Goal: Task Accomplishment & Management: Complete application form

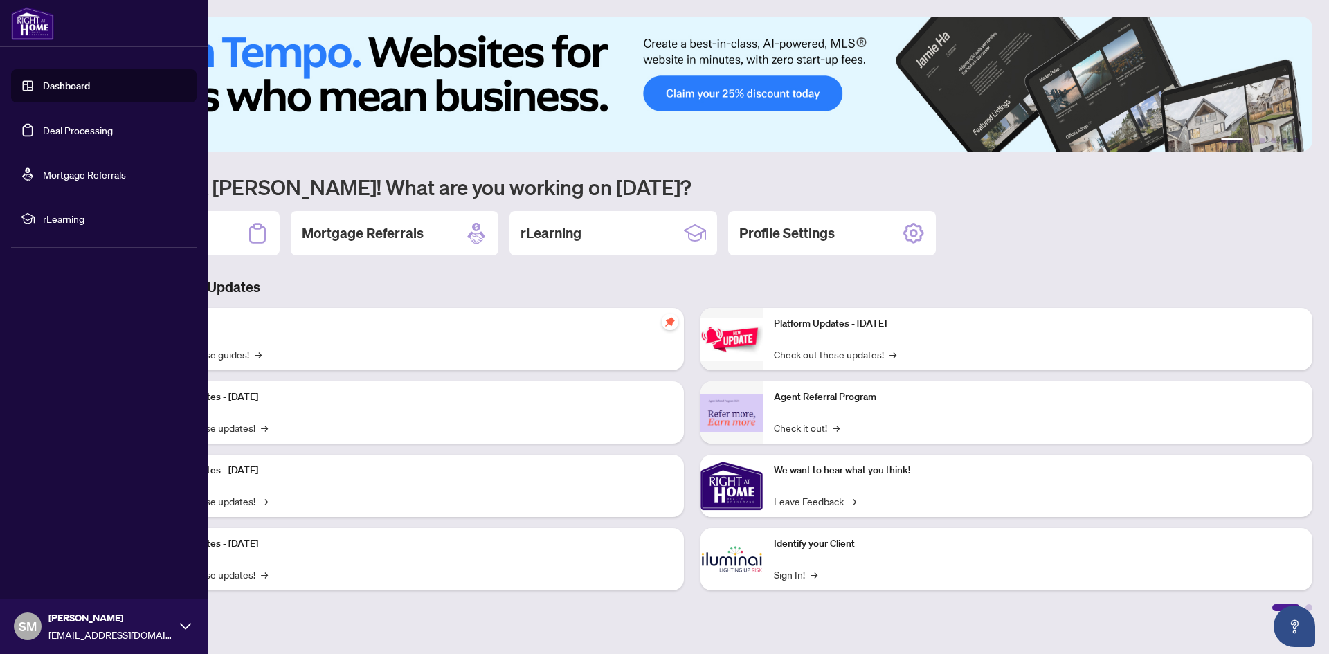
click at [73, 127] on link "Deal Processing" at bounding box center [78, 130] width 70 height 12
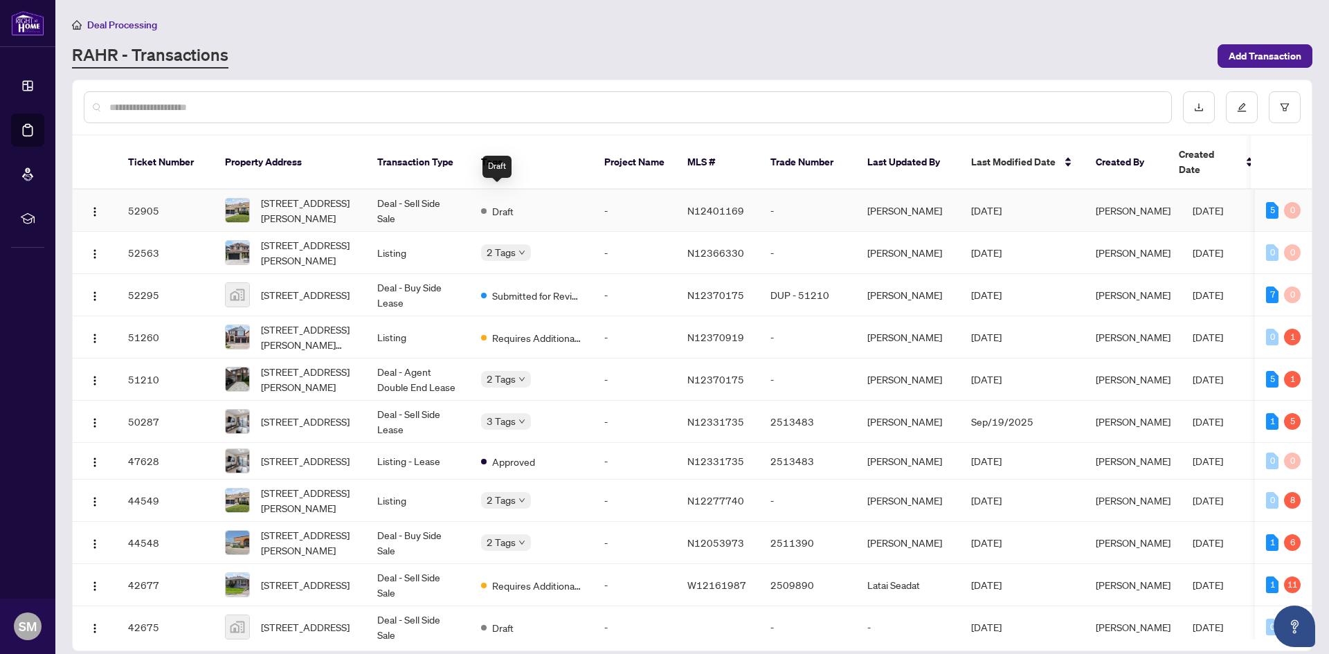
click at [500, 203] on span "Draft" at bounding box center [502, 210] width 21 height 15
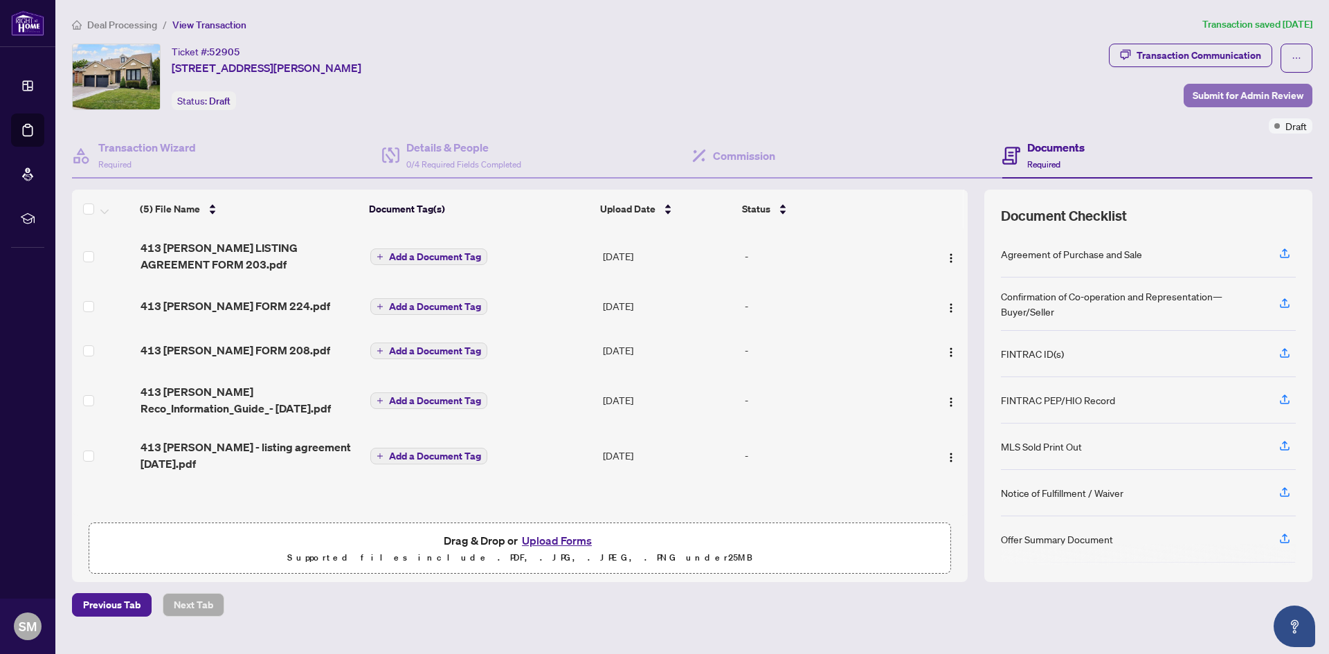
click at [1231, 95] on span "Submit for Admin Review" at bounding box center [1247, 95] width 111 height 22
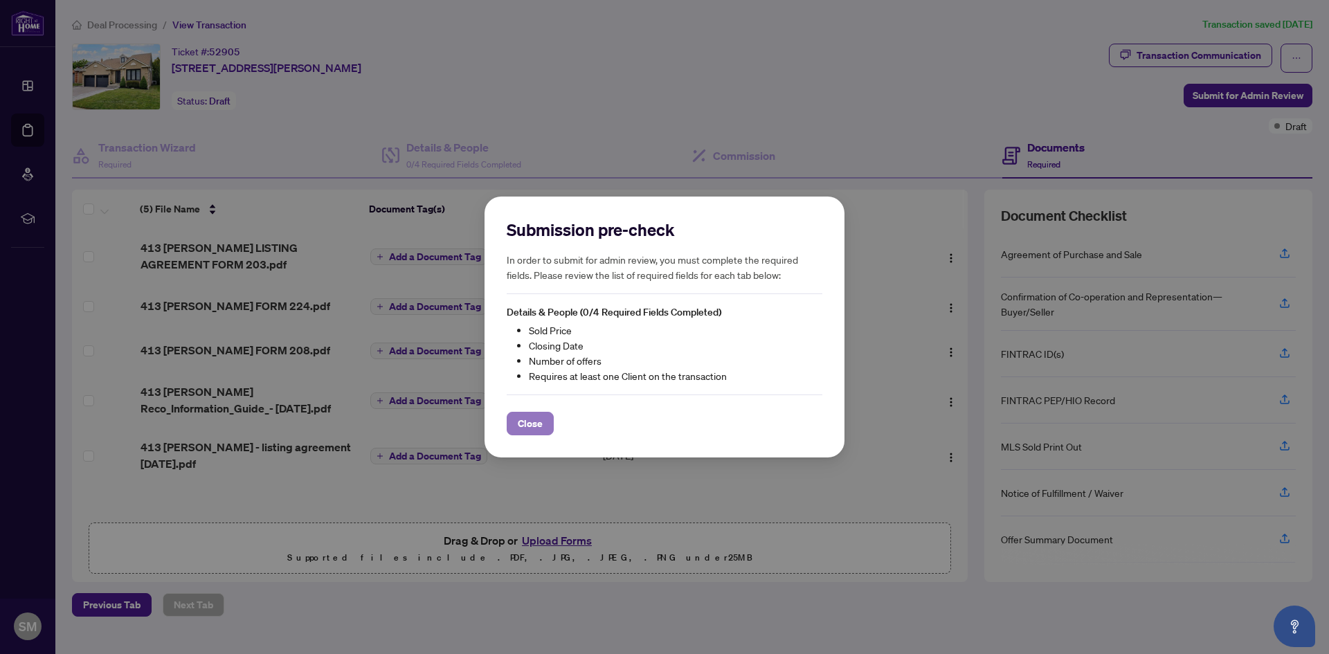
click at [537, 423] on span "Close" at bounding box center [530, 423] width 25 height 22
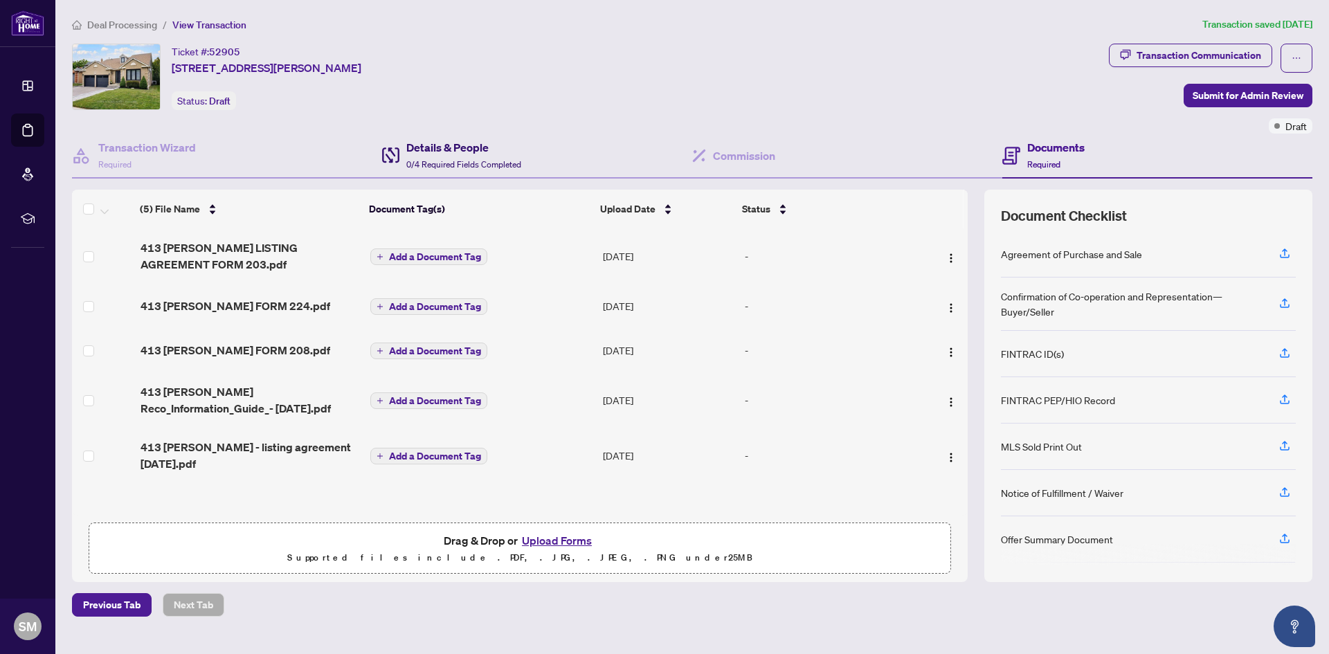
click at [445, 143] on h4 "Details & People" at bounding box center [463, 147] width 115 height 17
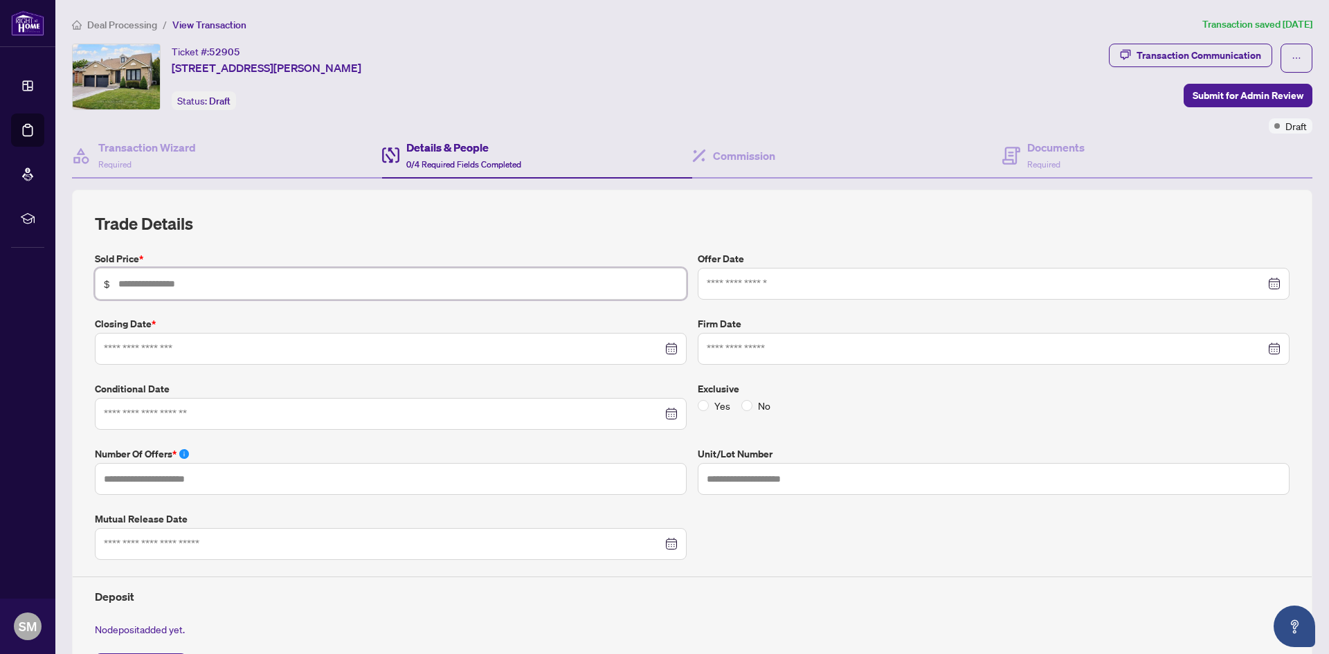
click at [300, 287] on input "text" at bounding box center [397, 283] width 559 height 15
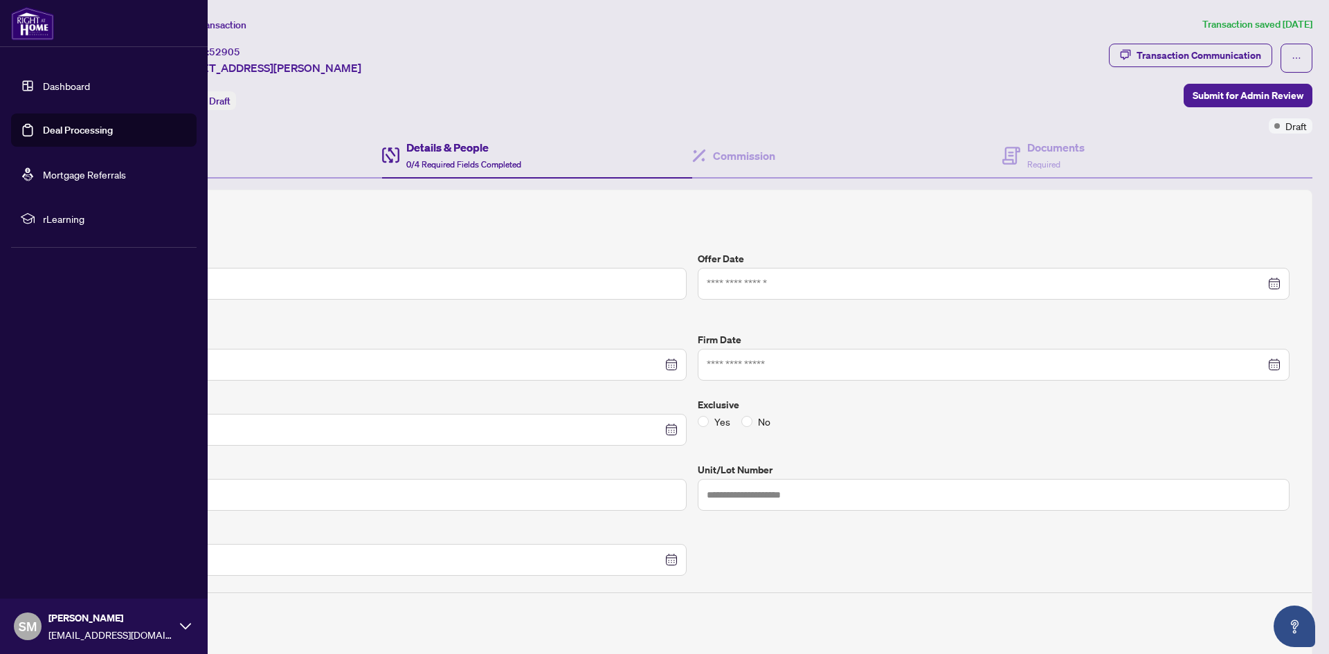
click at [81, 130] on link "Deal Processing" at bounding box center [78, 130] width 70 height 12
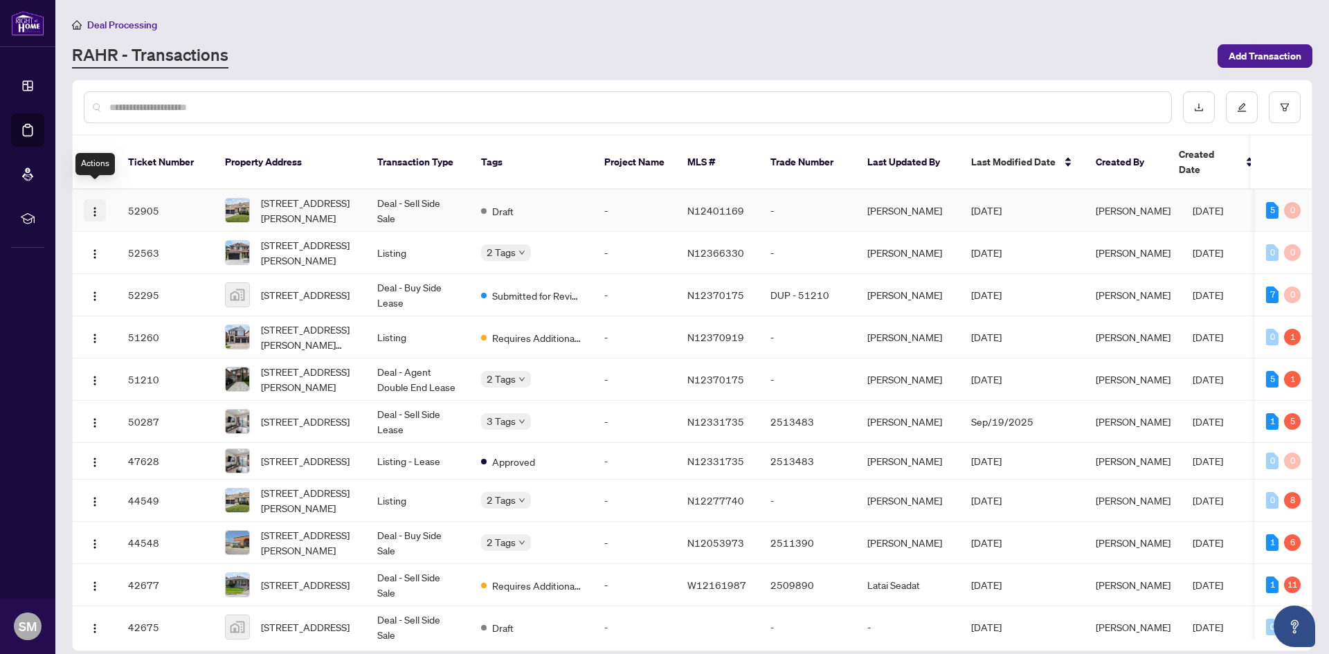
click at [92, 206] on img "button" at bounding box center [94, 211] width 11 height 11
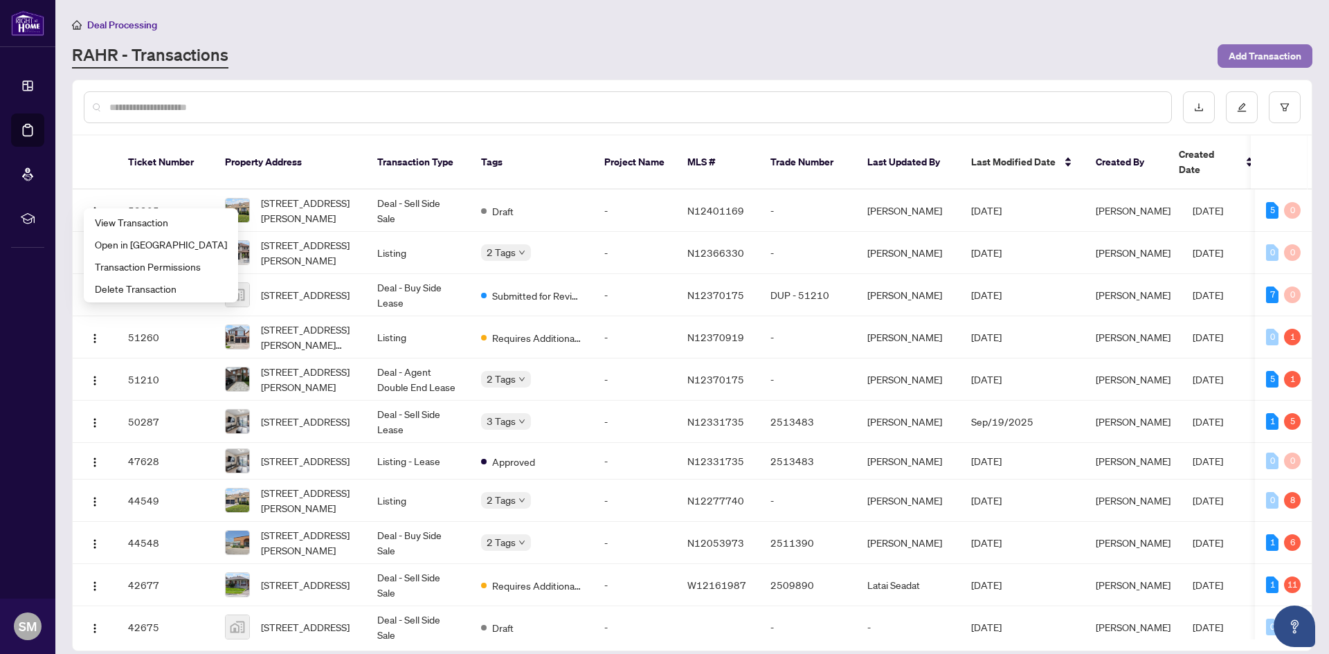
click at [1297, 48] on span "Add Transaction" at bounding box center [1264, 56] width 73 height 22
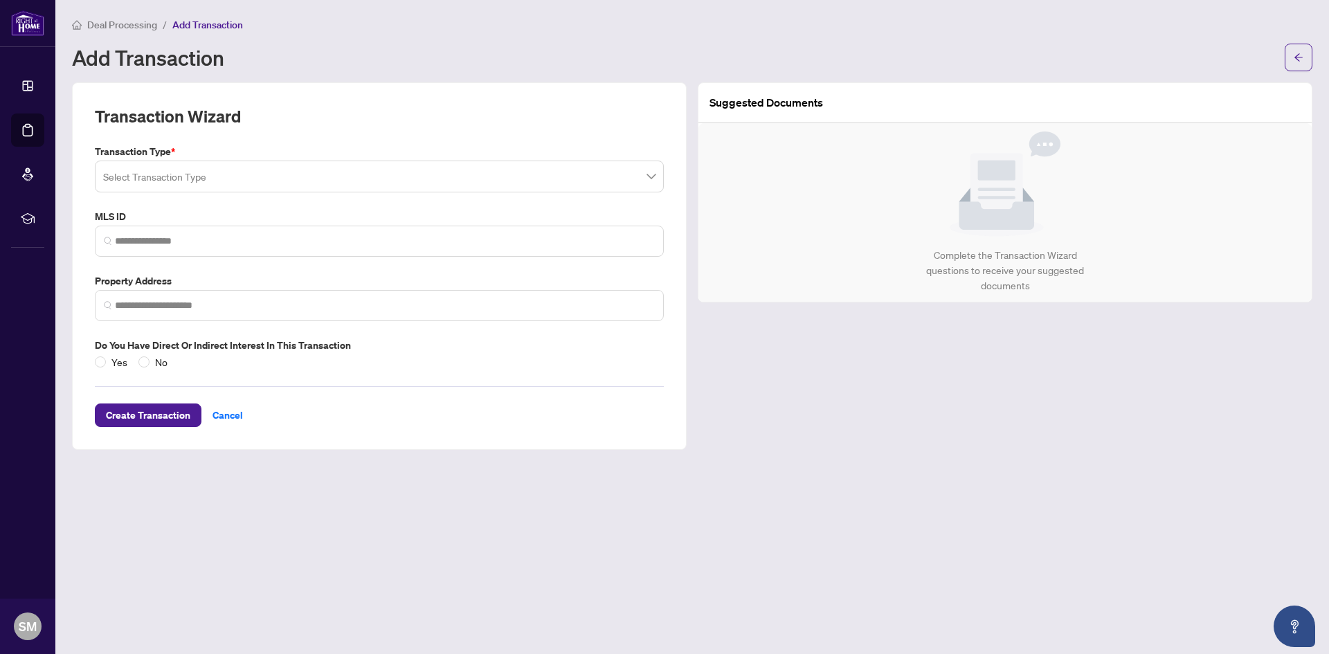
click at [253, 170] on input "search" at bounding box center [373, 178] width 540 height 30
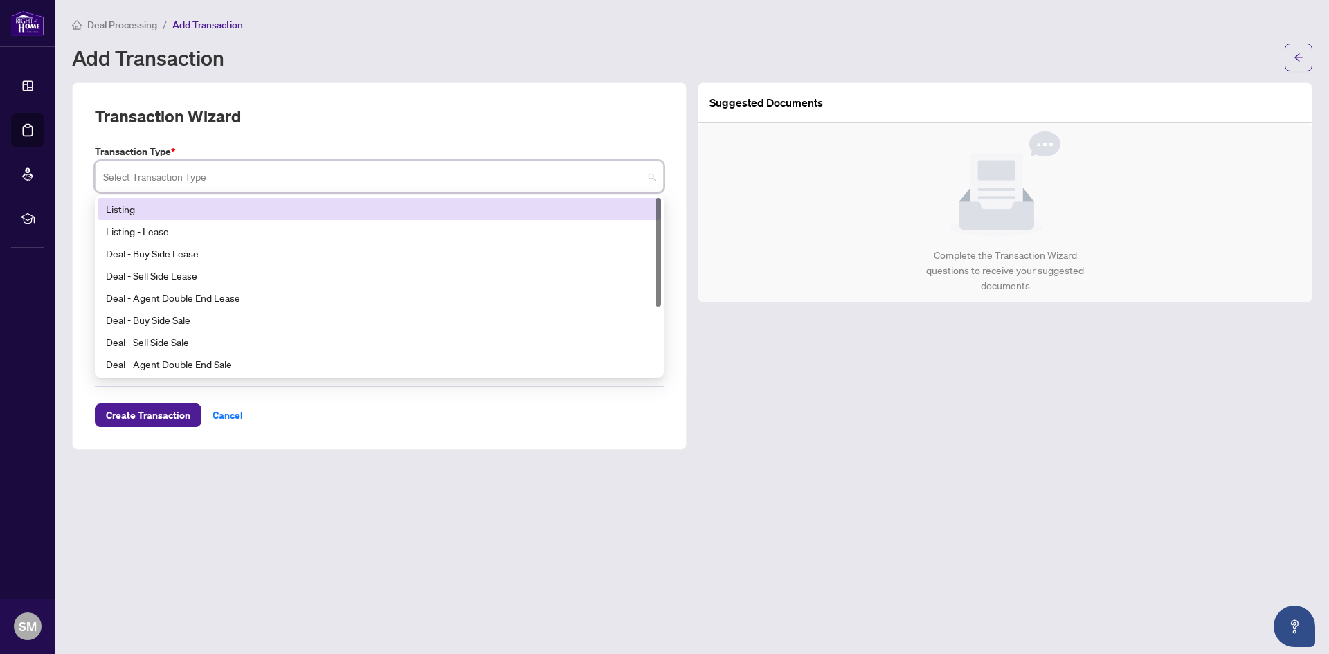
click at [202, 209] on div "Listing" at bounding box center [379, 208] width 547 height 15
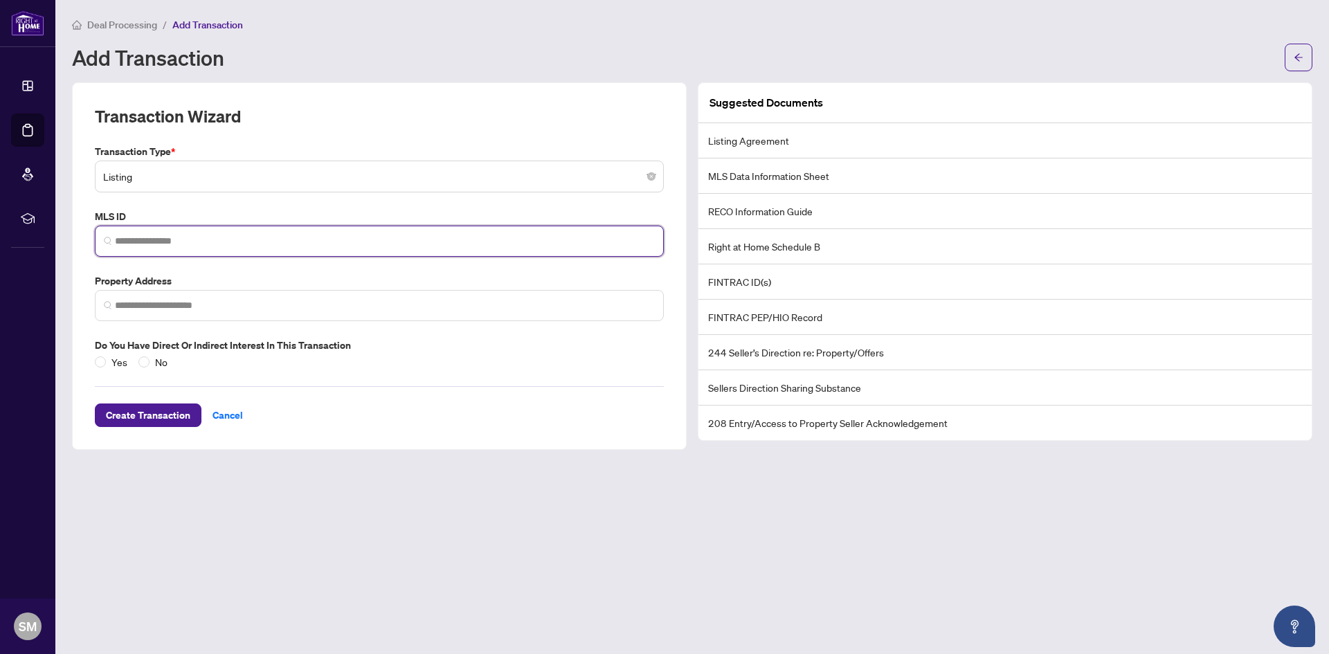
paste input "*********"
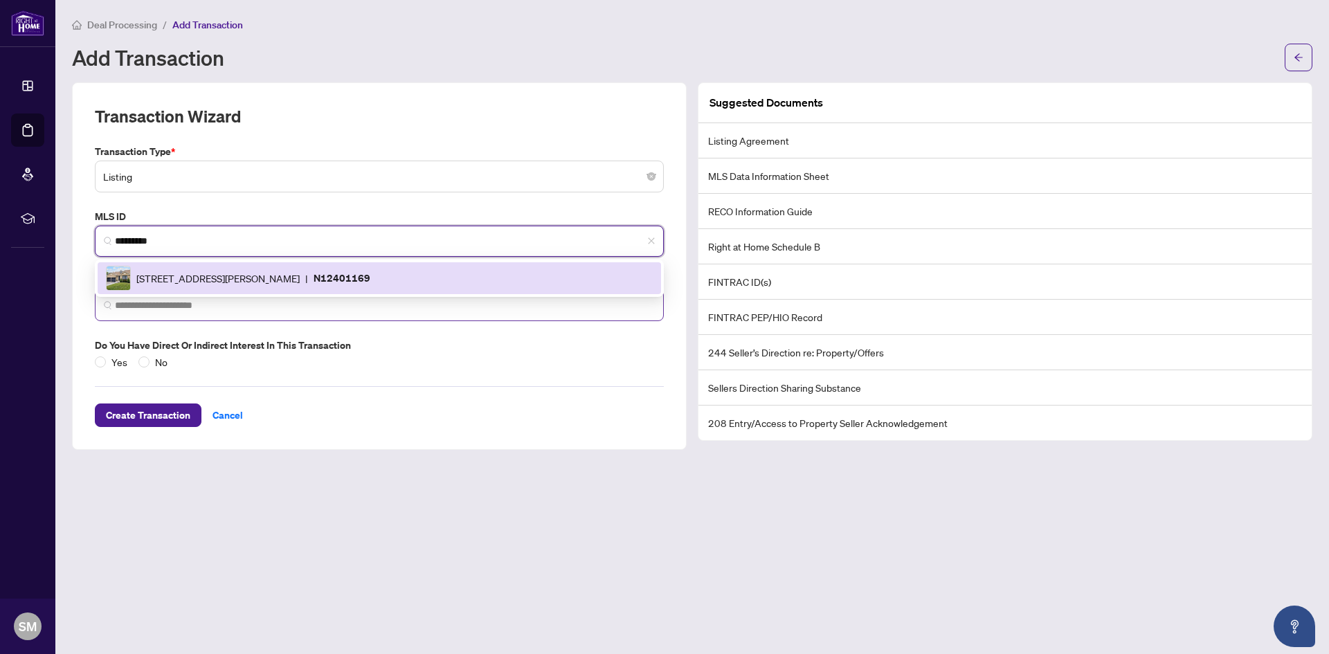
type input "*********"
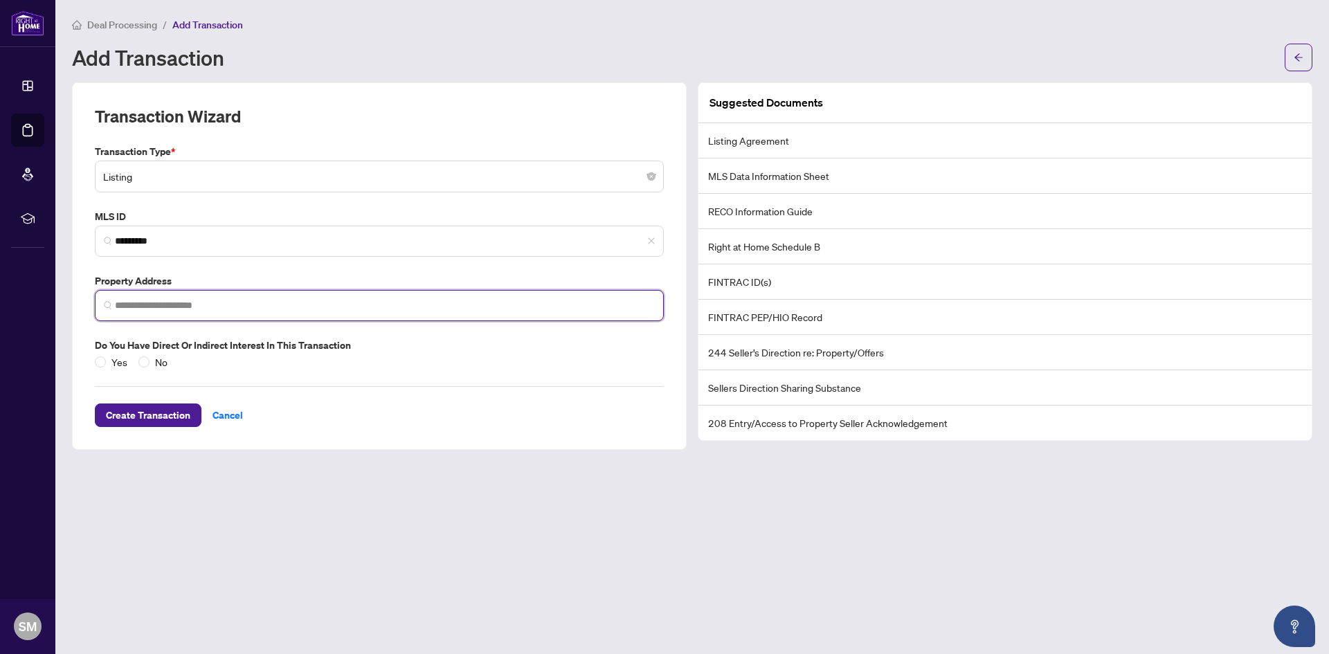
click at [196, 302] on input "search" at bounding box center [385, 305] width 540 height 15
click at [206, 303] on input "search" at bounding box center [385, 305] width 540 height 15
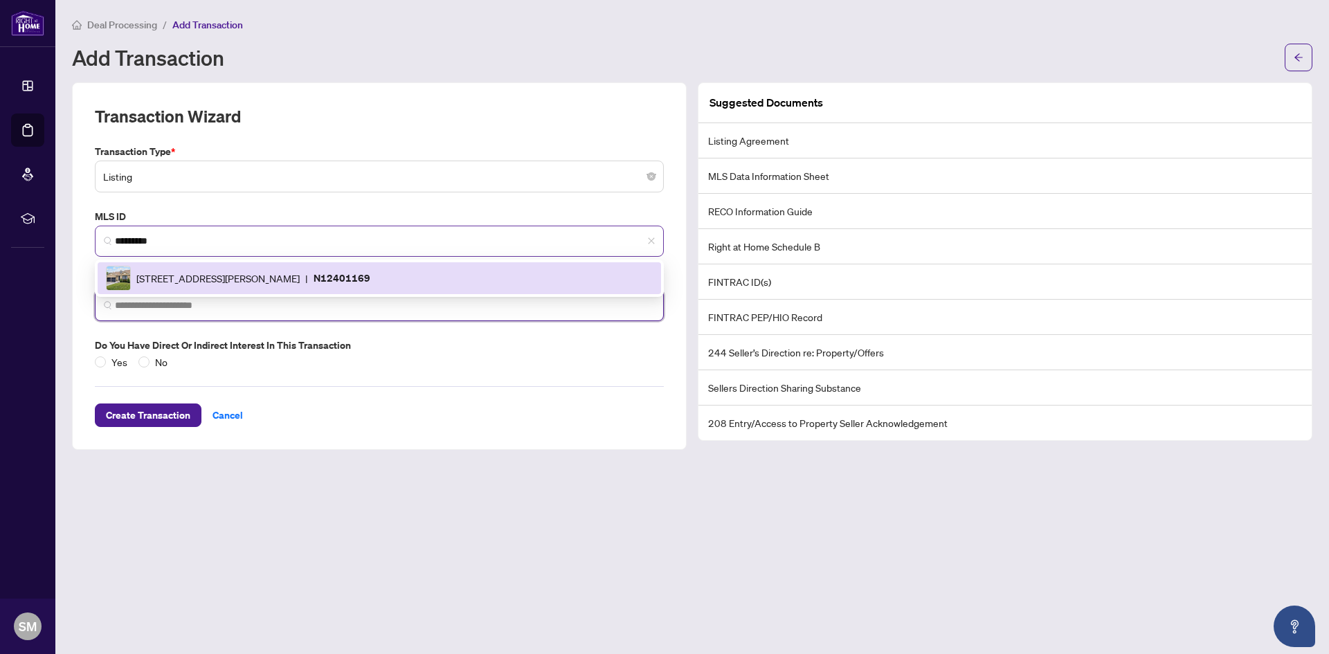
click at [179, 253] on span "*********" at bounding box center [379, 241] width 569 height 31
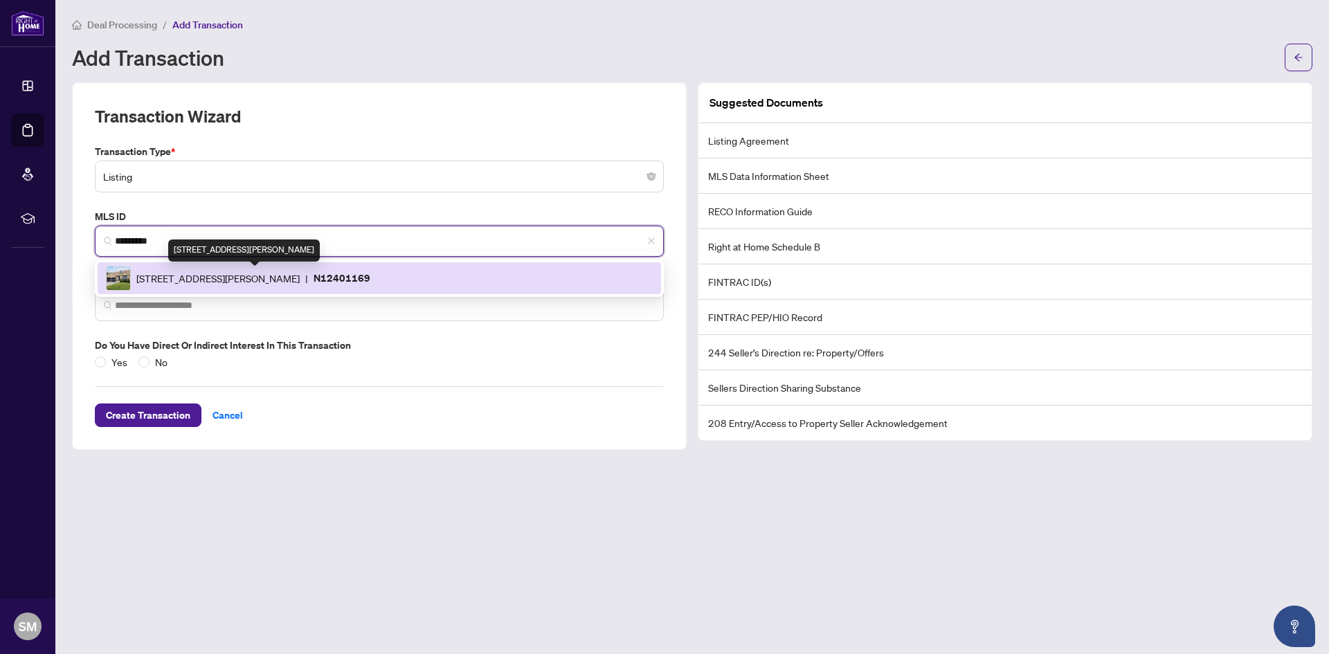
click at [185, 278] on span "[STREET_ADDRESS][PERSON_NAME]" at bounding box center [217, 278] width 163 height 15
type input "**********"
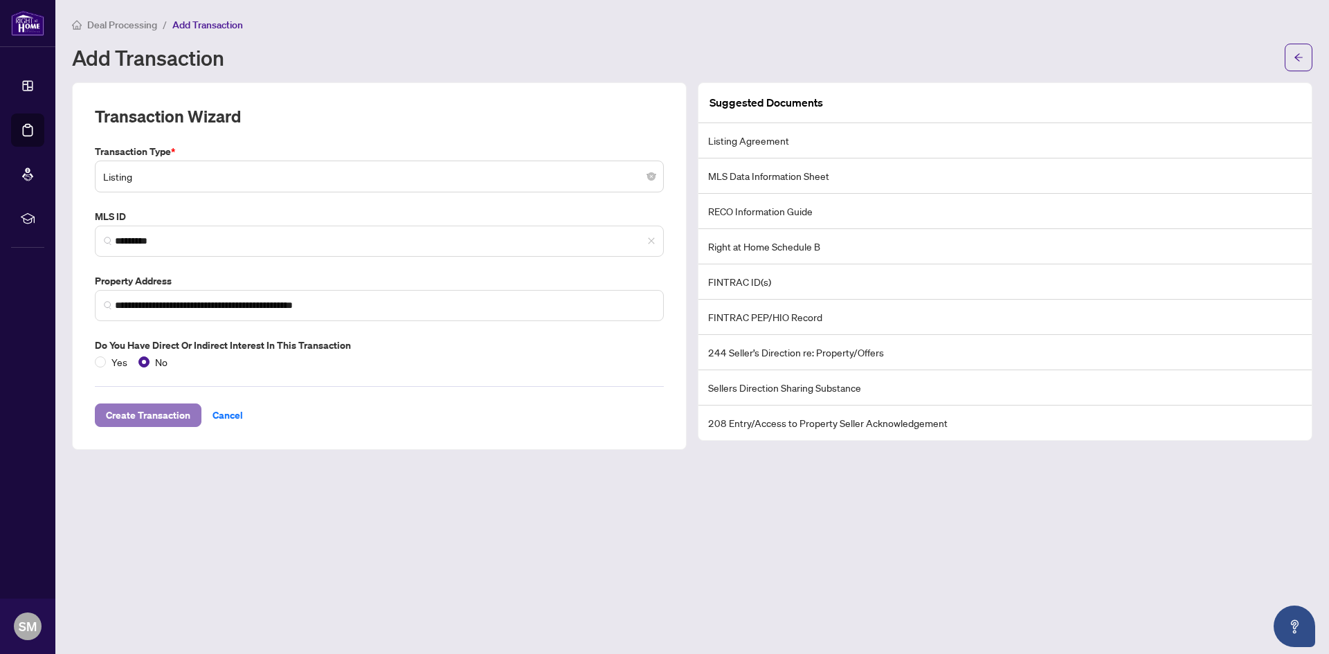
click at [147, 410] on span "Create Transaction" at bounding box center [148, 415] width 84 height 22
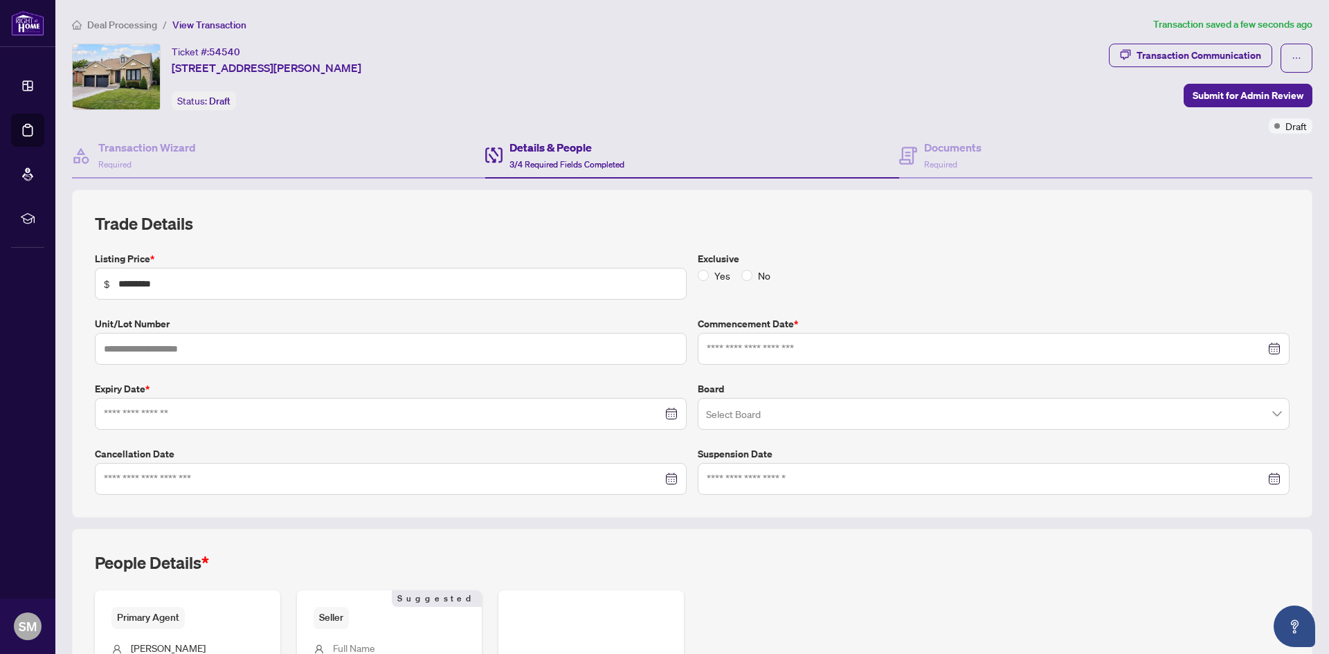
type input "**********"
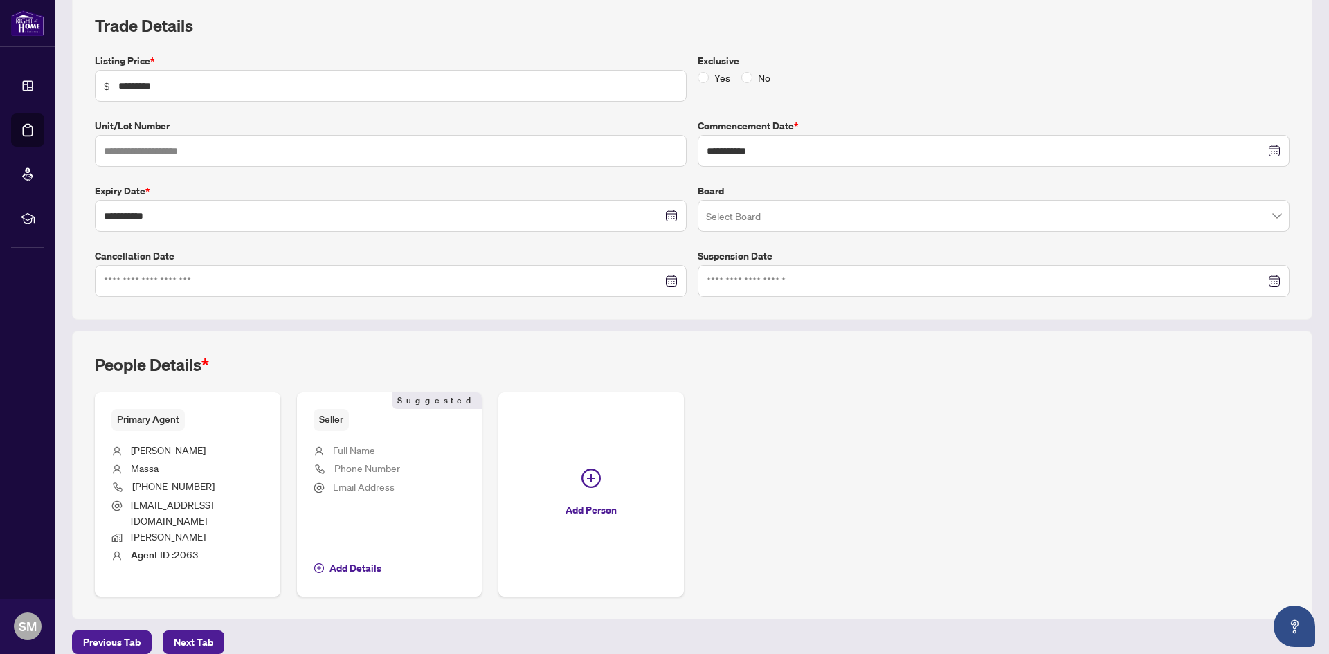
scroll to position [200, 0]
click at [182, 629] on span "Next Tab" at bounding box center [193, 640] width 39 height 22
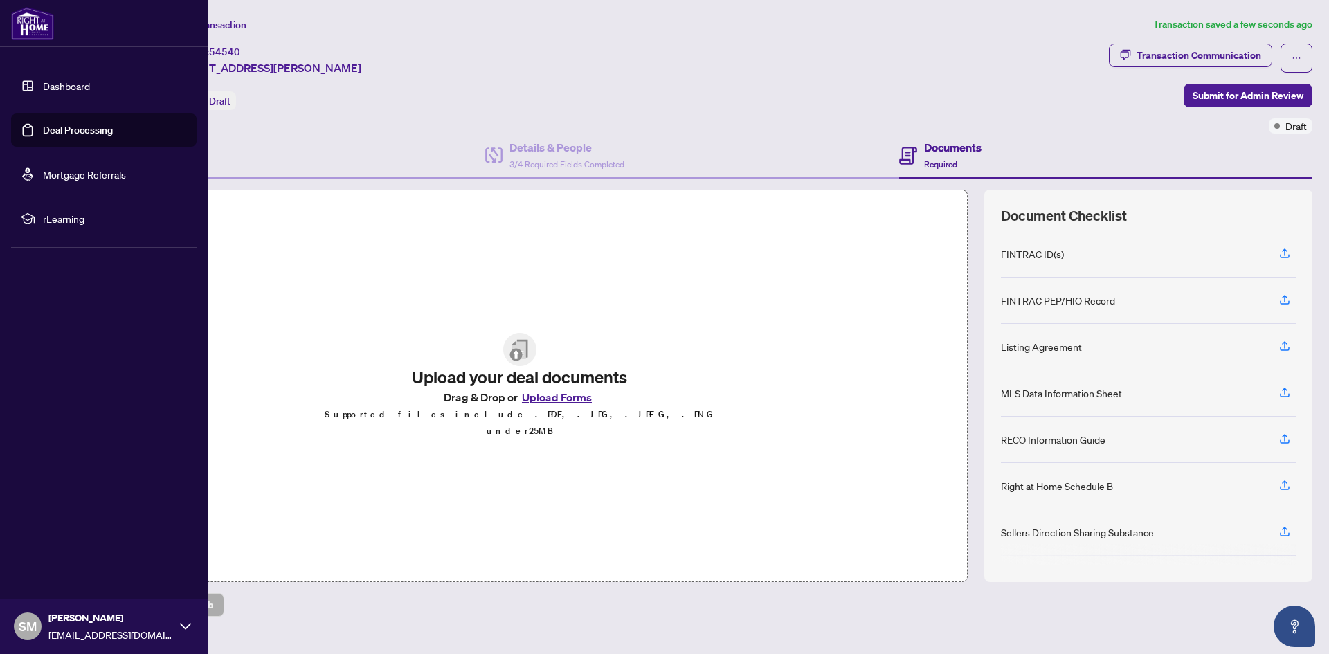
click at [77, 126] on link "Deal Processing" at bounding box center [78, 130] width 70 height 12
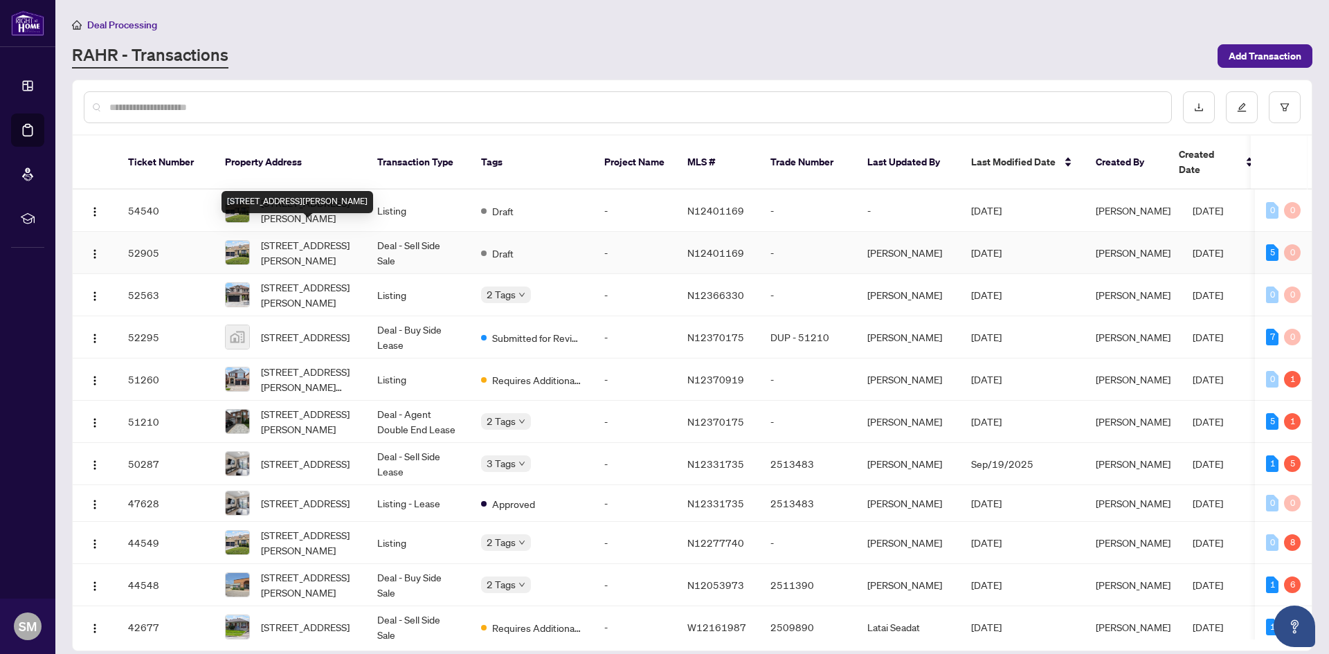
click at [293, 237] on span "[STREET_ADDRESS][PERSON_NAME]" at bounding box center [308, 252] width 94 height 30
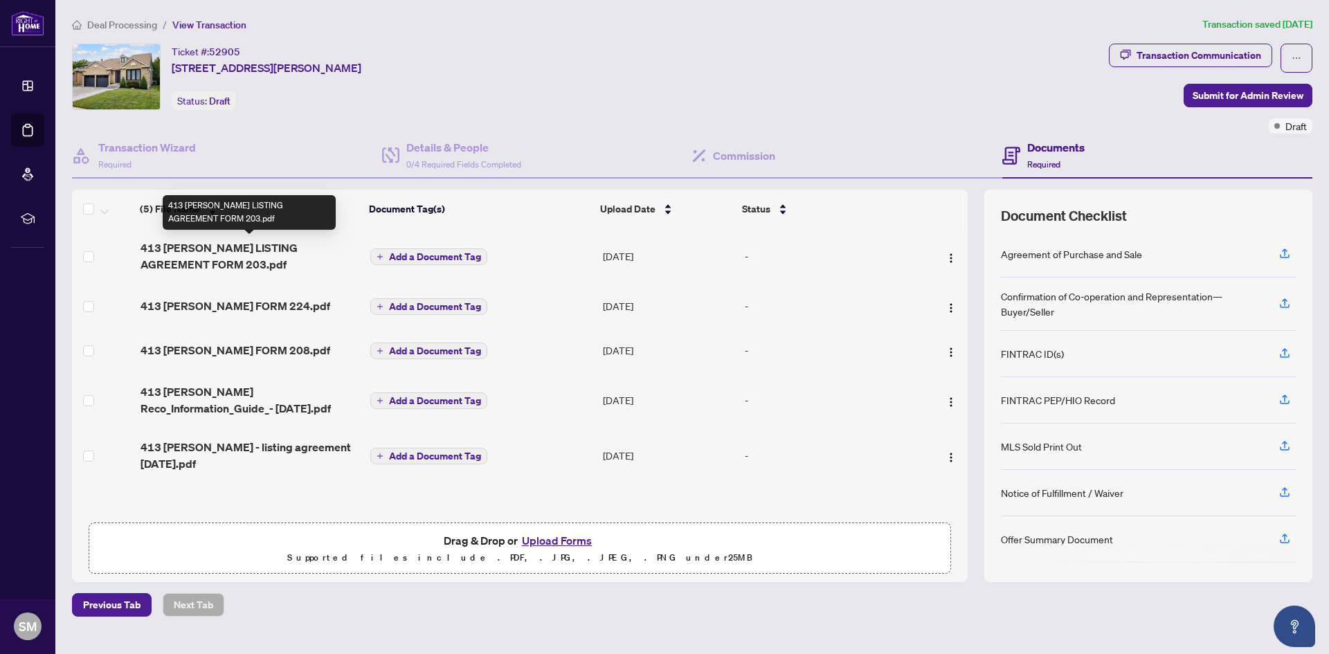
click at [259, 248] on span "413 [PERSON_NAME] LISTING AGREEMENT FORM 203.pdf" at bounding box center [249, 255] width 219 height 33
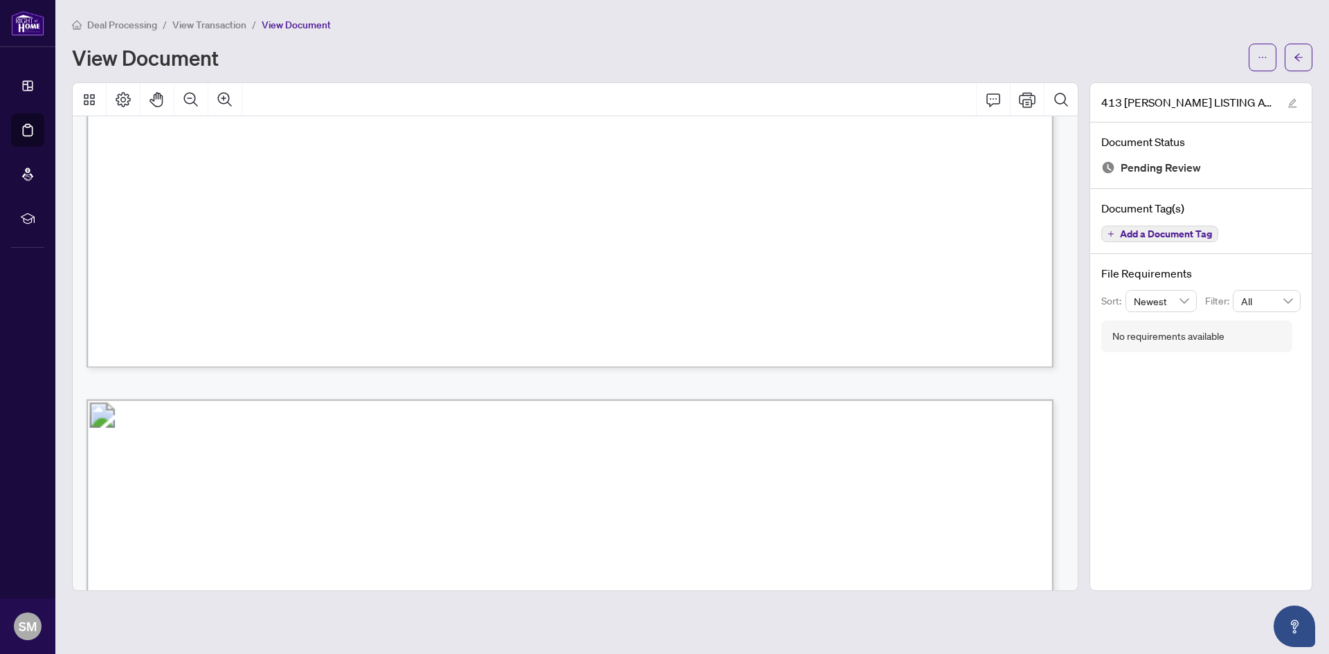
scroll to position [5466, 0]
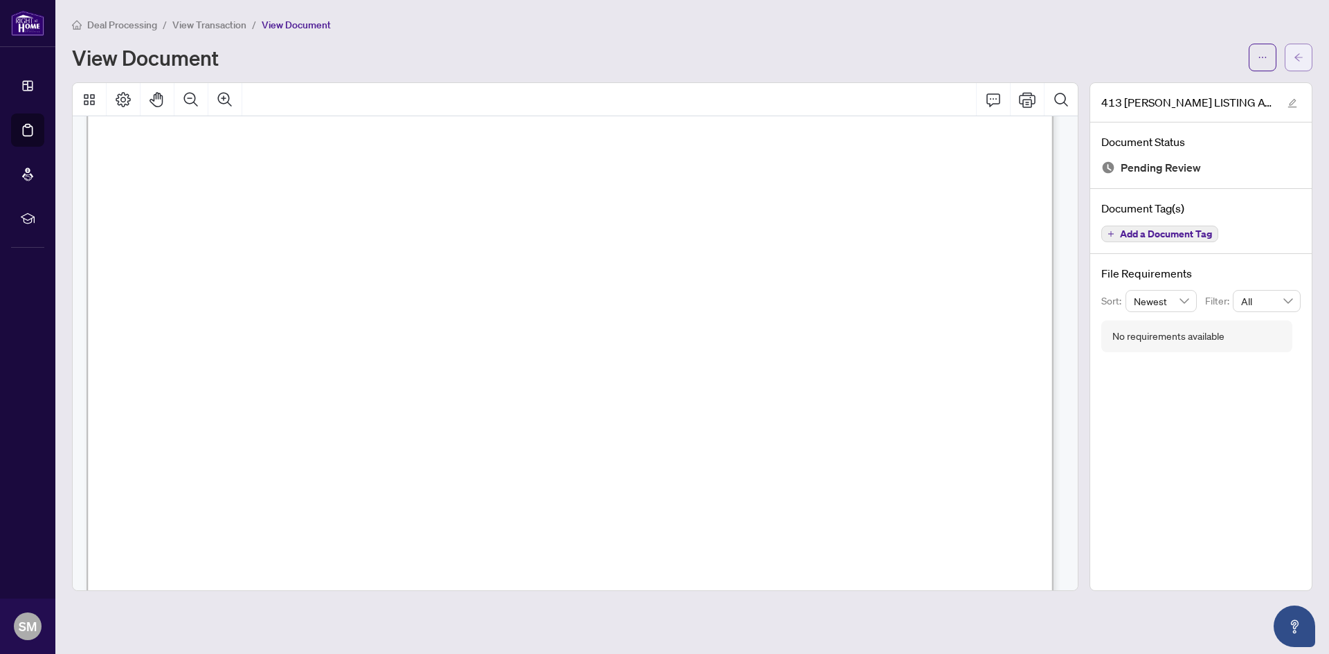
click at [1295, 65] on span "button" at bounding box center [1298, 57] width 10 height 22
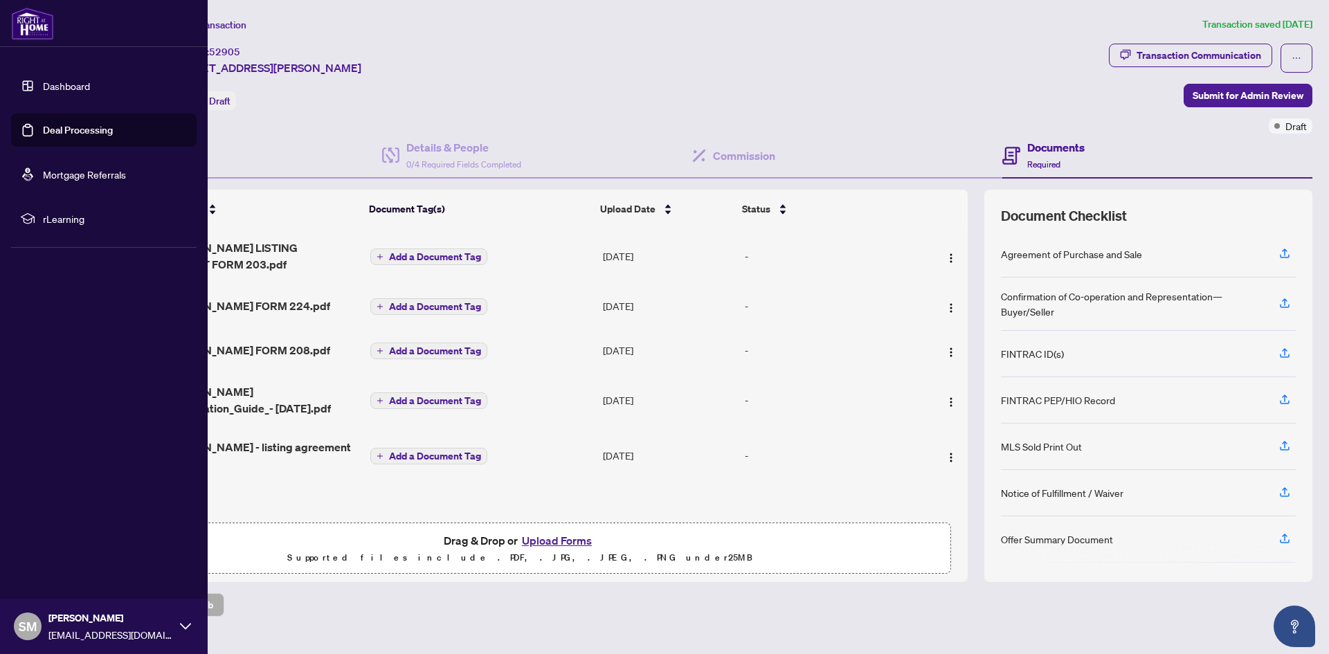
click at [54, 127] on link "Deal Processing" at bounding box center [78, 130] width 70 height 12
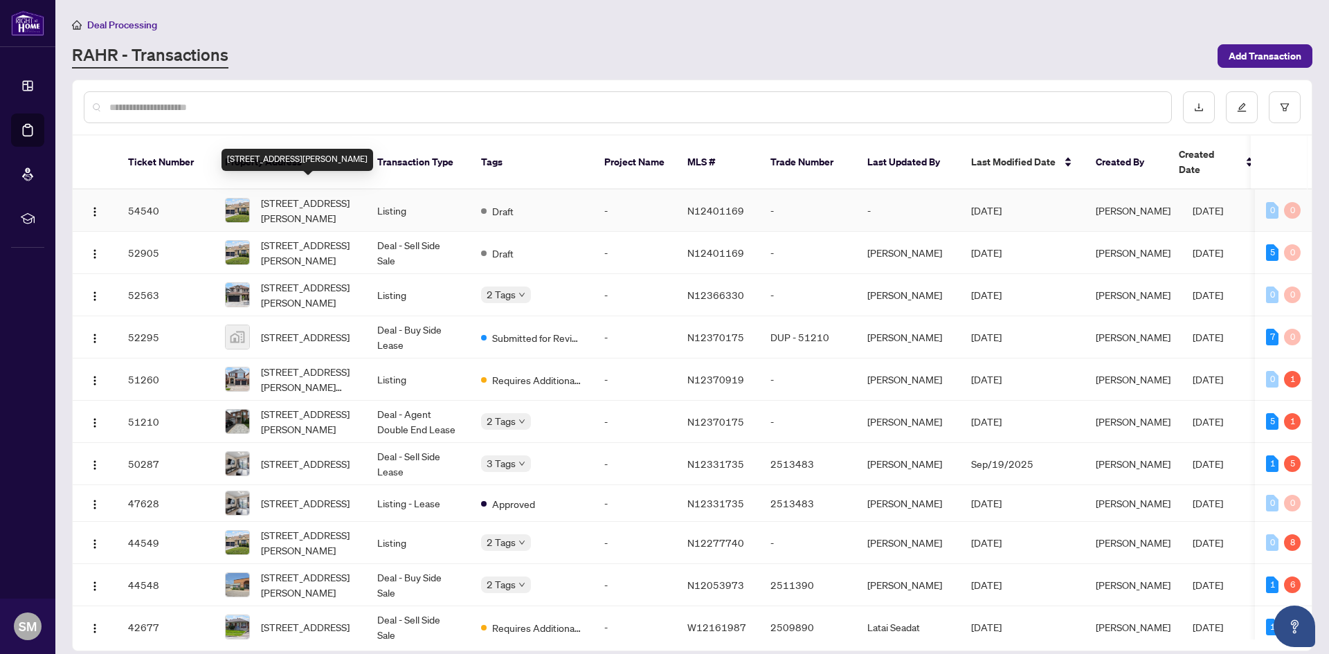
click at [289, 195] on span "[STREET_ADDRESS][PERSON_NAME]" at bounding box center [308, 210] width 94 height 30
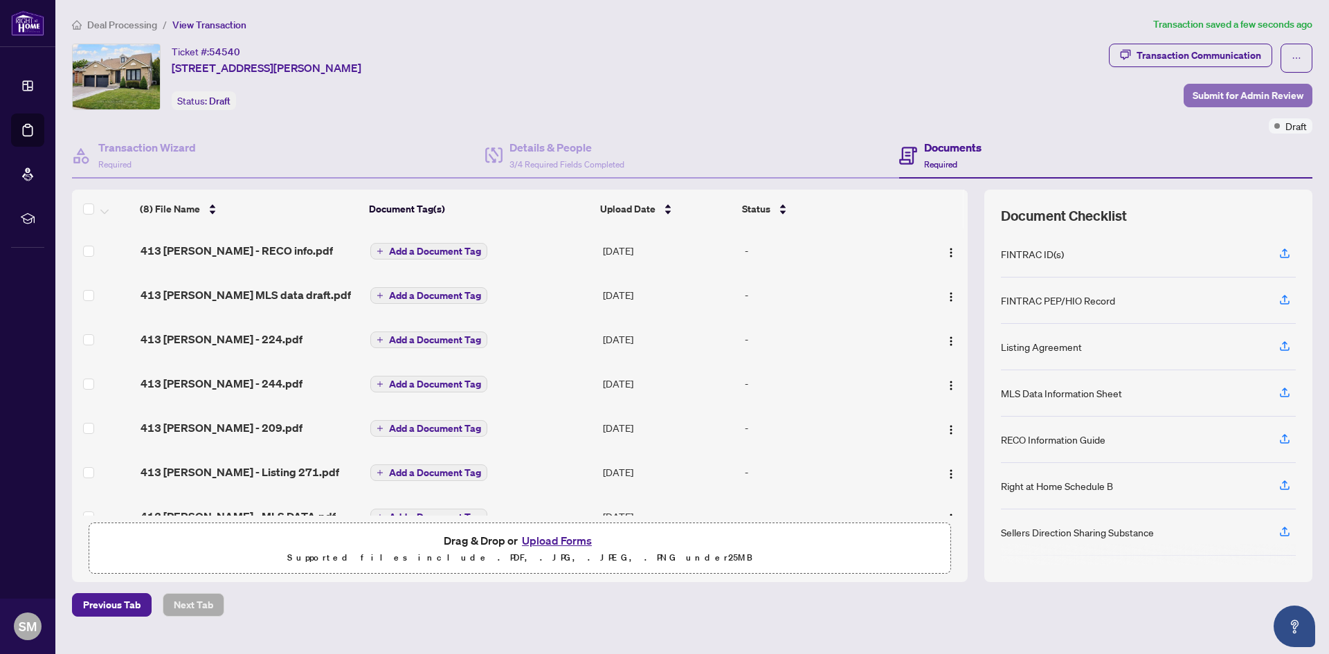
click at [1266, 92] on span "Submit for Admin Review" at bounding box center [1247, 95] width 111 height 22
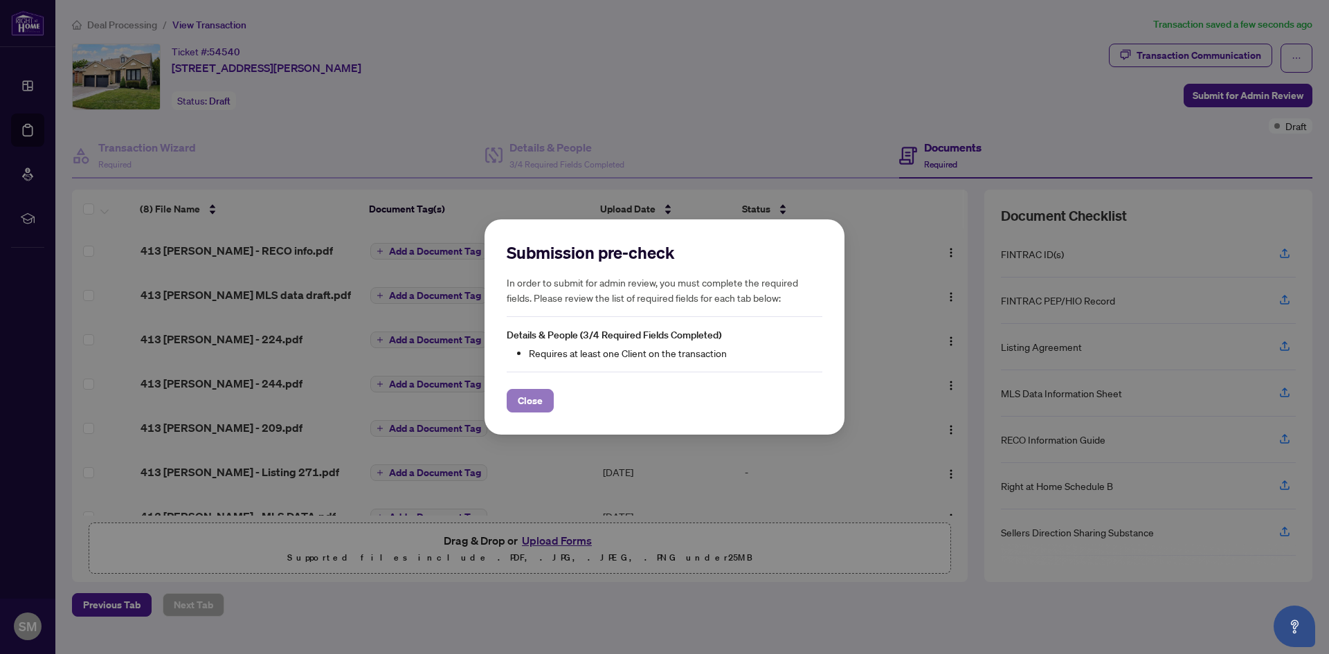
click at [521, 400] on span "Close" at bounding box center [530, 401] width 25 height 22
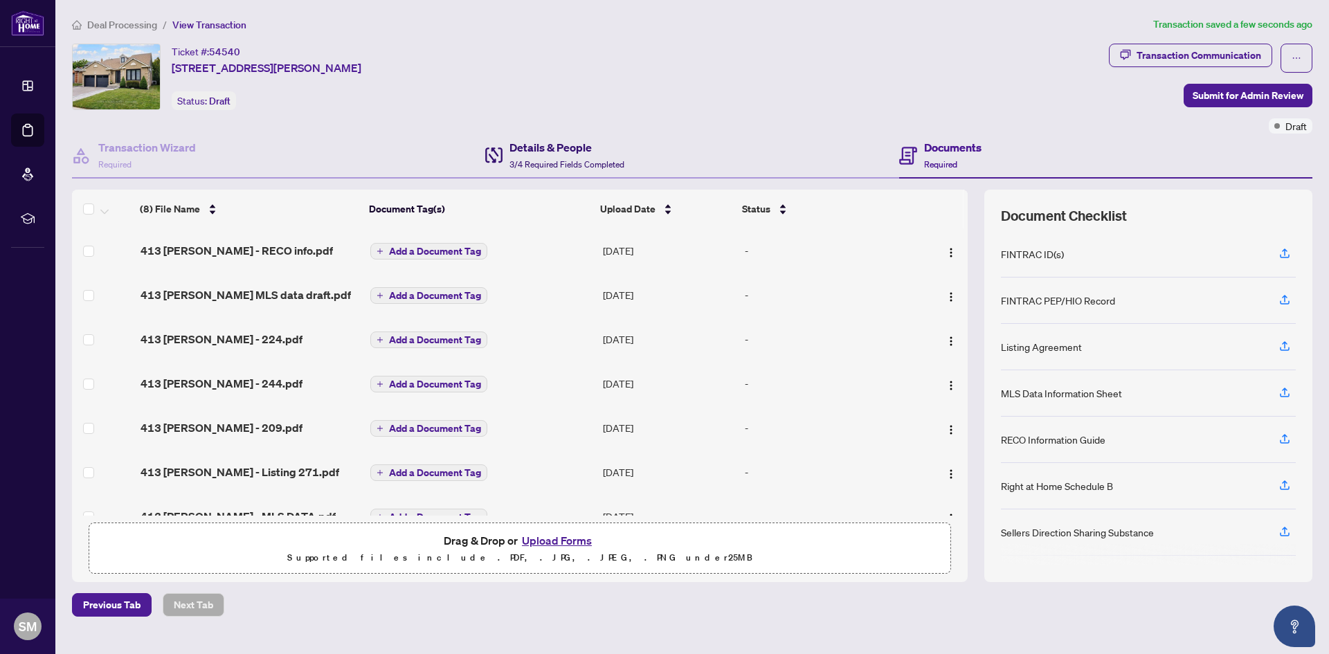
click at [540, 151] on h4 "Details & People" at bounding box center [566, 147] width 115 height 17
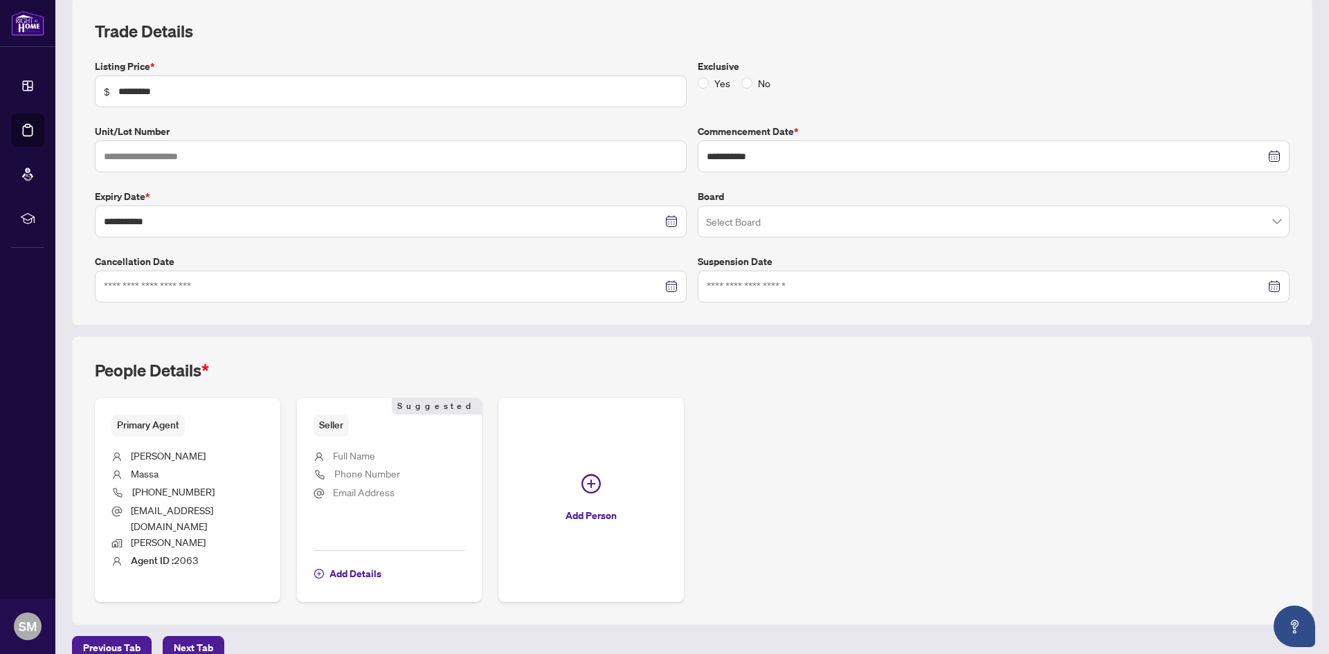
scroll to position [200, 0]
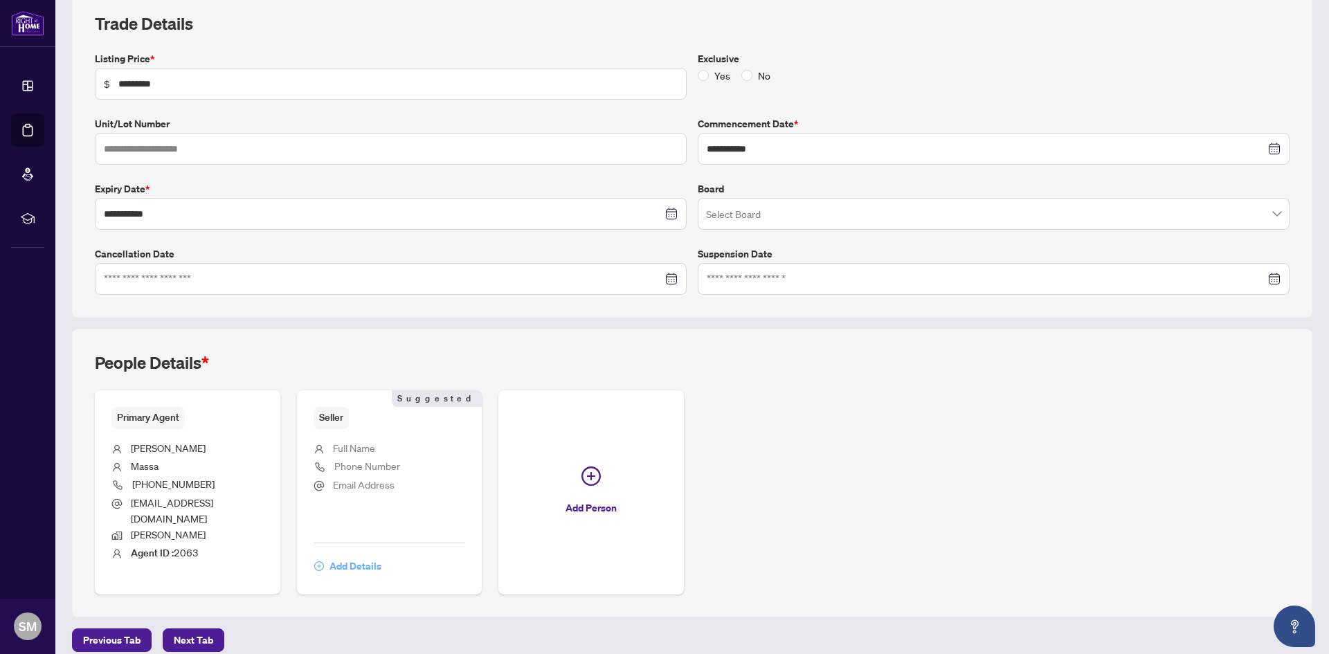
click at [343, 555] on span "Add Details" at bounding box center [355, 566] width 52 height 22
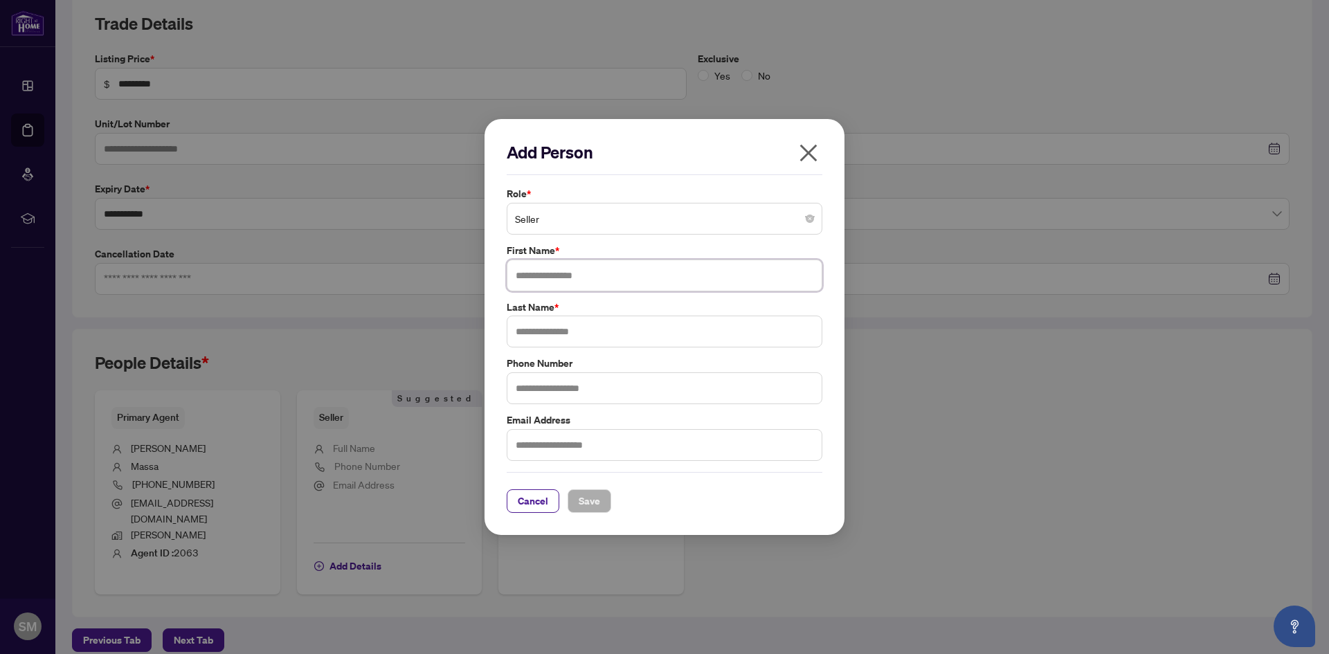
click at [569, 268] on input "text" at bounding box center [664, 275] width 316 height 32
type input "******"
type input "********"
click at [583, 497] on span "Save" at bounding box center [588, 501] width 21 height 22
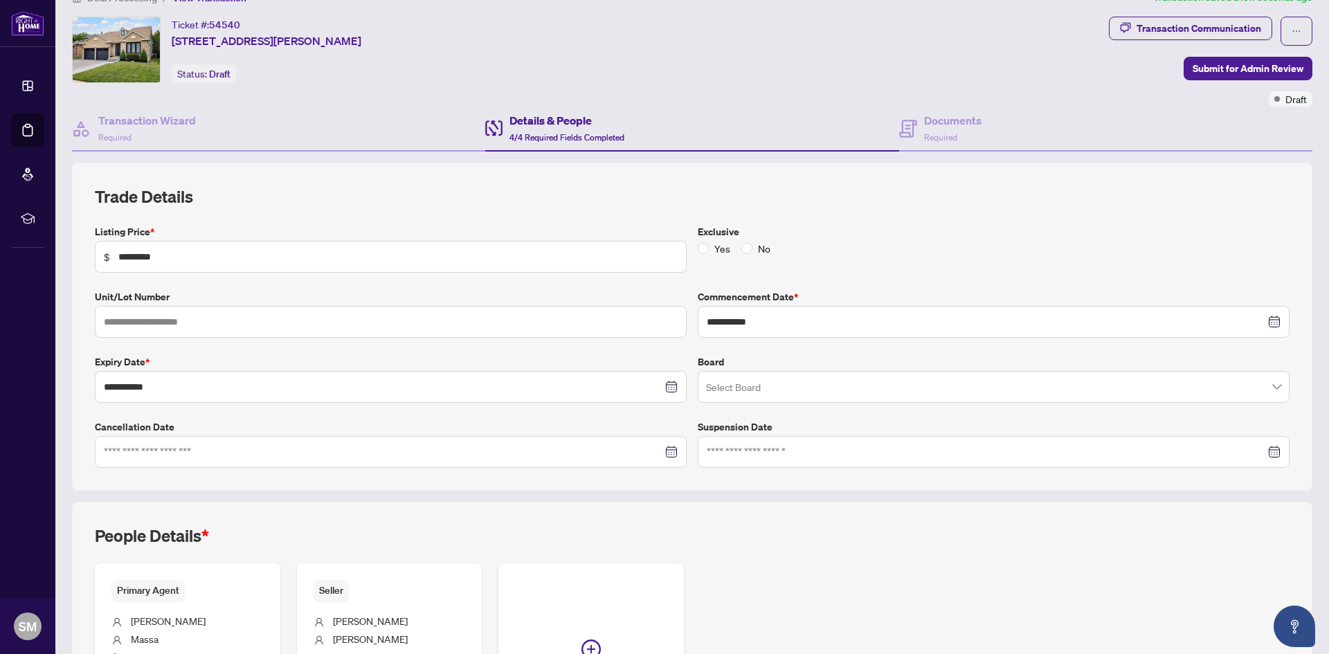
scroll to position [0, 0]
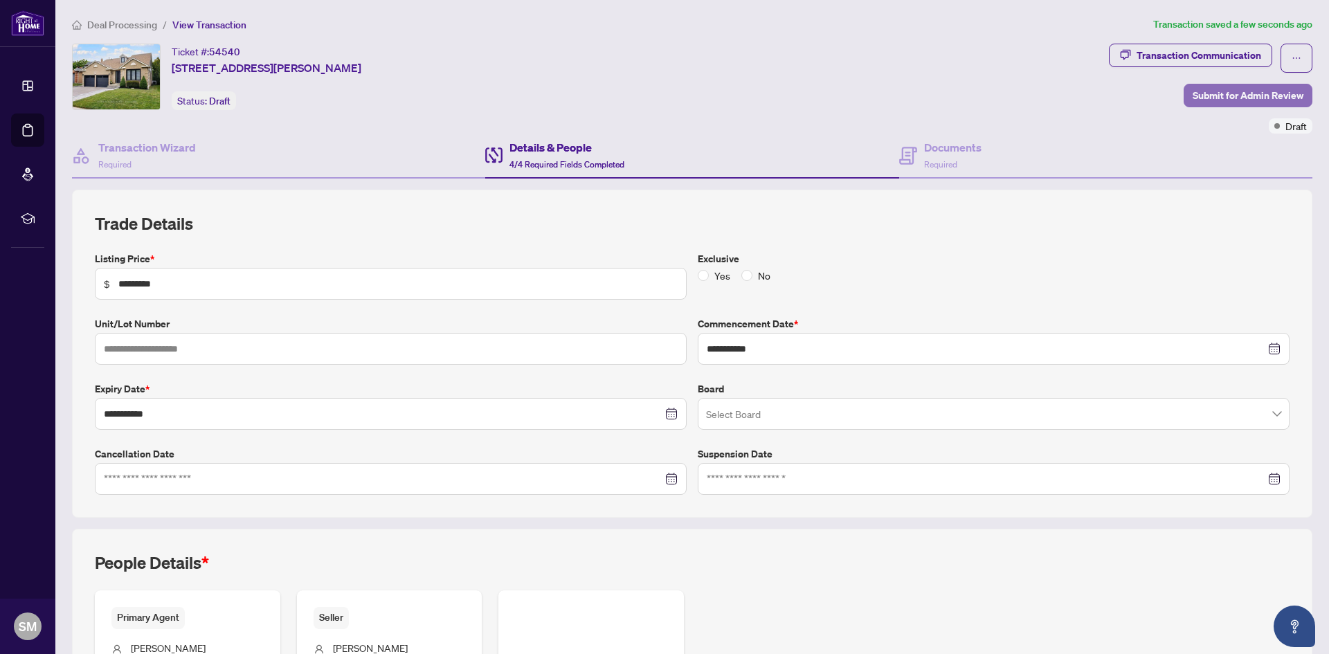
click at [1215, 93] on span "Submit for Admin Review" at bounding box center [1247, 95] width 111 height 22
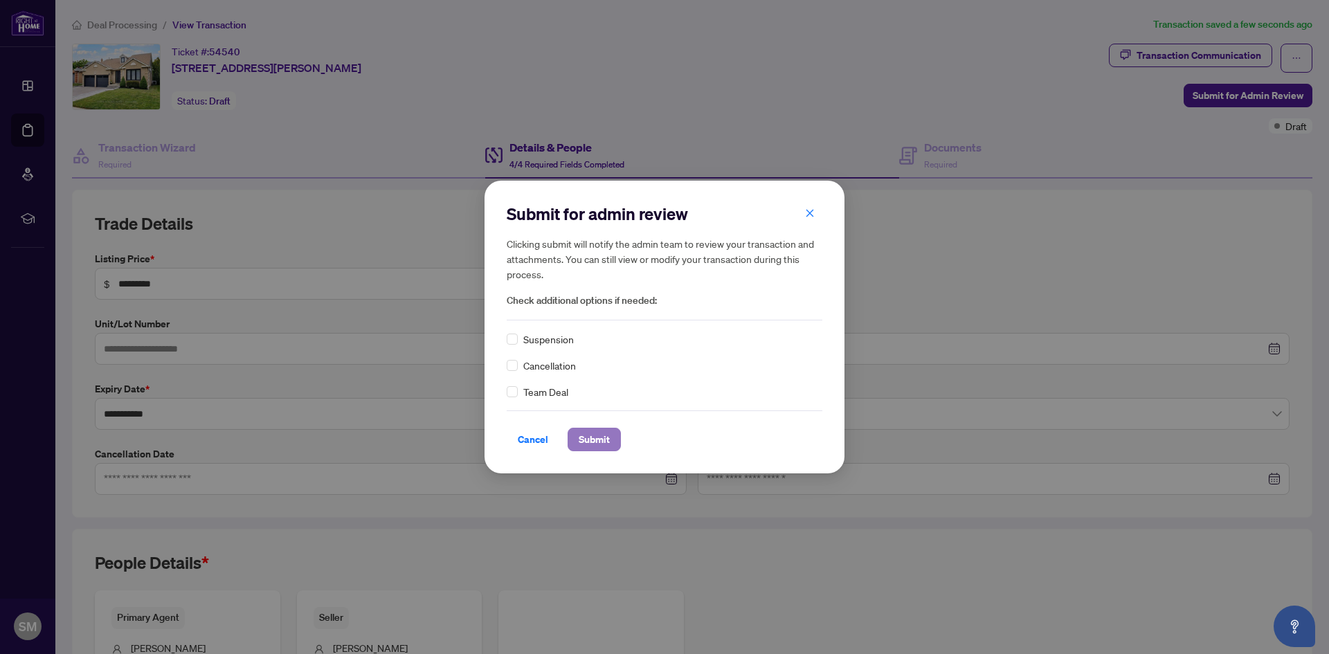
click at [603, 444] on span "Submit" at bounding box center [593, 439] width 31 height 22
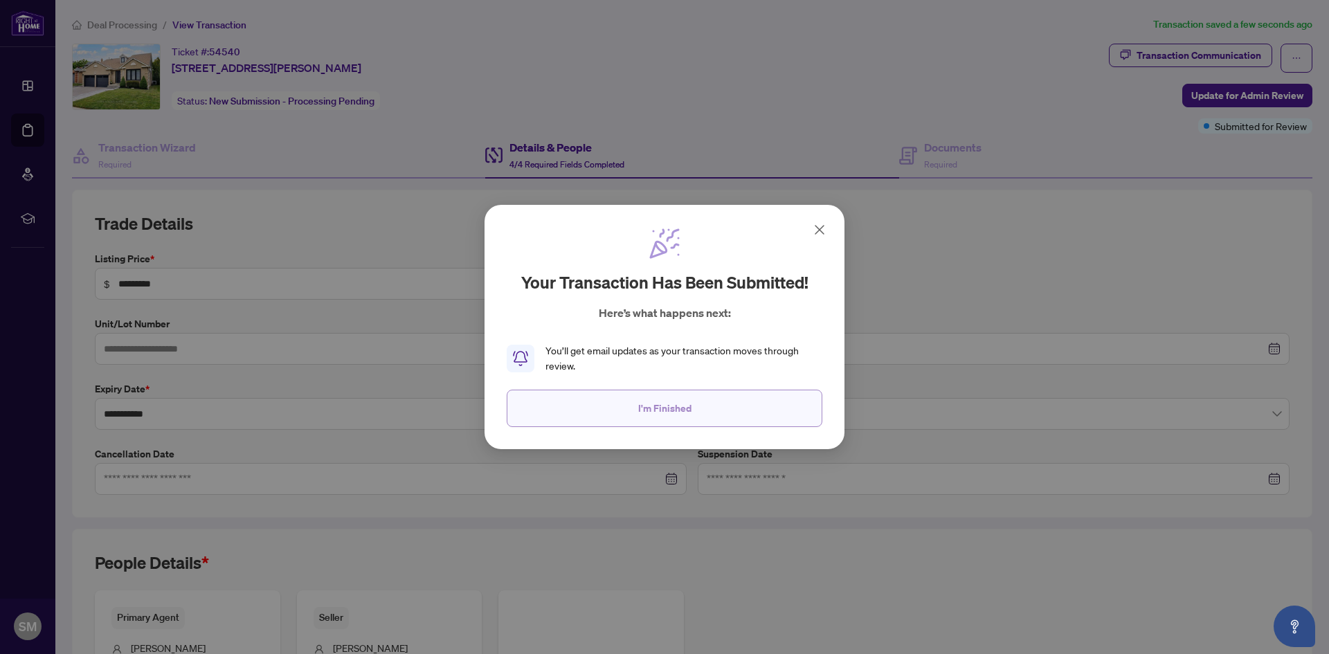
click at [682, 414] on span "I'm Finished" at bounding box center [664, 408] width 53 height 22
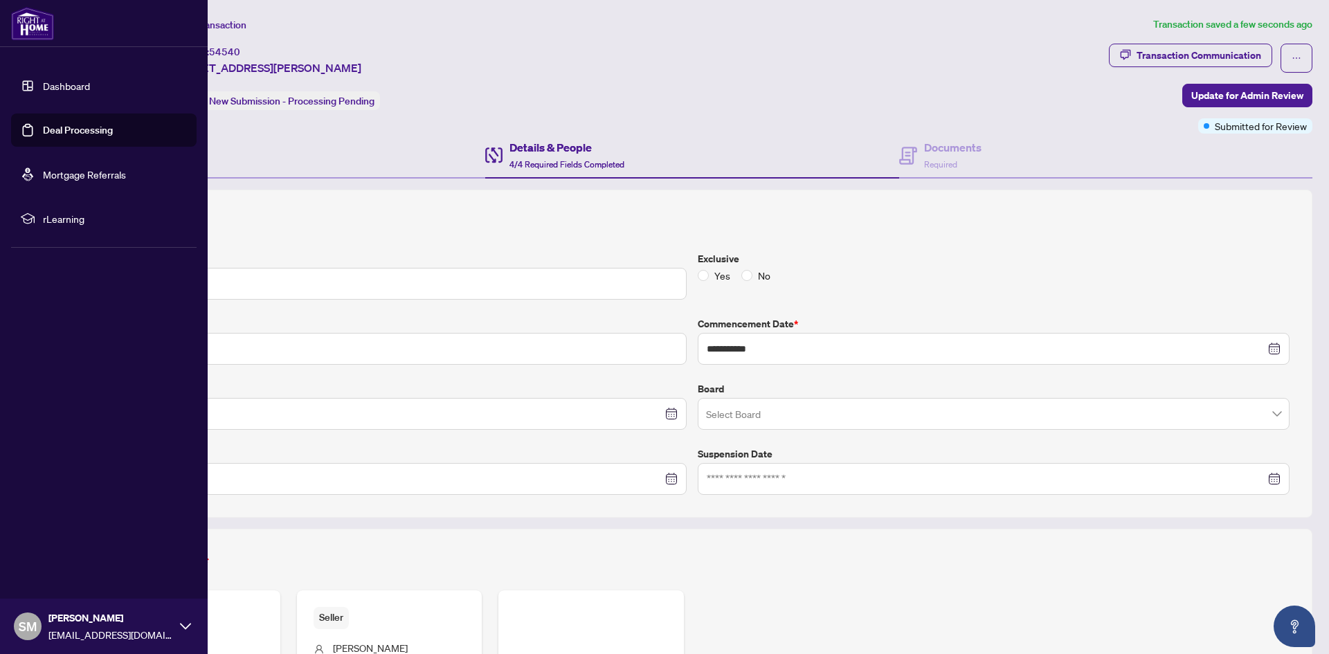
click at [66, 132] on link "Deal Processing" at bounding box center [78, 130] width 70 height 12
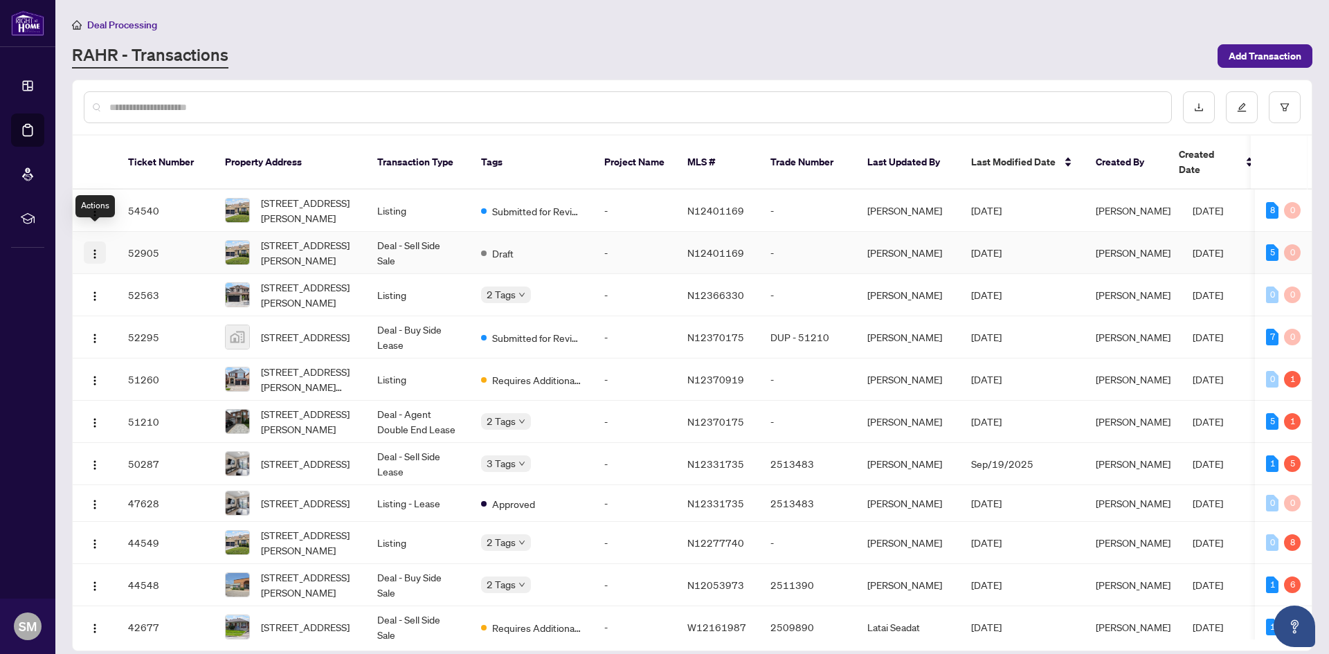
click at [92, 248] on img "button" at bounding box center [94, 253] width 11 height 11
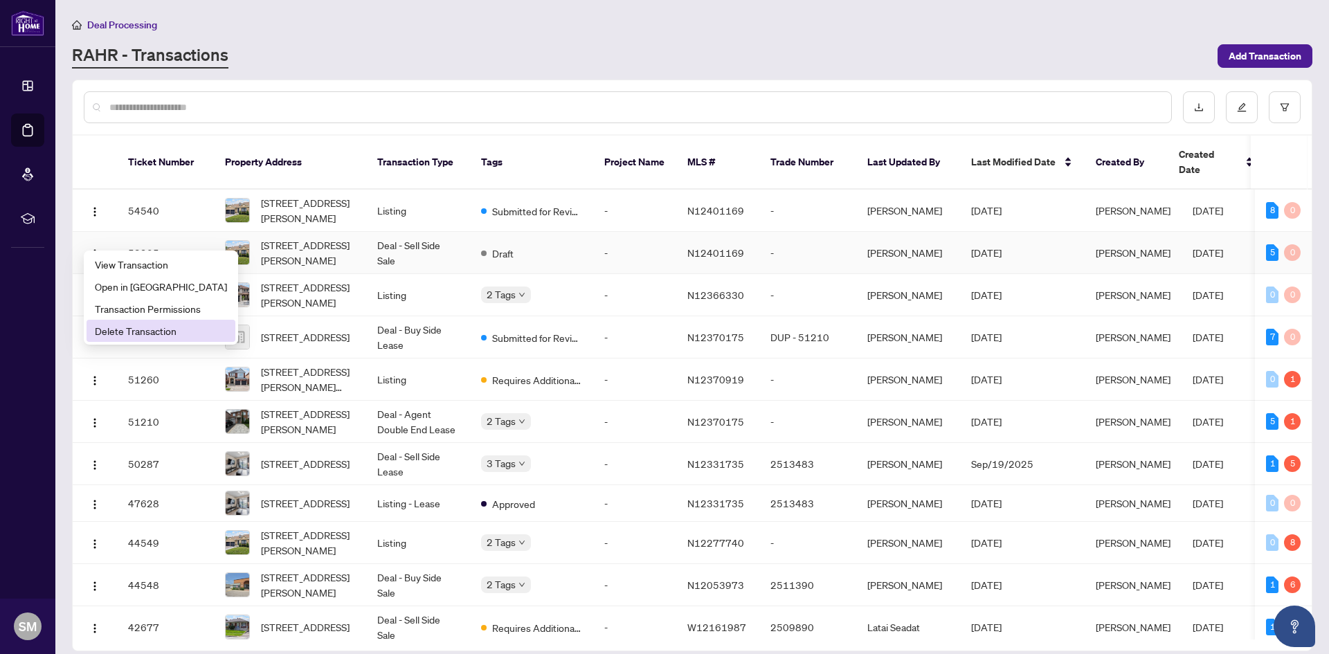
click at [118, 327] on span "Delete Transaction" at bounding box center [161, 330] width 132 height 15
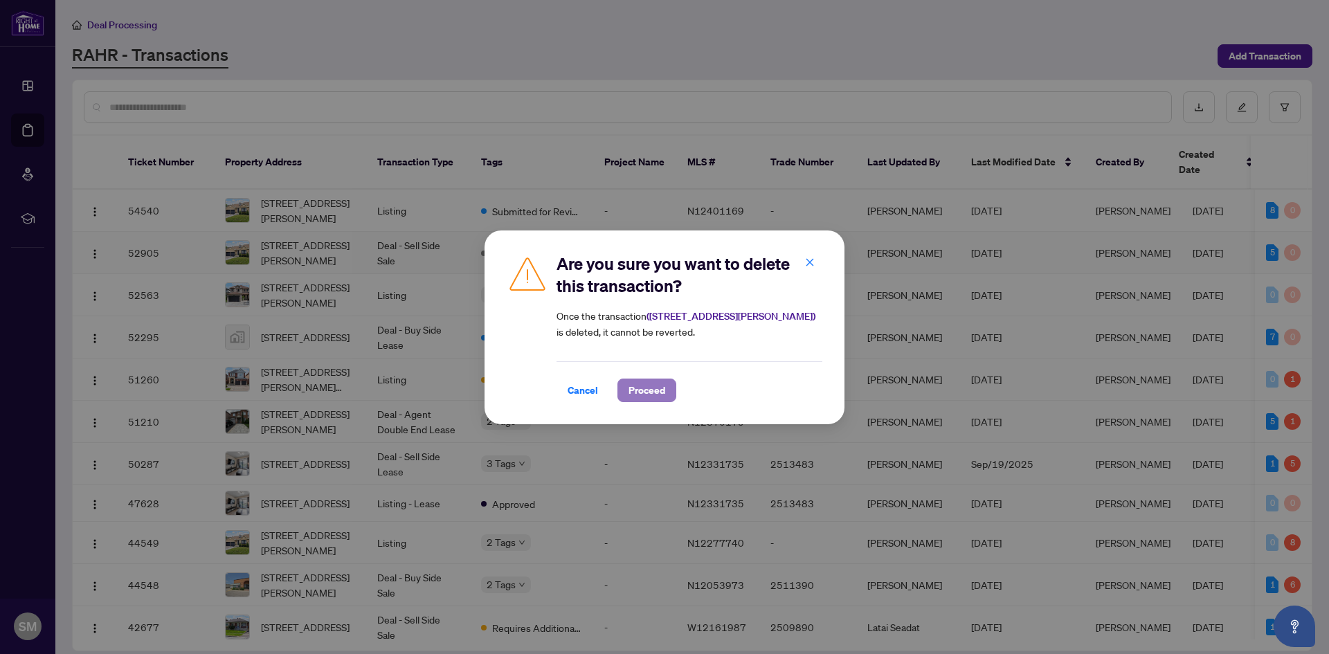
click at [632, 386] on span "Proceed" at bounding box center [646, 390] width 37 height 22
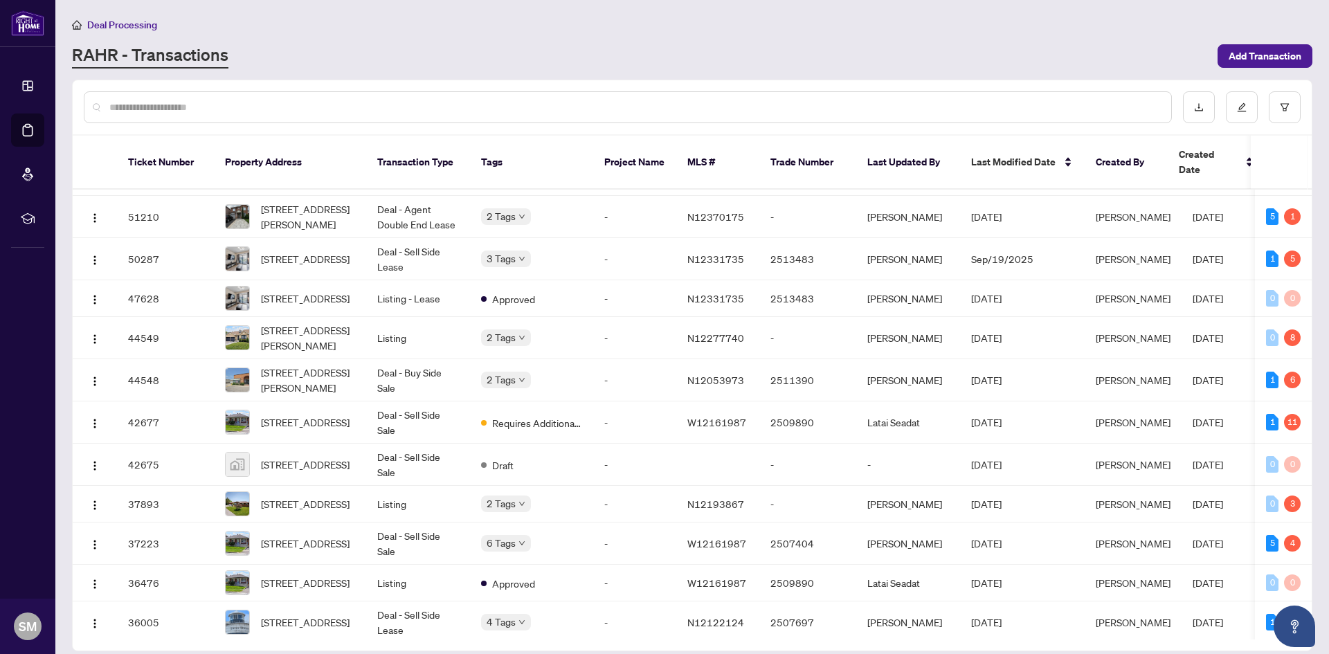
scroll to position [129, 0]
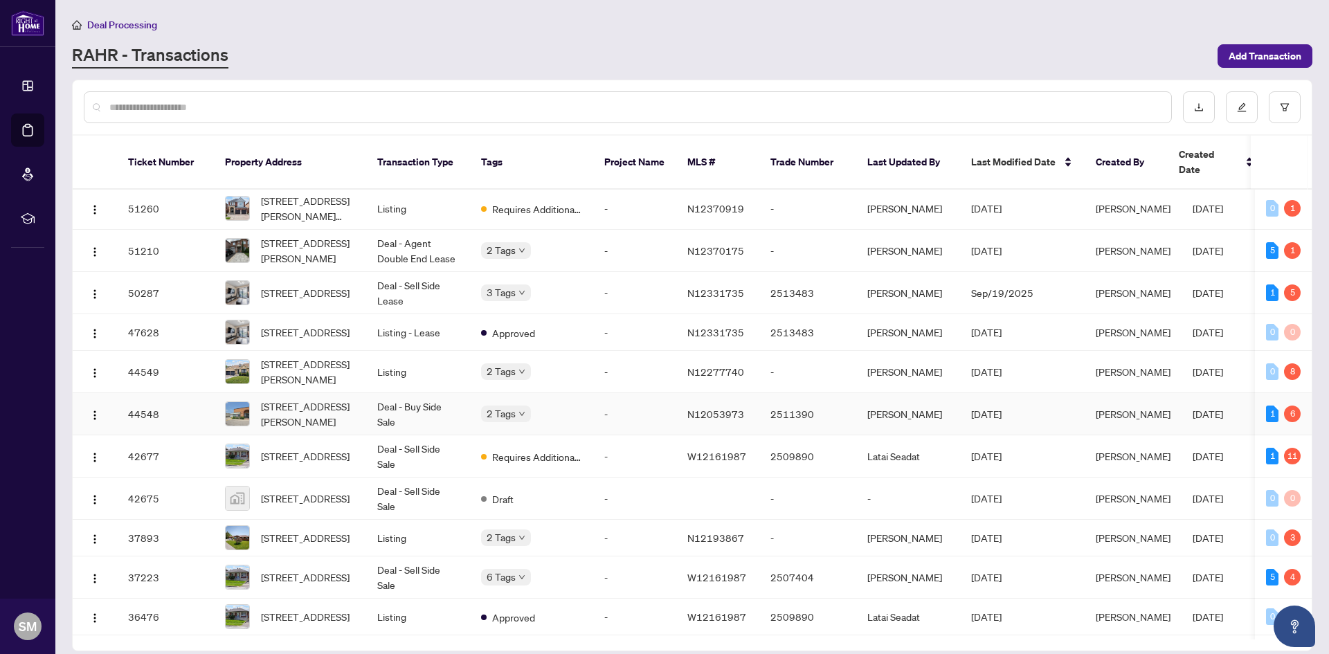
click at [446, 403] on td "Deal - Buy Side Sale" at bounding box center [418, 414] width 104 height 42
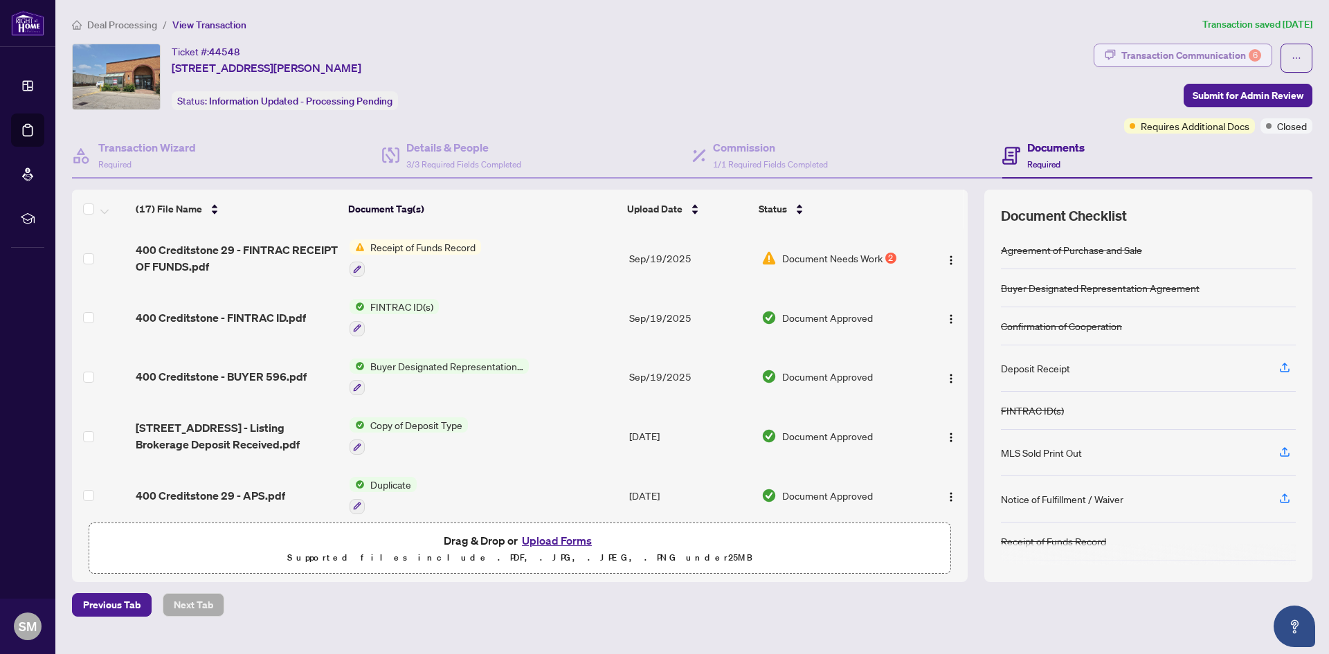
click at [1201, 52] on div "Transaction Communication 6" at bounding box center [1191, 55] width 140 height 22
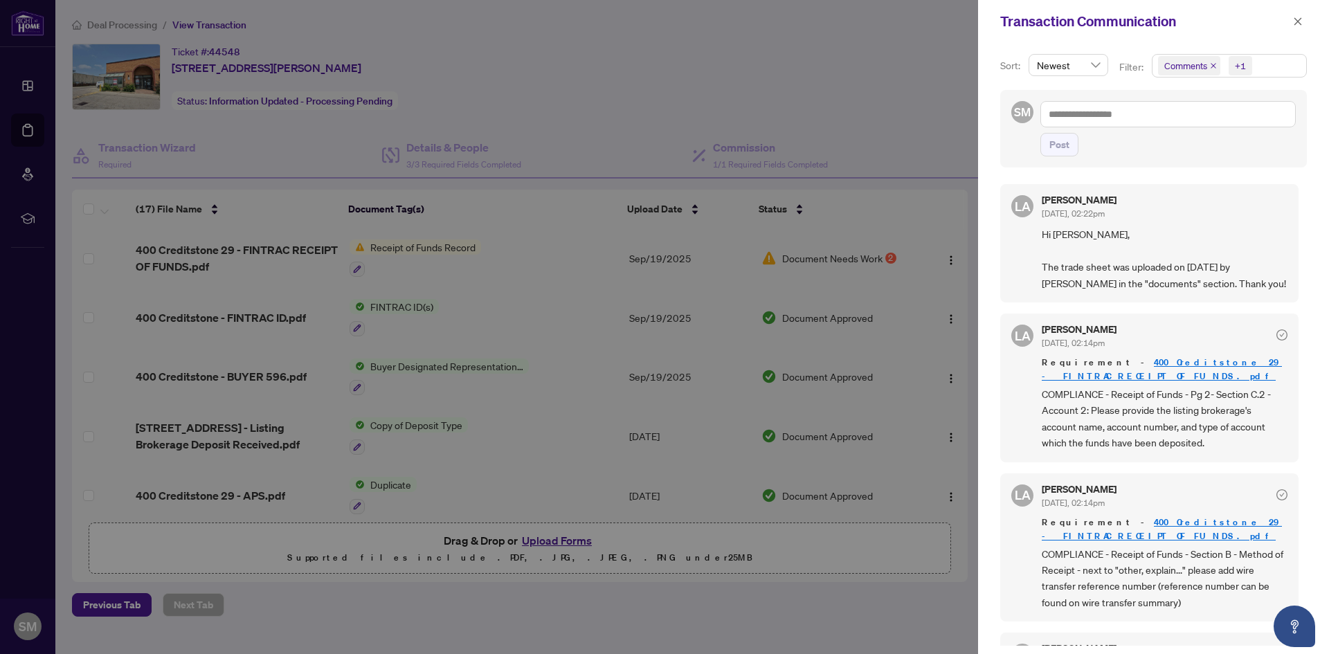
click at [1212, 66] on icon "close" at bounding box center [1213, 65] width 7 height 7
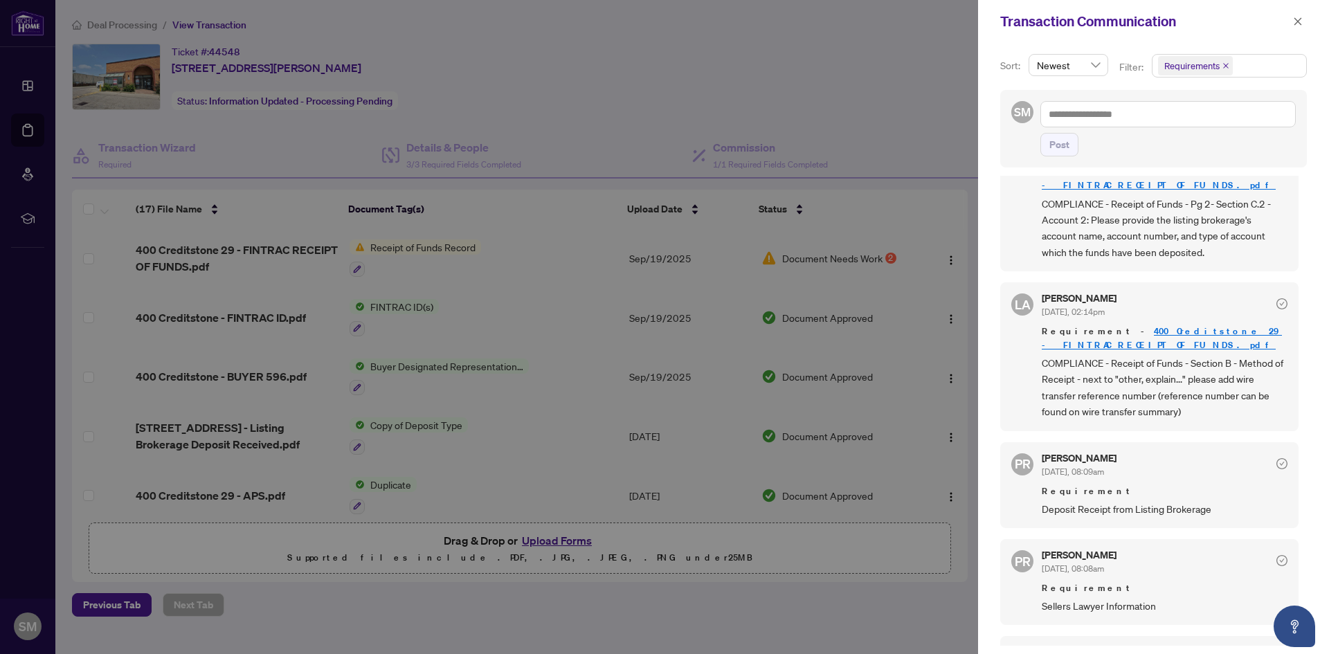
scroll to position [48, 0]
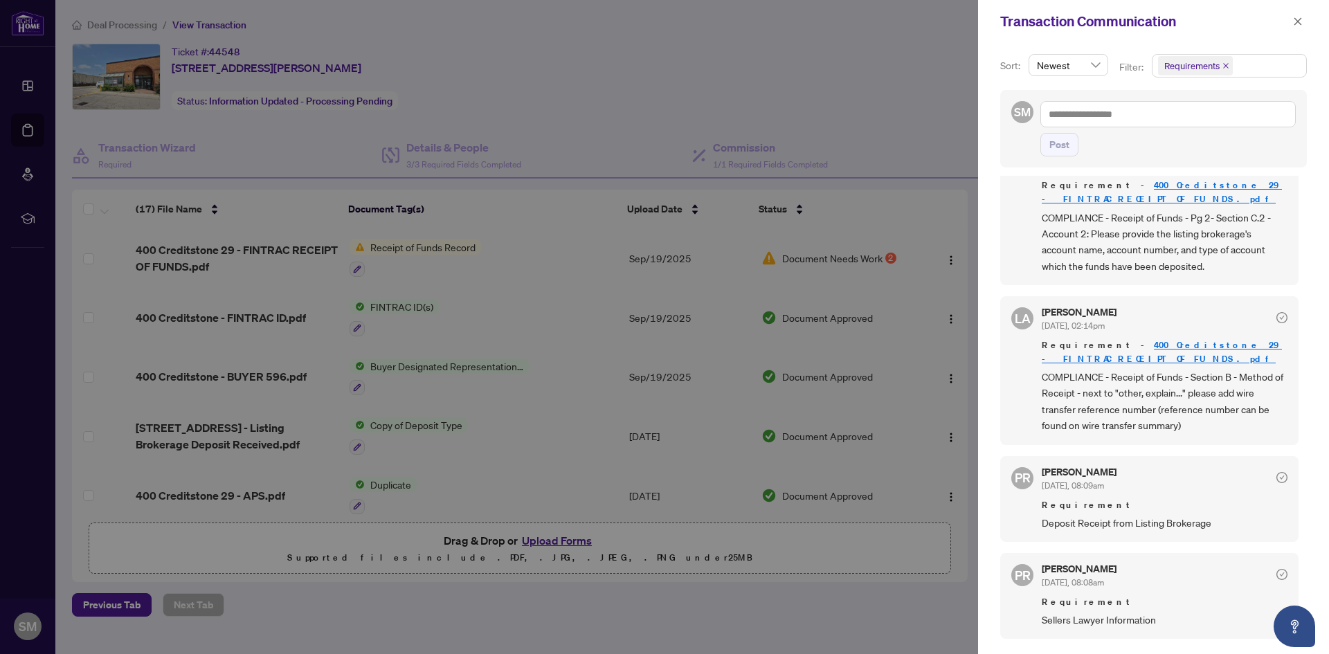
click at [716, 62] on div at bounding box center [664, 327] width 1329 height 654
click at [1299, 22] on icon "close" at bounding box center [1298, 21] width 8 height 8
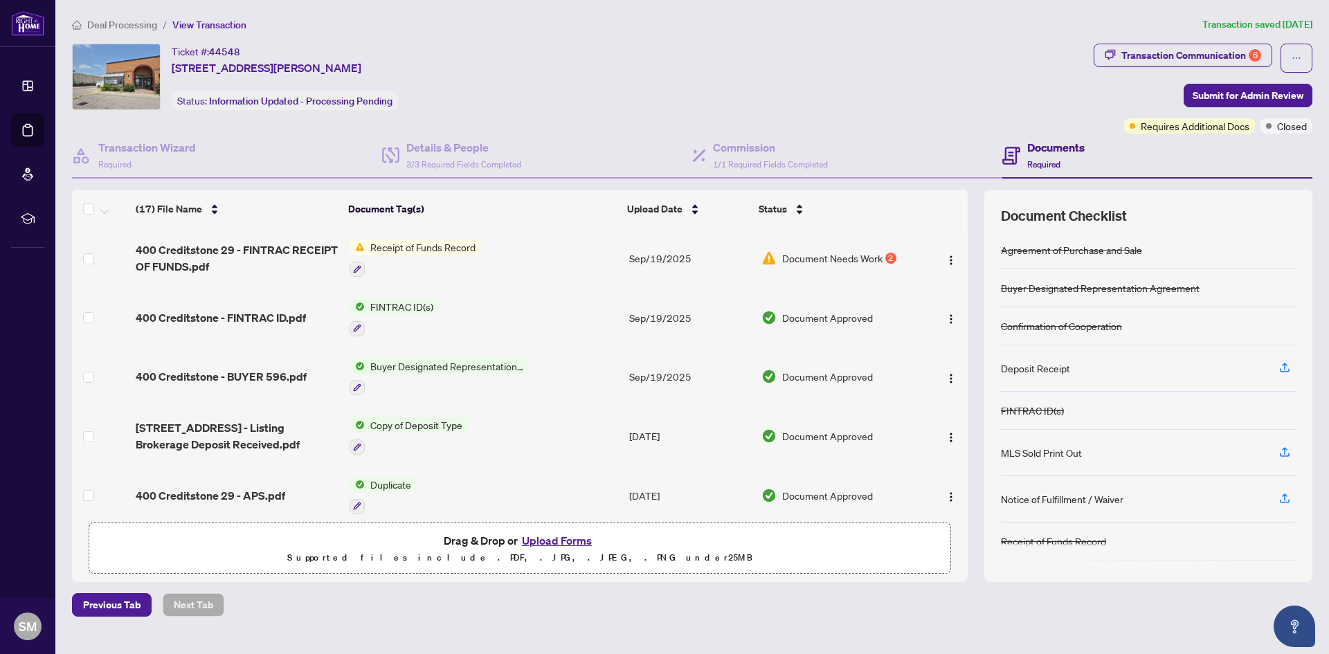
click at [1045, 149] on h4 "Documents" at bounding box center [1055, 147] width 57 height 17
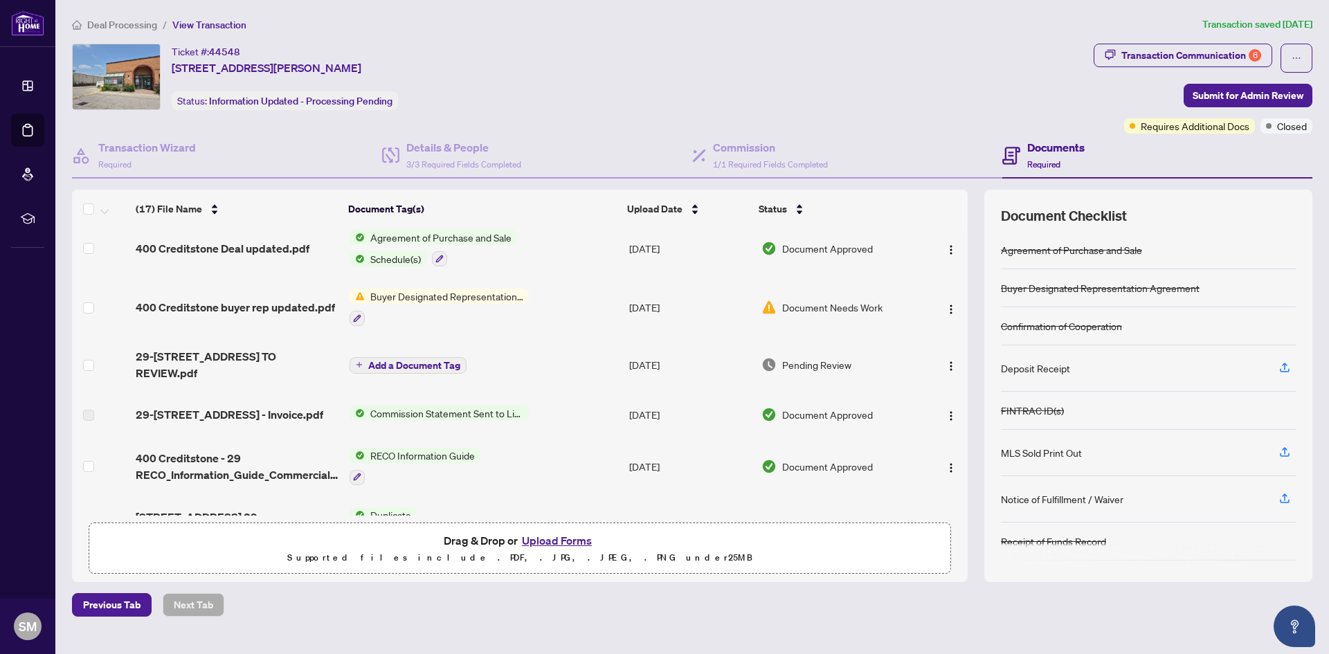
scroll to position [446, 0]
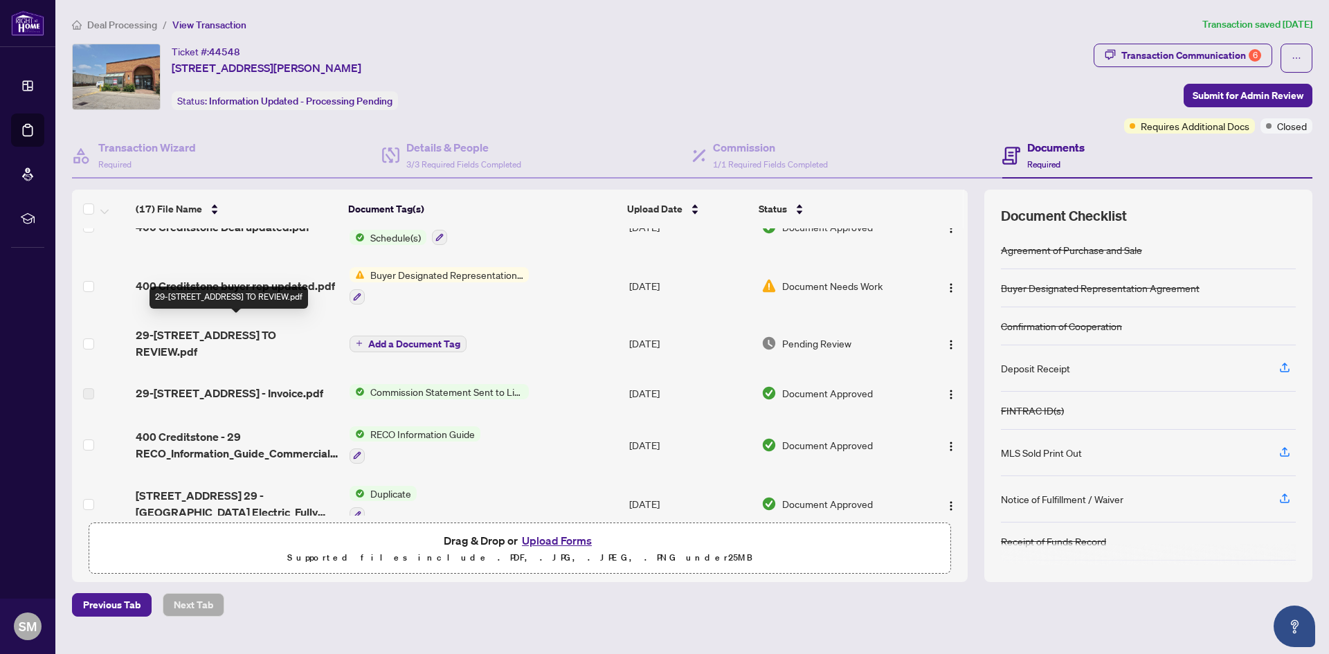
click at [198, 330] on span "29-[STREET_ADDRESS] TO REVIEW.pdf" at bounding box center [237, 343] width 203 height 33
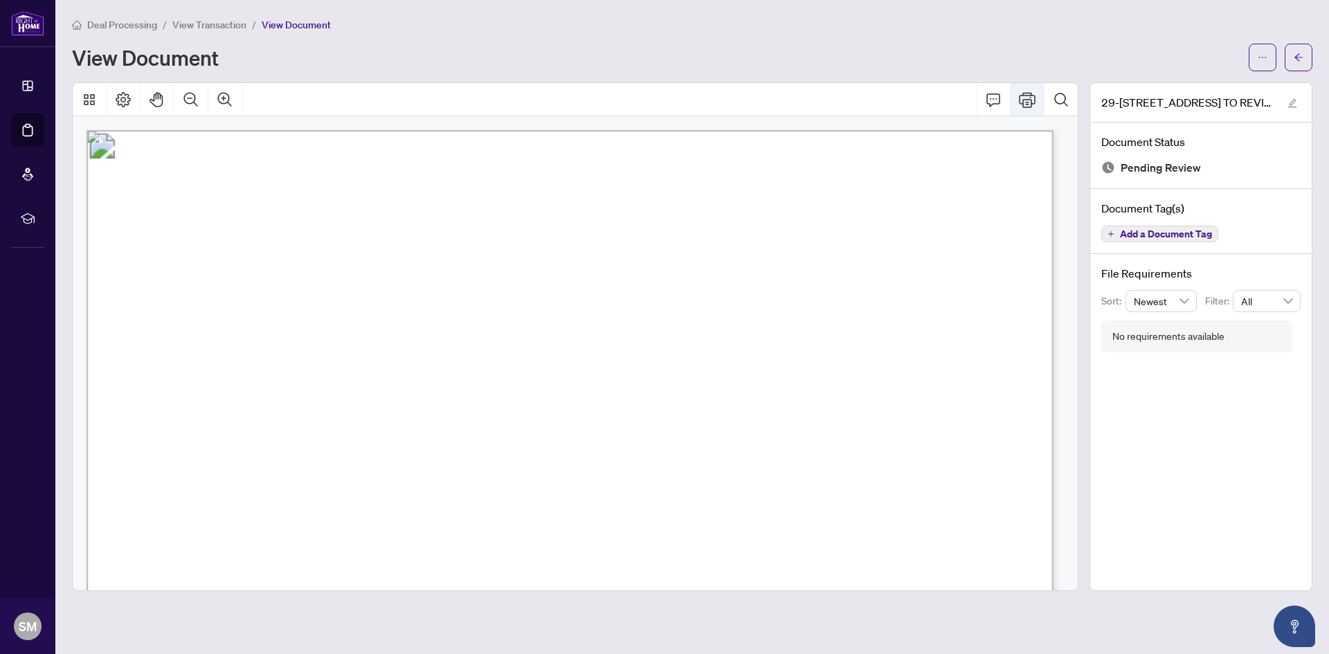
click at [1024, 93] on icon "Print" at bounding box center [1027, 99] width 17 height 17
click at [1302, 48] on span "button" at bounding box center [1298, 57] width 10 height 22
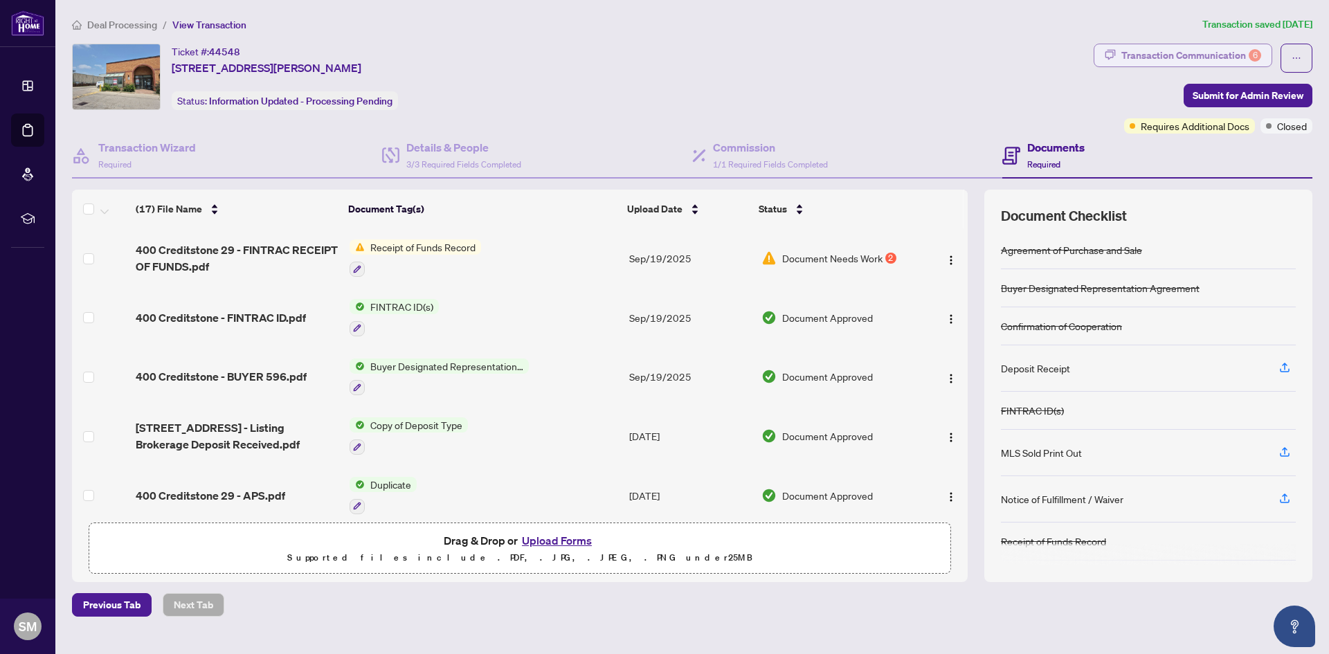
click at [1238, 55] on div "Transaction Communication 6" at bounding box center [1191, 55] width 140 height 22
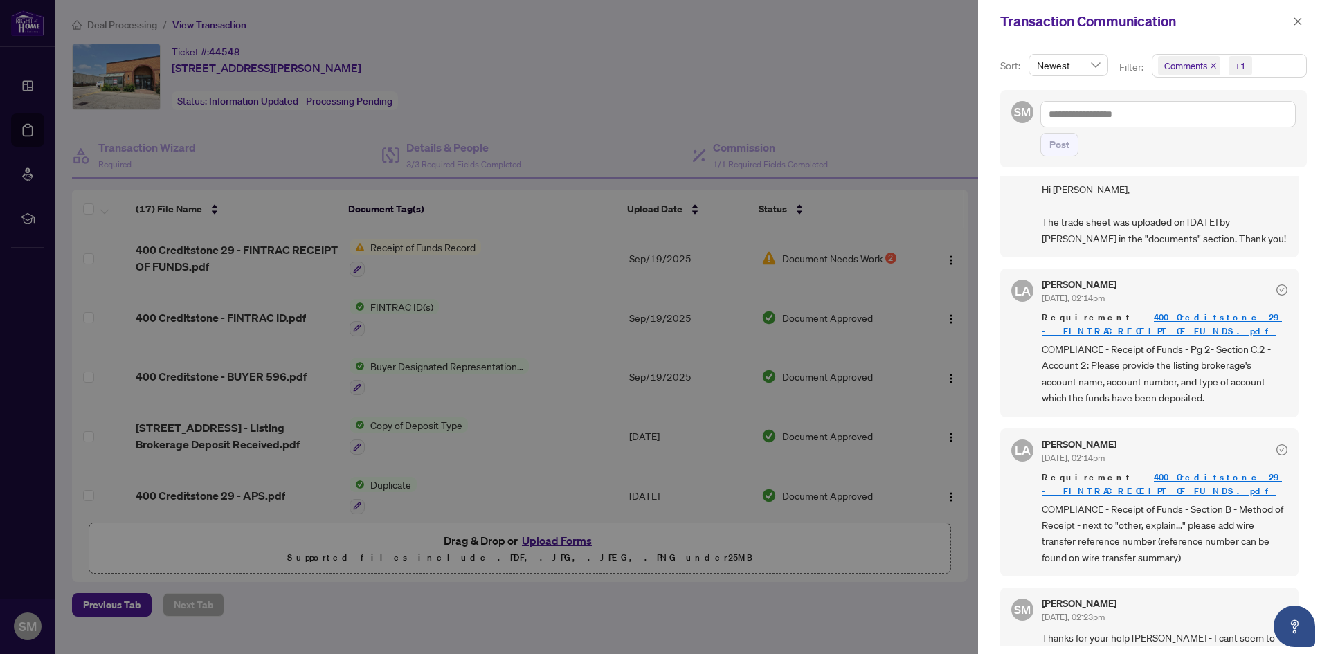
scroll to position [69, 0]
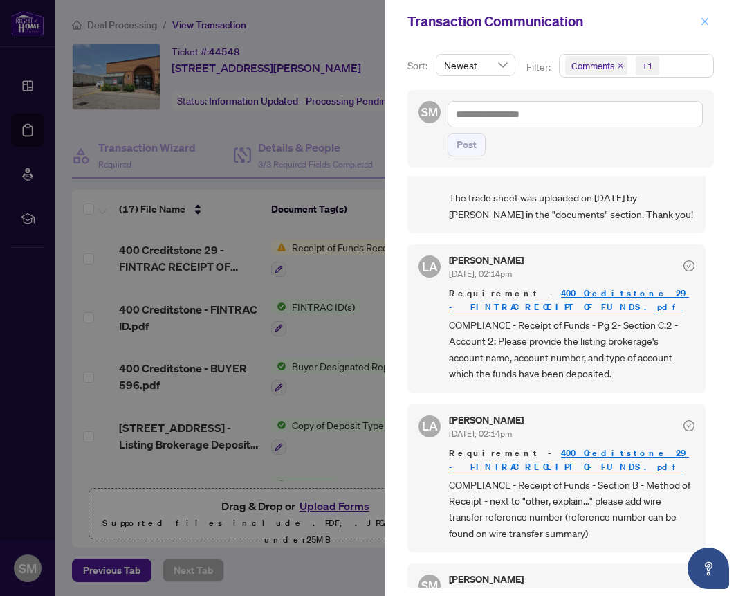
click at [704, 21] on icon "close" at bounding box center [706, 21] width 8 height 8
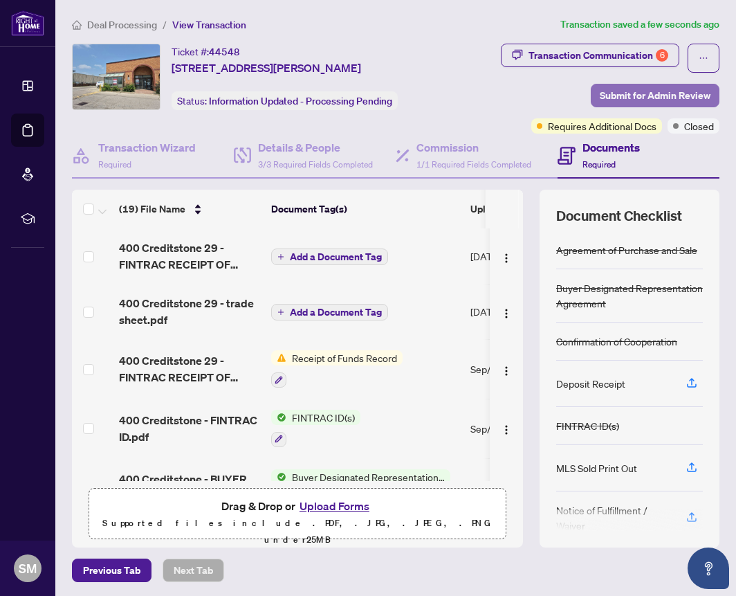
click at [652, 92] on span "Submit for Admin Review" at bounding box center [655, 95] width 111 height 22
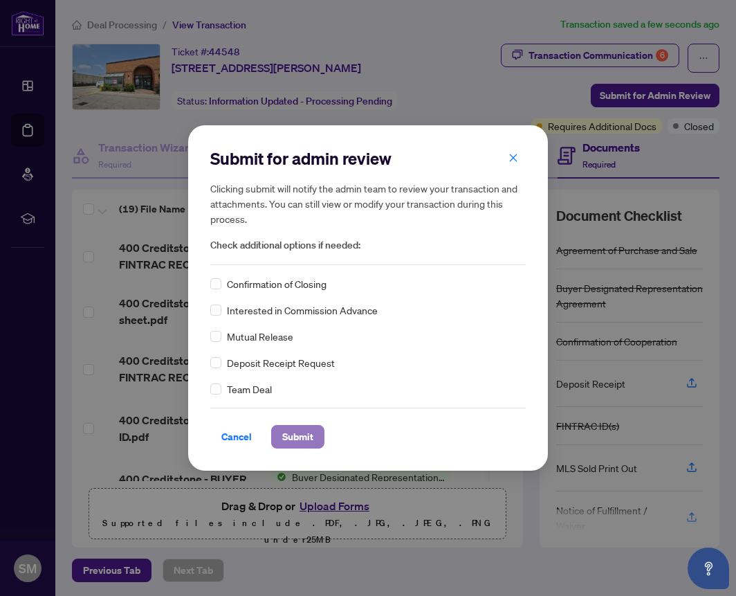
click at [307, 439] on span "Submit" at bounding box center [297, 437] width 31 height 22
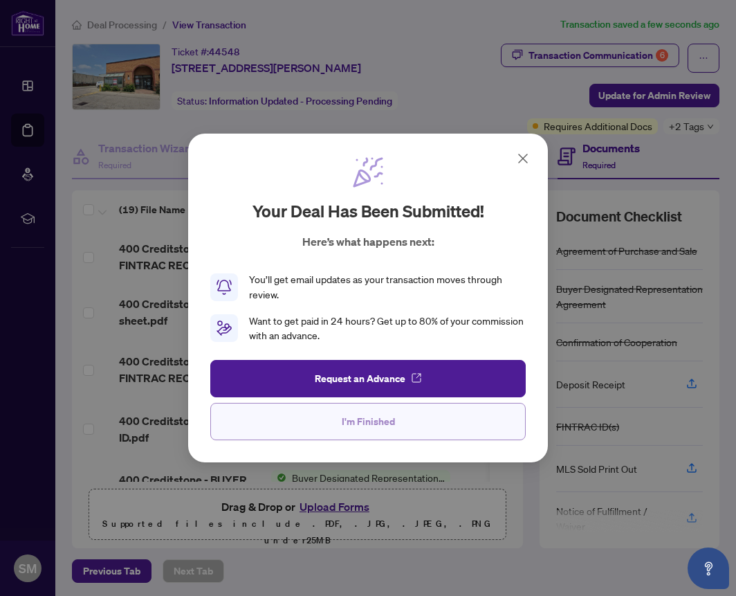
click at [383, 424] on span "I'm Finished" at bounding box center [368, 421] width 53 height 22
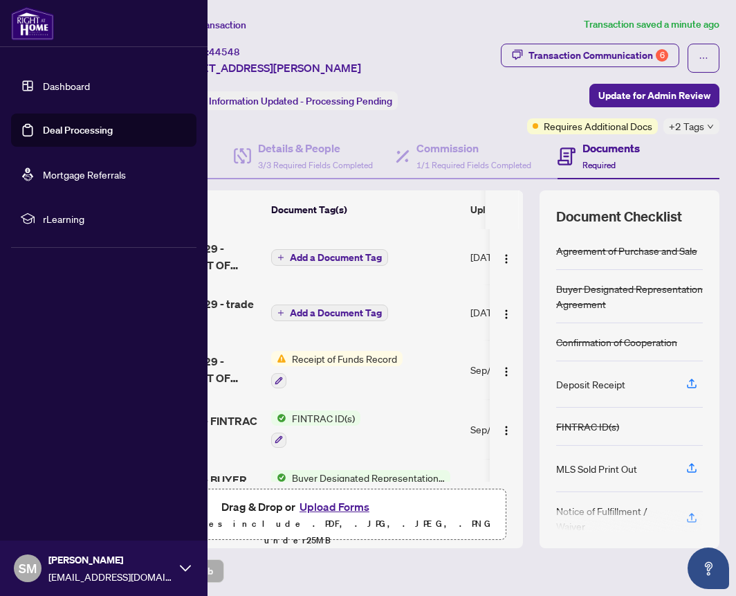
click at [59, 128] on link "Deal Processing" at bounding box center [78, 130] width 70 height 12
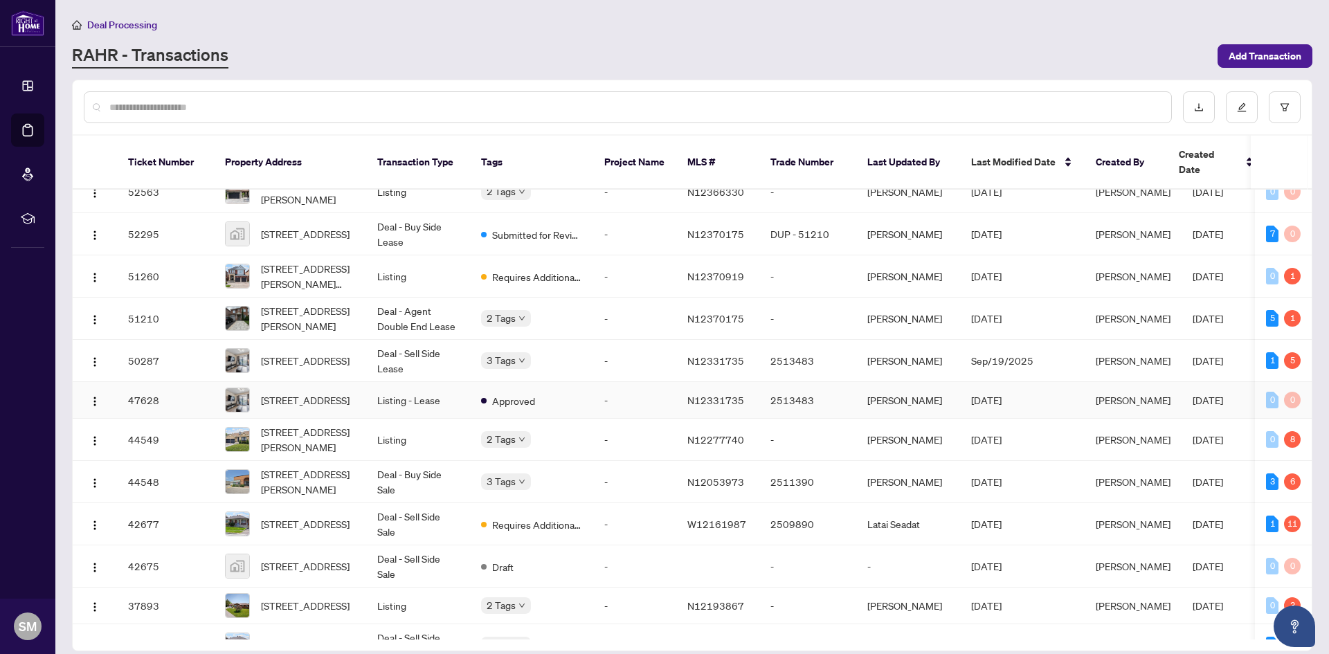
scroll to position [138, 0]
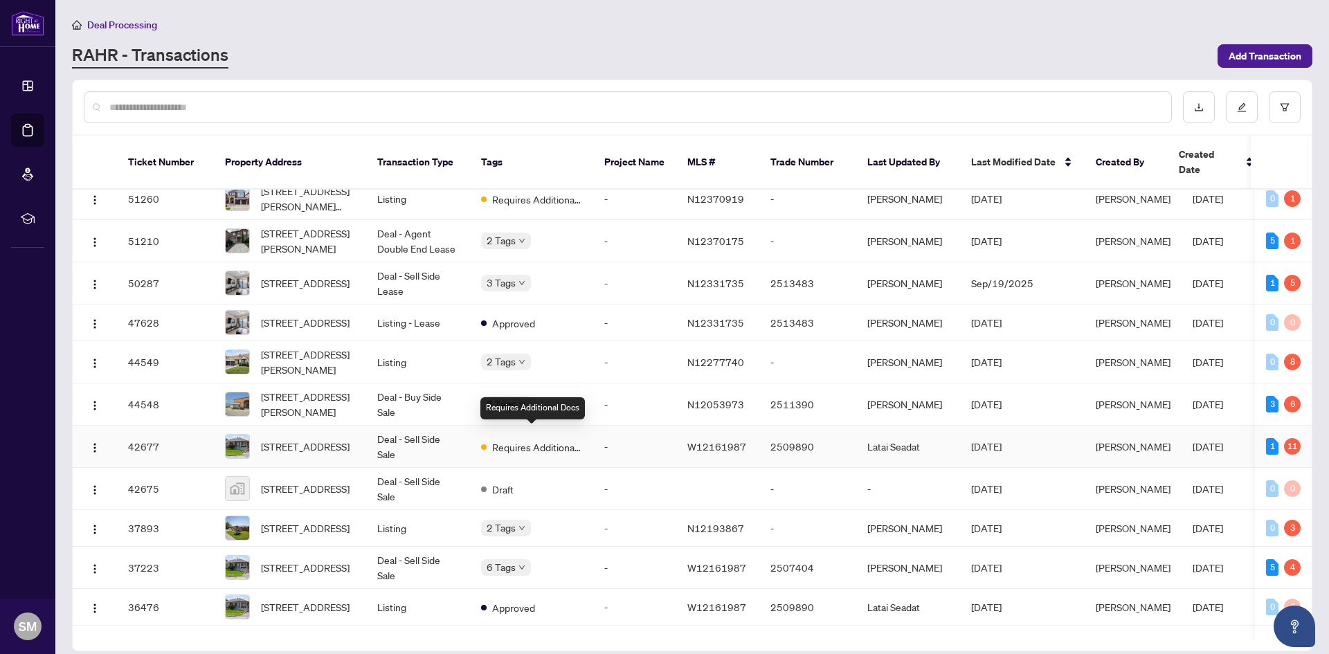
click at [551, 439] on span "Requires Additional Docs" at bounding box center [537, 446] width 90 height 15
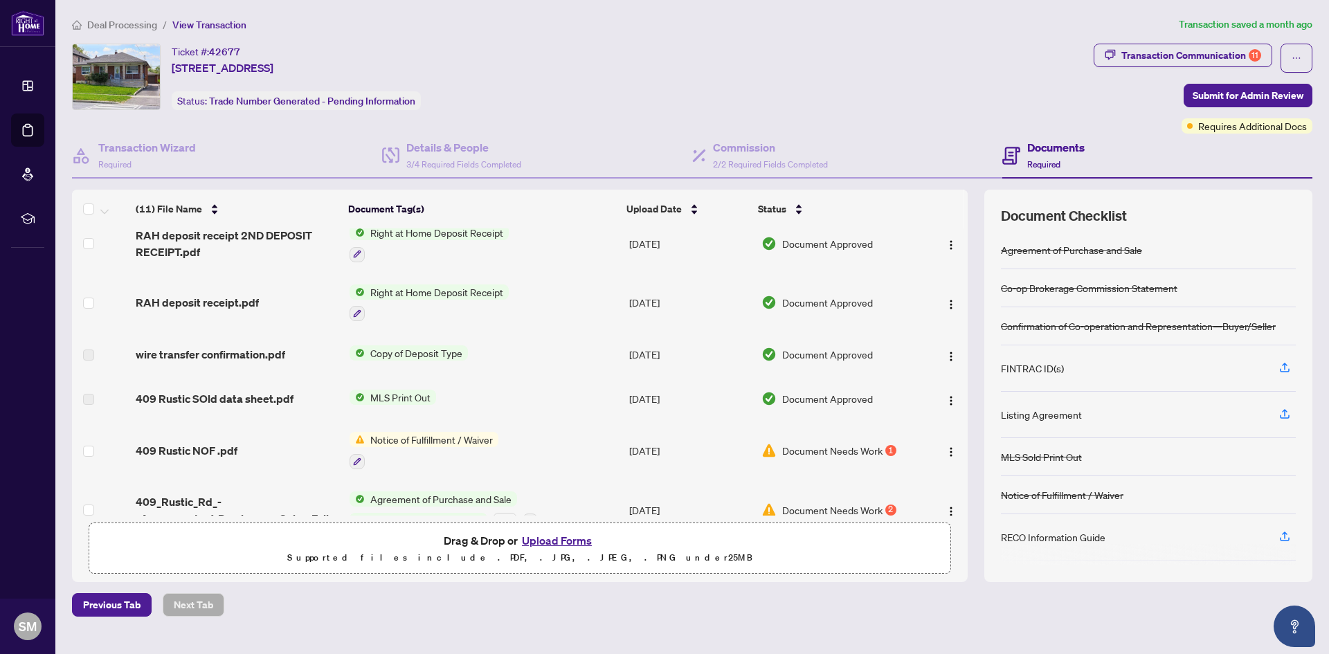
scroll to position [286, 0]
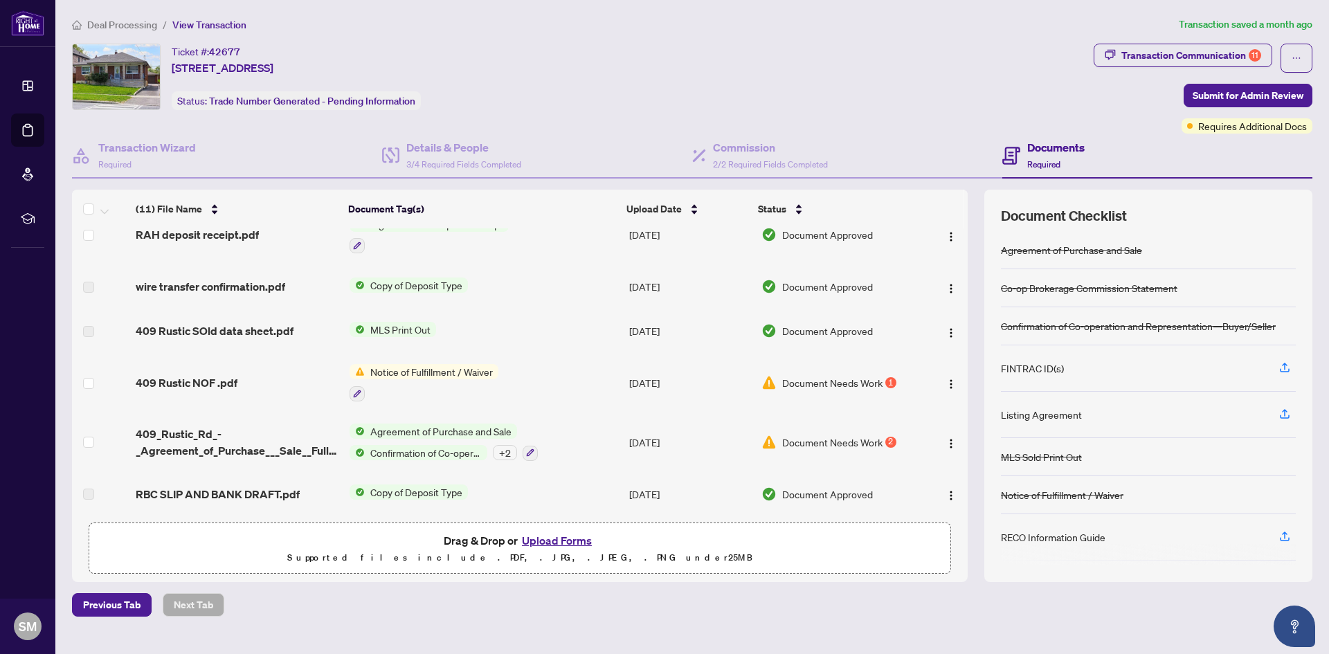
drag, startPoint x: 271, startPoint y: 371, endPoint x: 277, endPoint y: 367, distance: 7.5
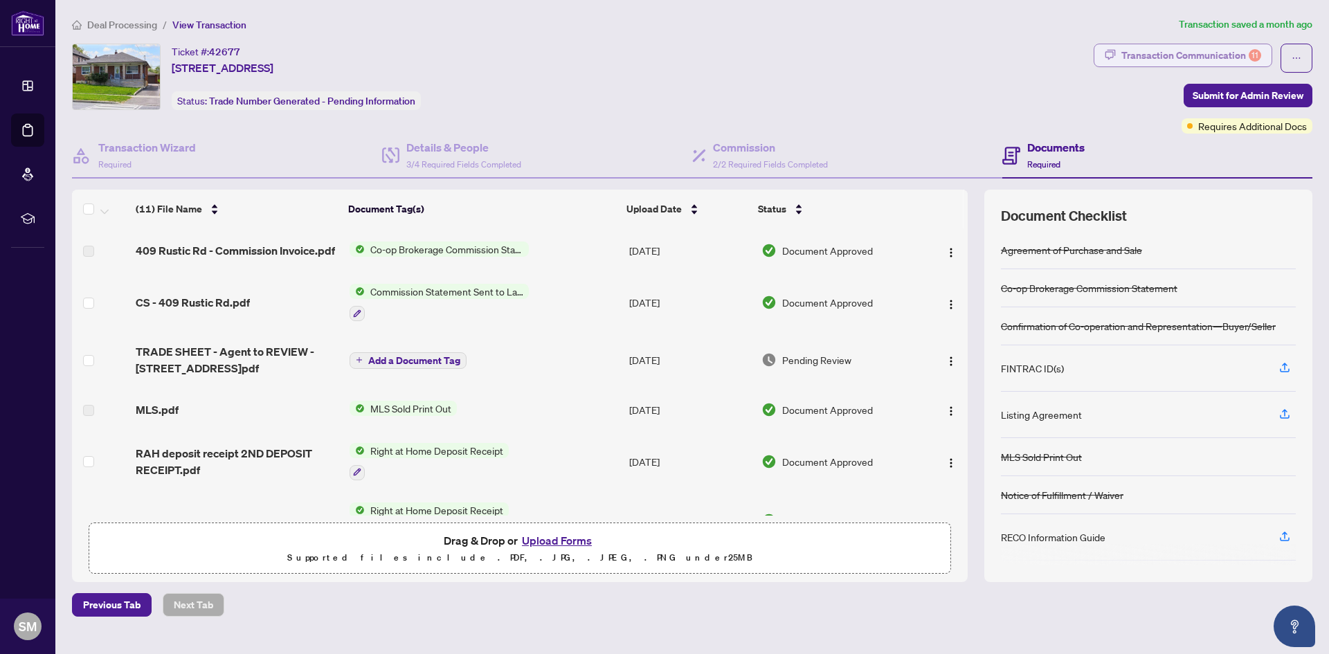
click at [1232, 55] on div "Transaction Communication 11" at bounding box center [1191, 55] width 140 height 22
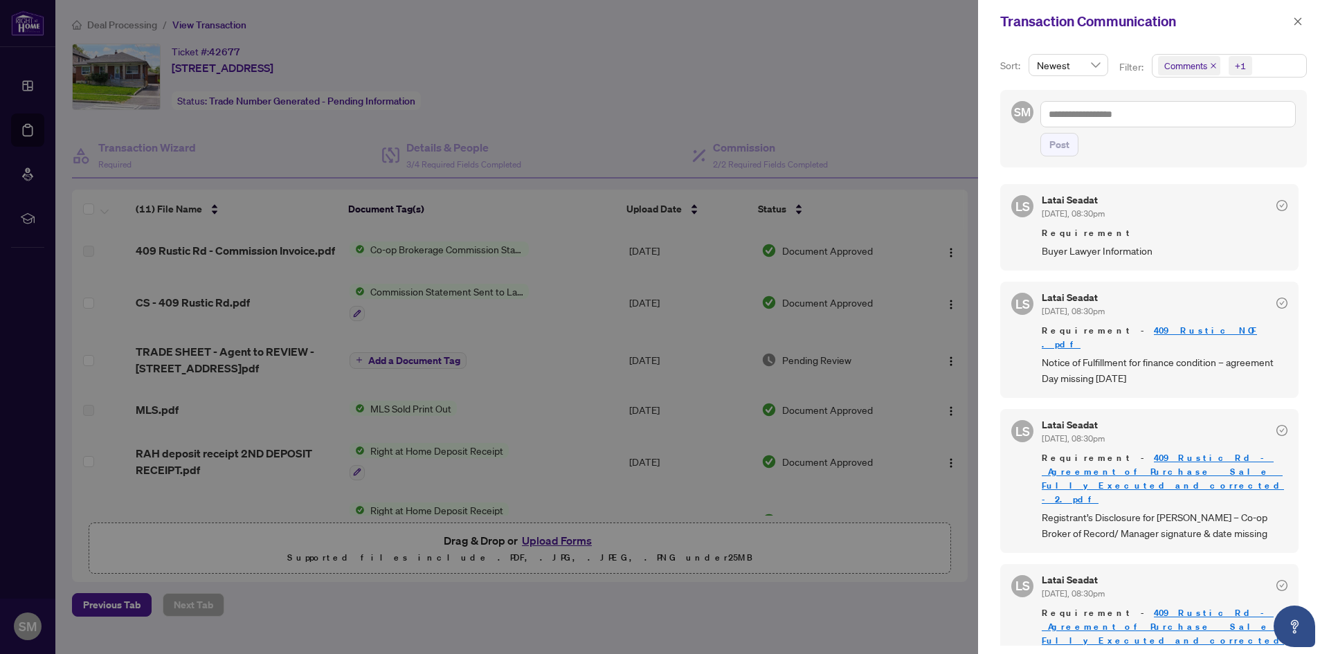
click at [1211, 64] on icon "close" at bounding box center [1213, 65] width 7 height 7
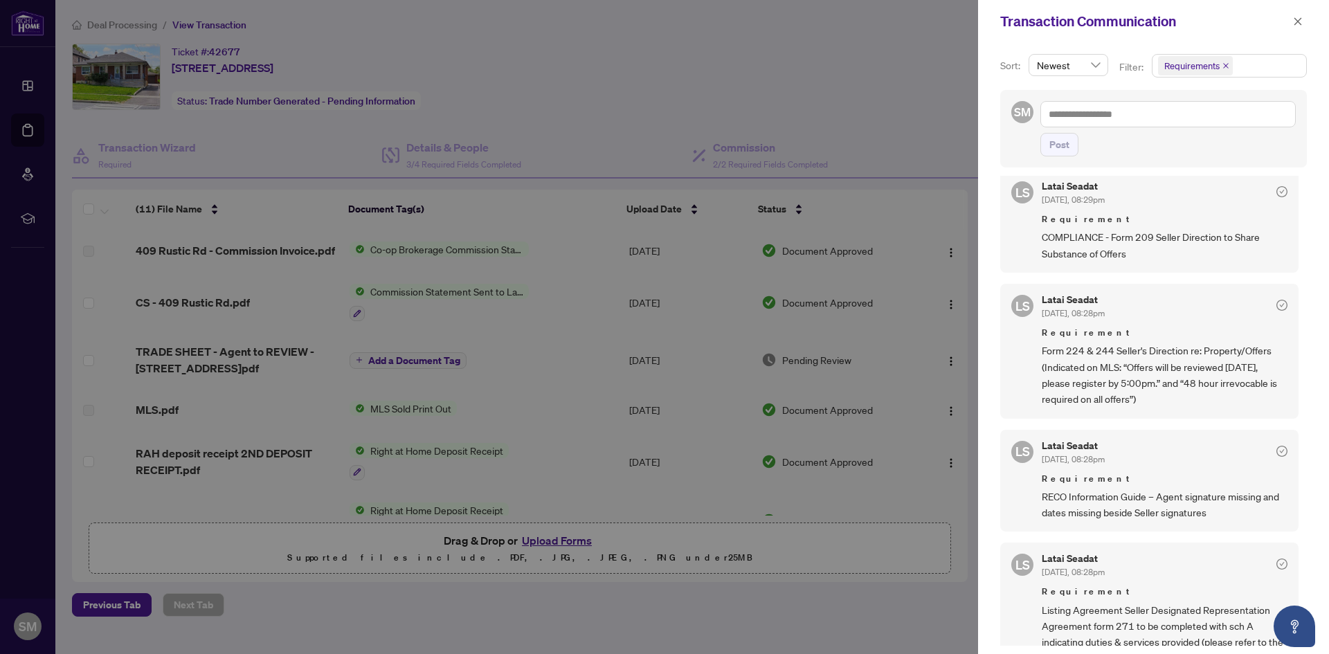
scroll to position [830, 0]
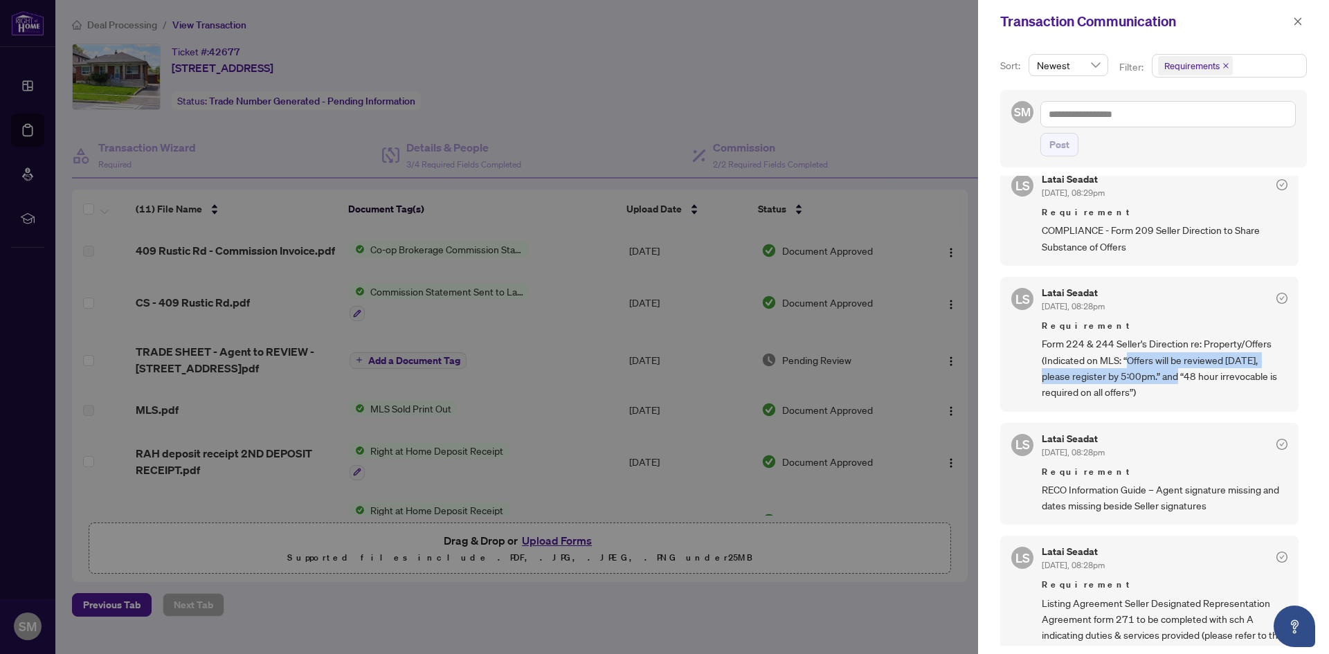
drag, startPoint x: 1126, startPoint y: 295, endPoint x: 1178, endPoint y: 314, distance: 54.7
click at [1178, 336] on span "Form 224 & 244 Seller's Direction re: Property/Offers (Indicated on MLS: “Offer…" at bounding box center [1164, 368] width 246 height 65
copy span "Offers will be reviewed [DATE], please register by 5:00pm"
click at [1194, 434] on div "Latai Seadat [DATE], 08:28pm" at bounding box center [1164, 447] width 246 height 26
drag, startPoint x: 1126, startPoint y: 295, endPoint x: 1178, endPoint y: 310, distance: 53.9
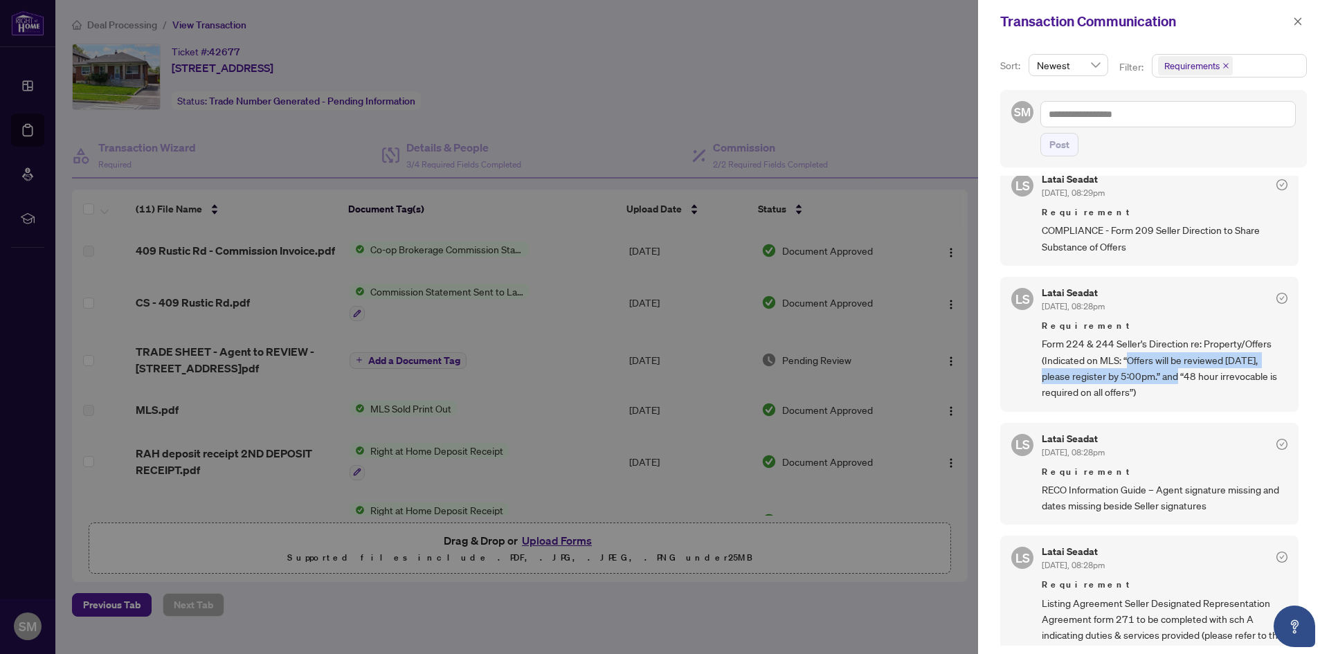
click at [1178, 336] on span "Form 224 & 244 Seller's Direction re: Property/Offers (Indicated on MLS: “Offer…" at bounding box center [1164, 368] width 246 height 65
copy span "Offers will be reviewed [DATE], please register by 5:00pm"
click at [1300, 11] on span "button" at bounding box center [1298, 21] width 10 height 22
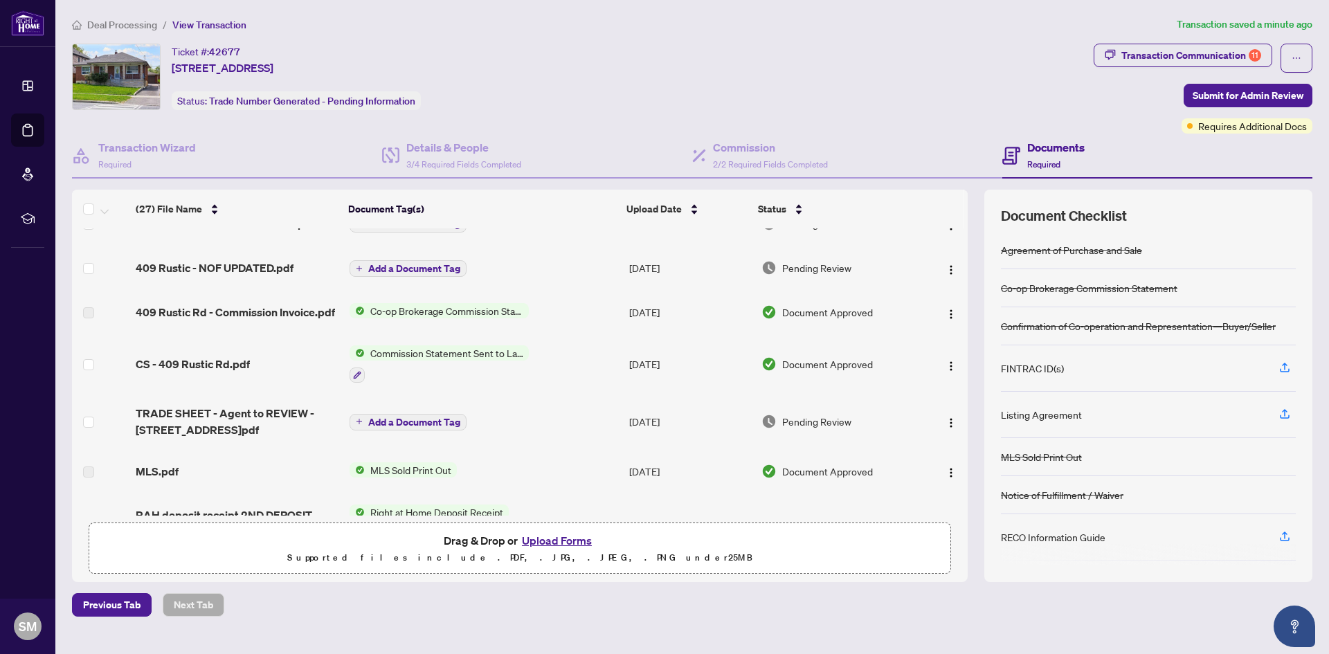
scroll to position [692, 0]
click at [1237, 93] on span "Submit for Admin Review" at bounding box center [1247, 95] width 111 height 22
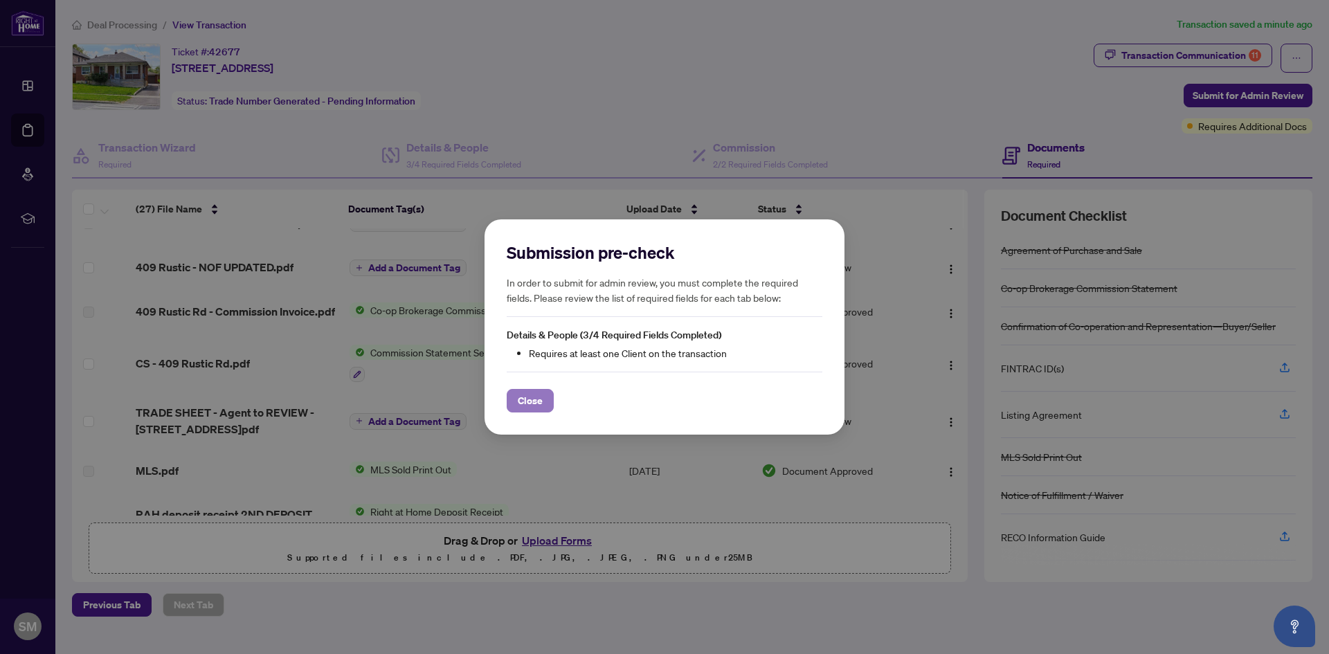
click at [541, 406] on button "Close" at bounding box center [529, 401] width 47 height 24
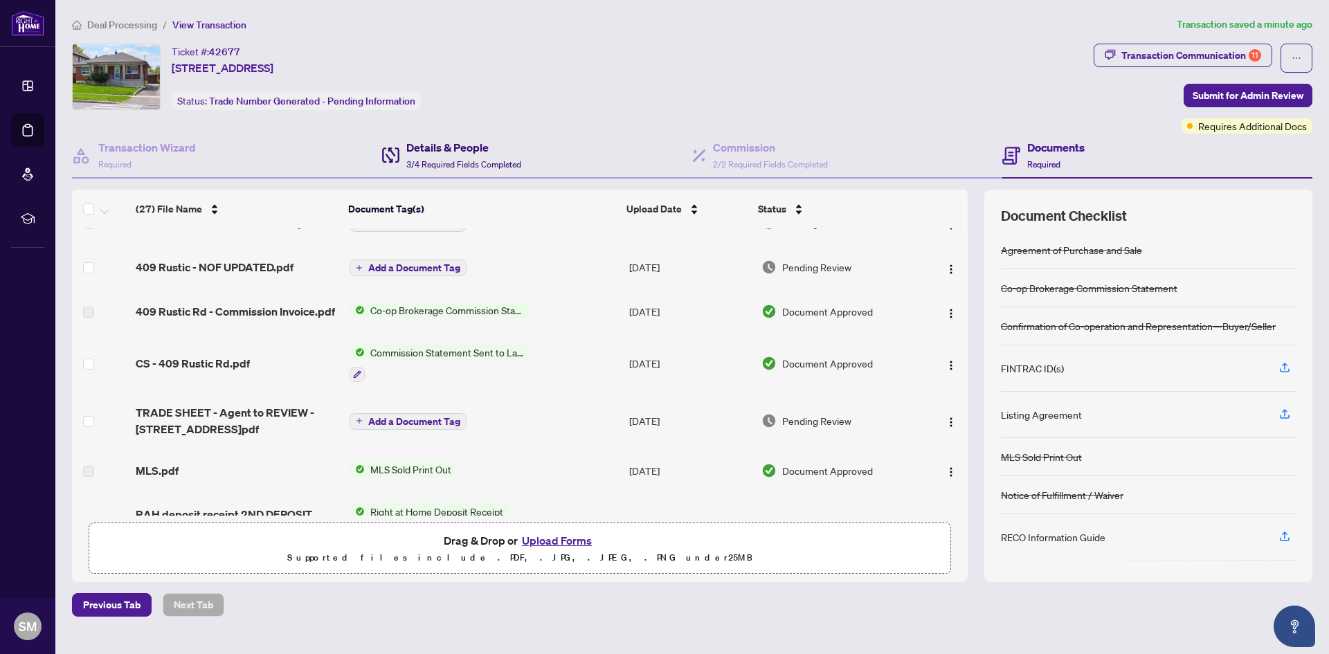
click at [468, 159] on span "3/4 Required Fields Completed" at bounding box center [463, 164] width 115 height 10
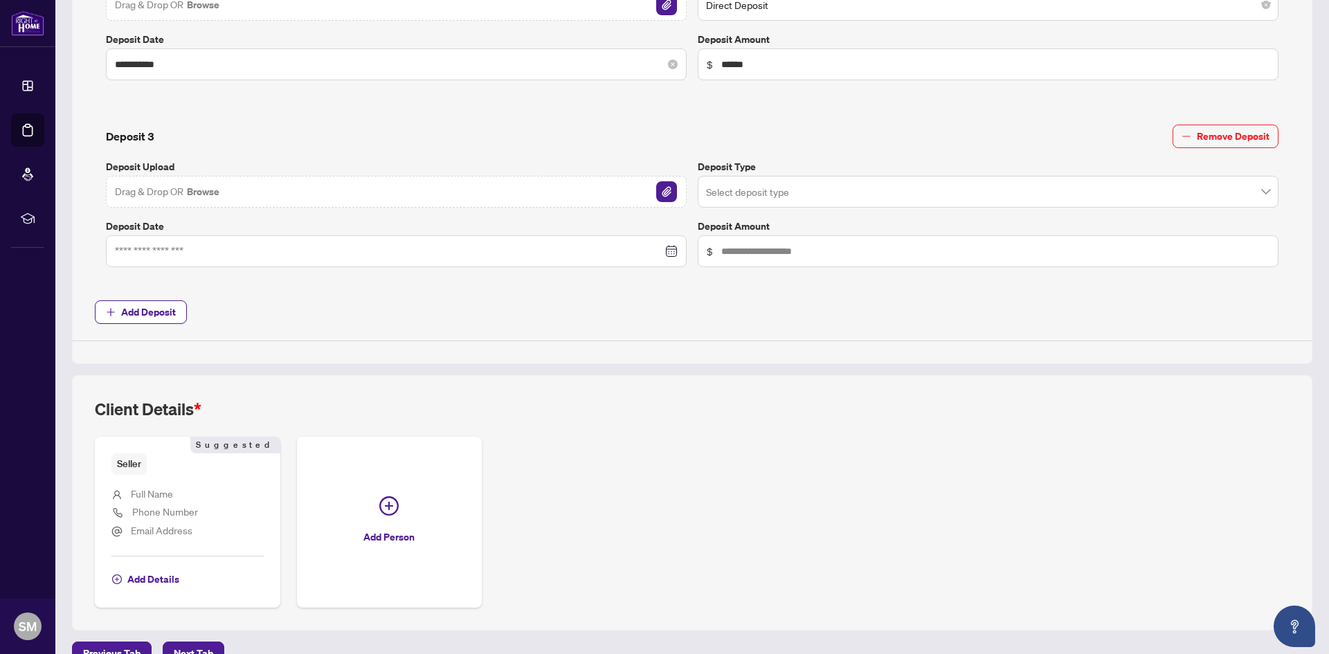
scroll to position [909, 0]
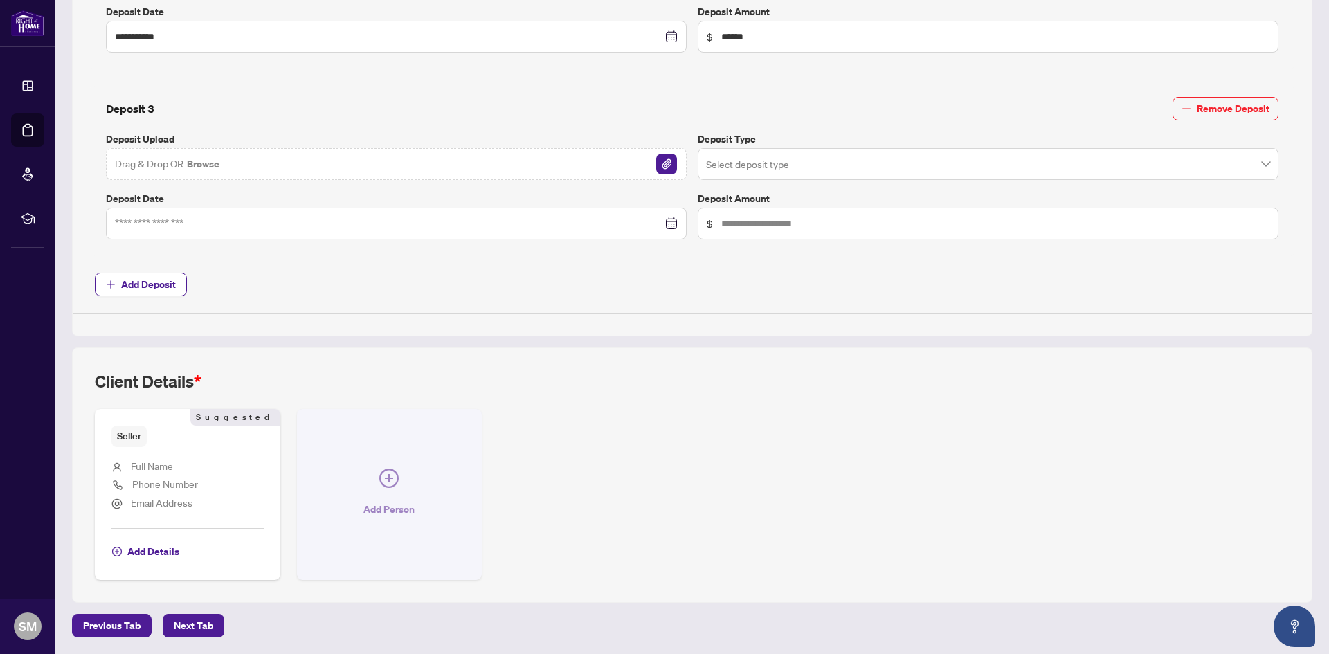
click at [388, 507] on span "Add Person" at bounding box center [388, 509] width 51 height 22
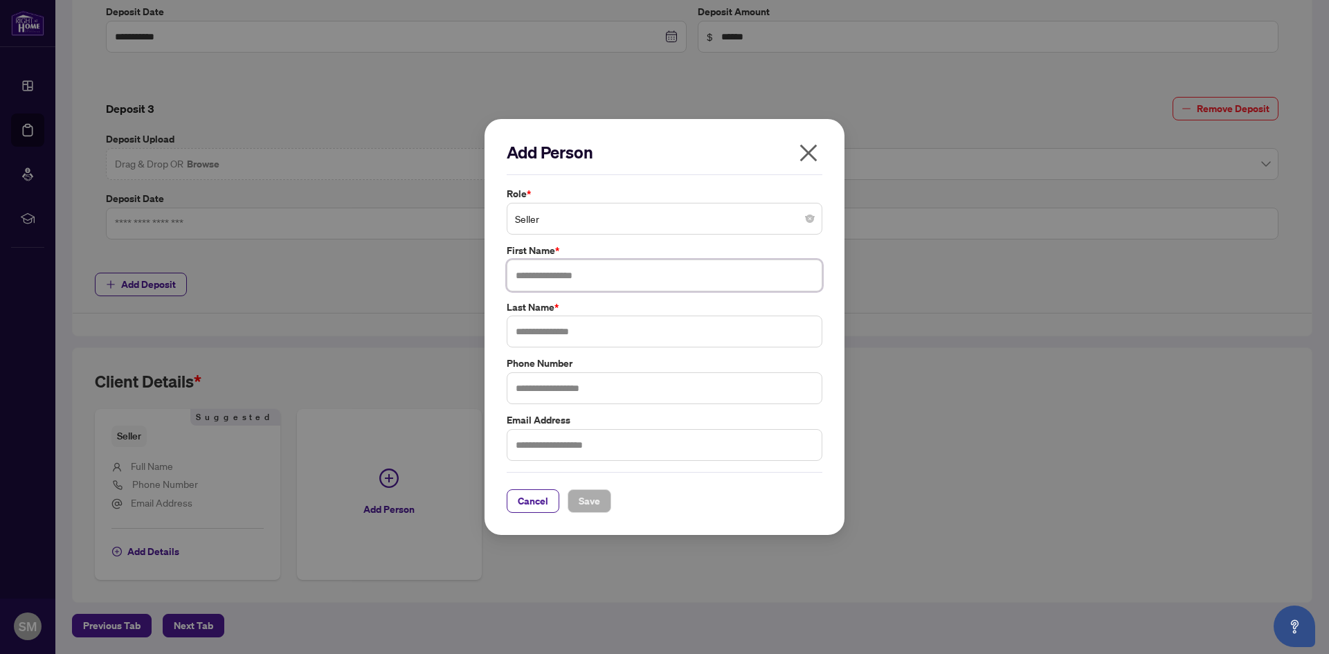
click at [576, 277] on input "text" at bounding box center [664, 275] width 316 height 32
type input "******"
type input "*******"
click at [582, 498] on span "Save" at bounding box center [588, 501] width 21 height 22
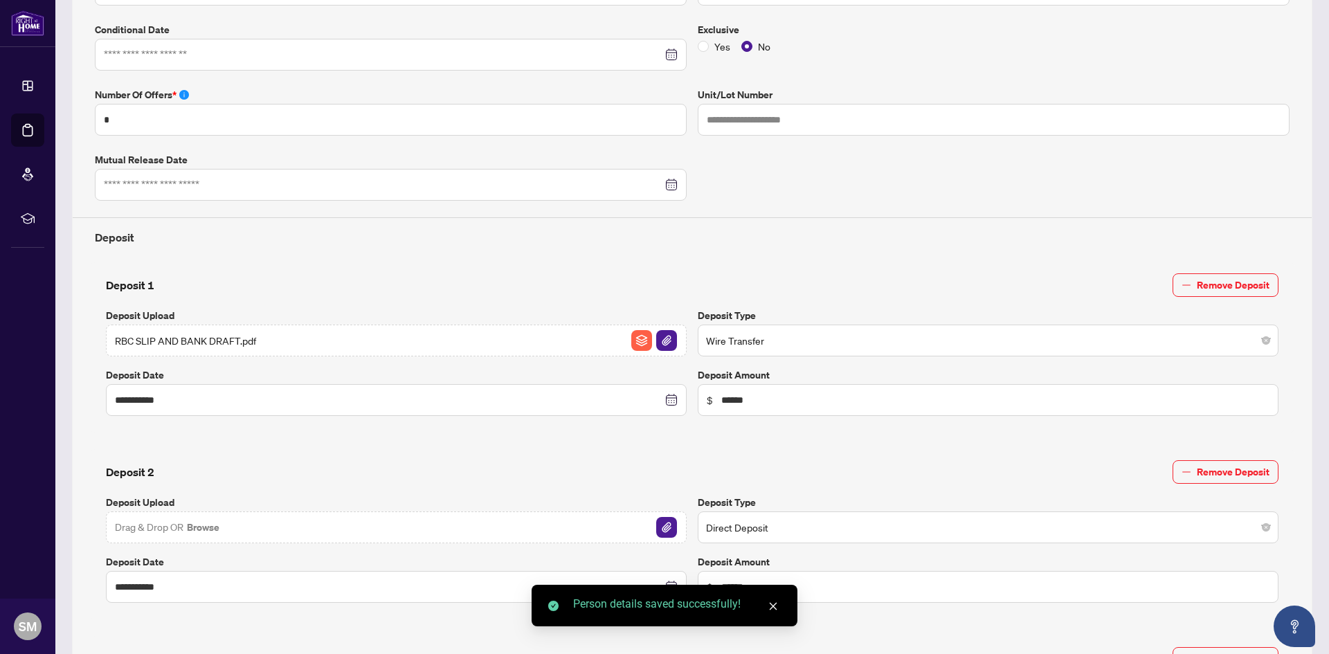
scroll to position [0, 0]
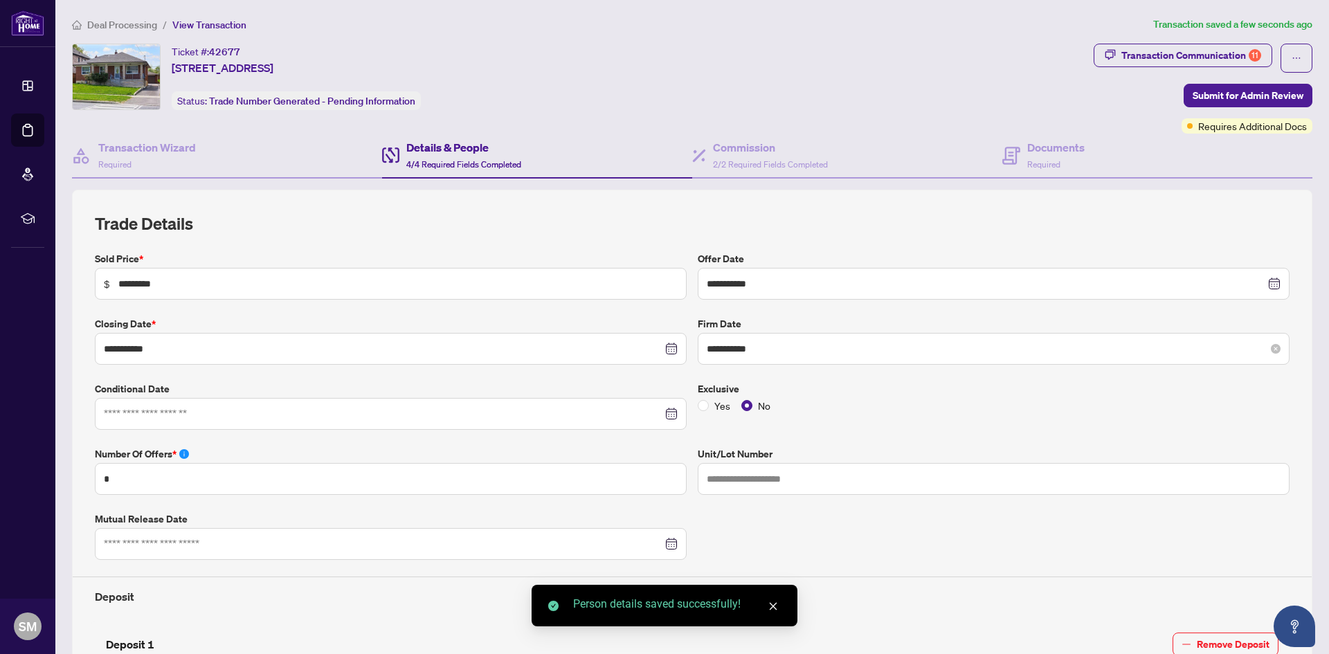
drag, startPoint x: 1271, startPoint y: 335, endPoint x: 1278, endPoint y: 119, distance: 216.0
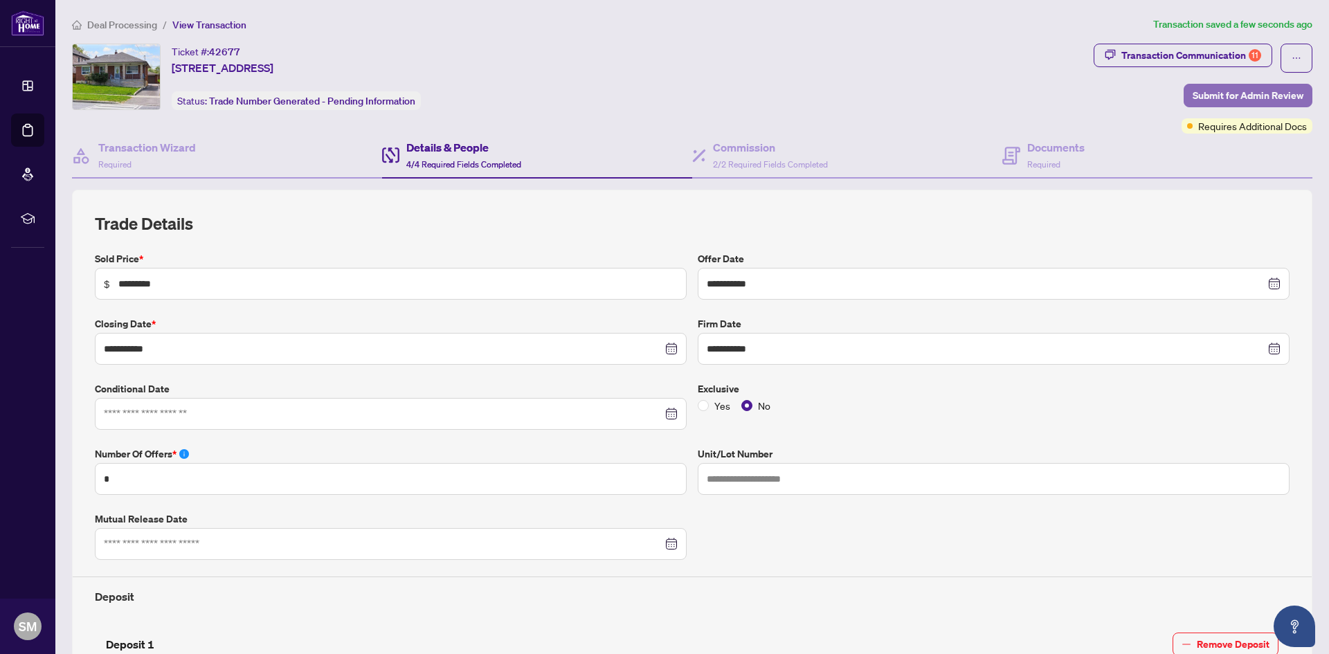
click at [1250, 87] on span "Submit for Admin Review" at bounding box center [1247, 95] width 111 height 22
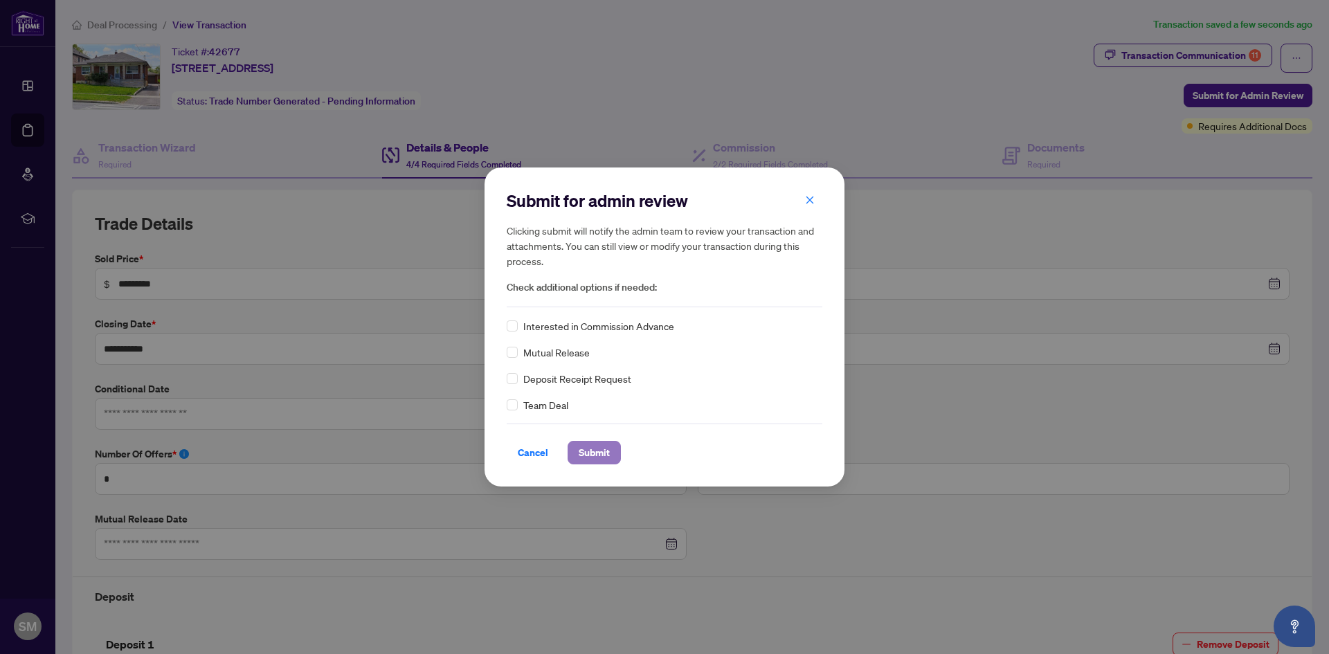
click at [594, 452] on span "Submit" at bounding box center [593, 452] width 31 height 22
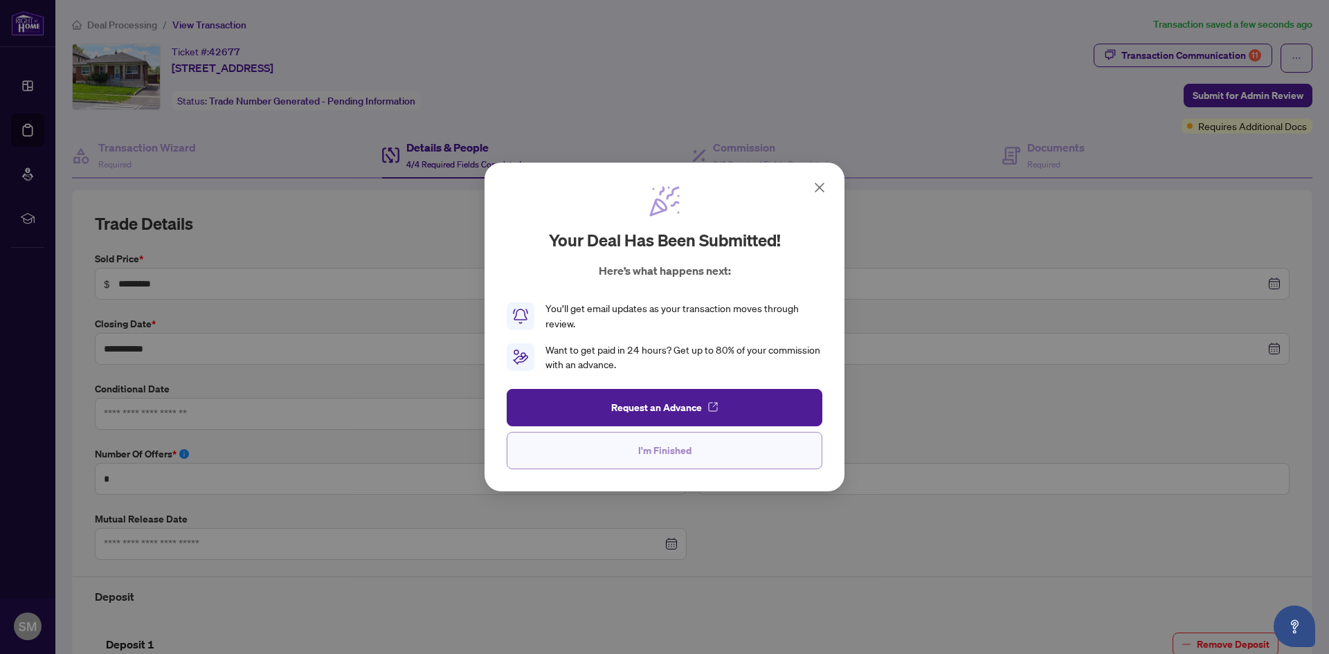
click at [672, 448] on span "I'm Finished" at bounding box center [664, 450] width 53 height 22
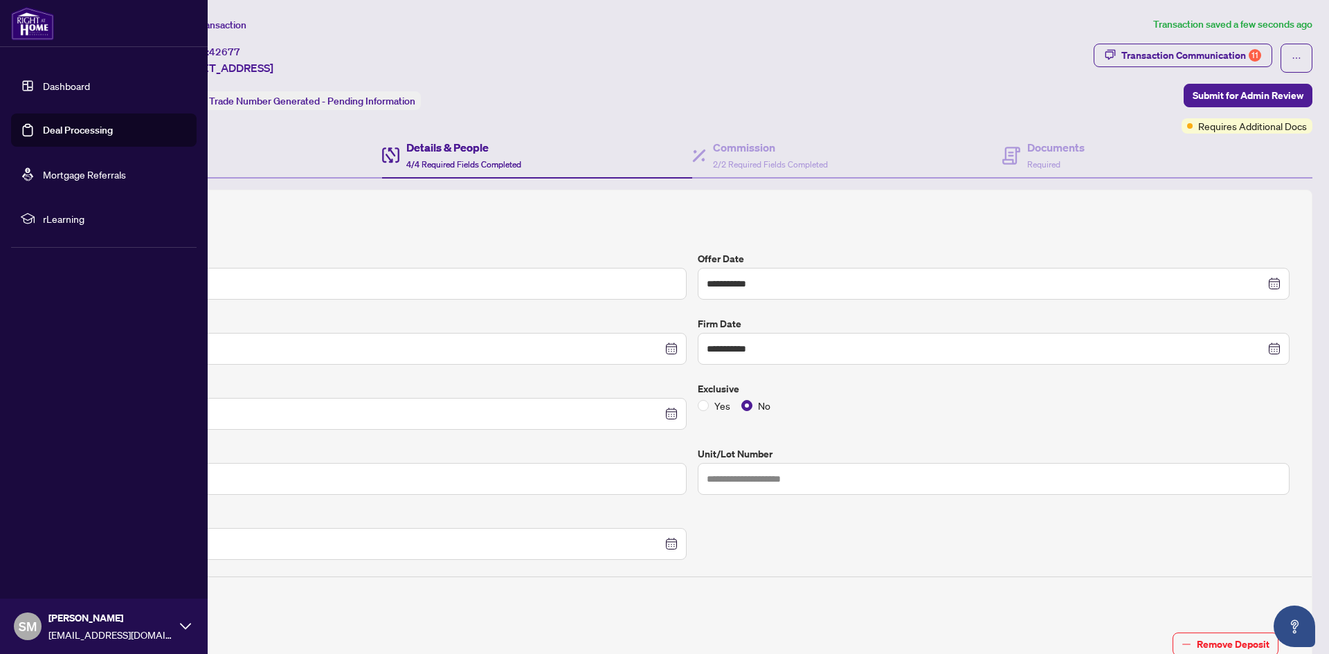
click at [69, 130] on link "Deal Processing" at bounding box center [78, 130] width 70 height 12
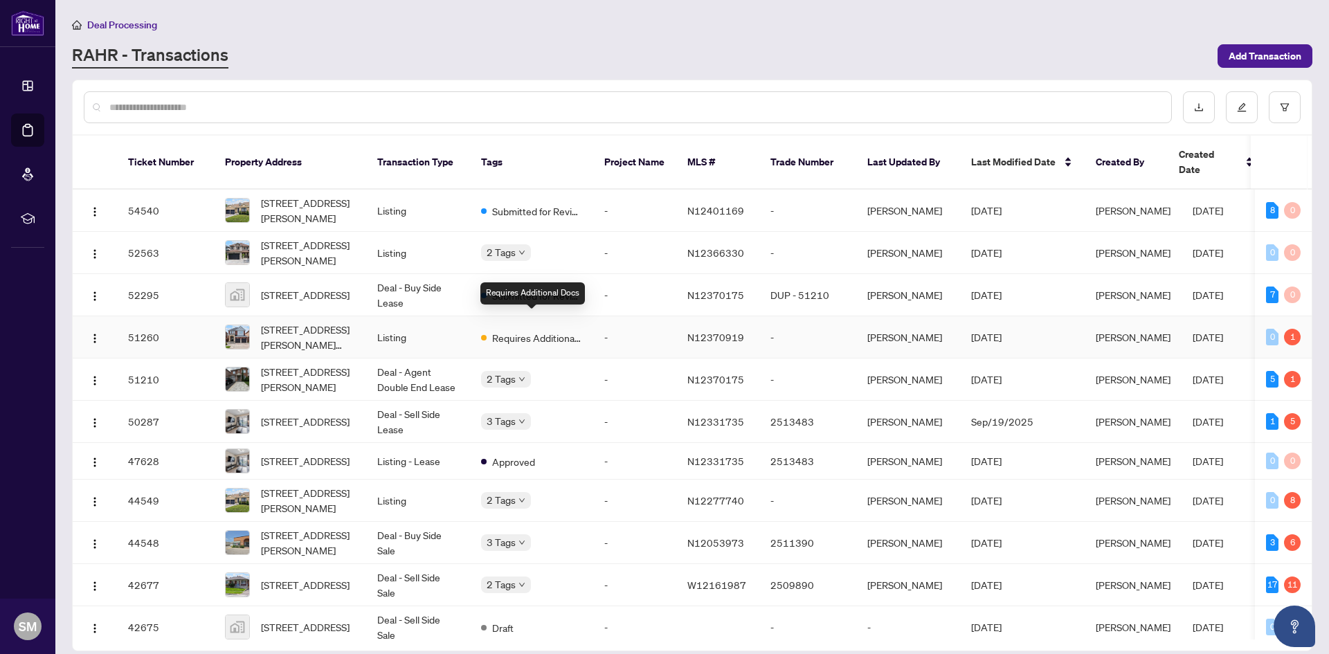
click at [538, 330] on span "Requires Additional Docs" at bounding box center [537, 337] width 90 height 15
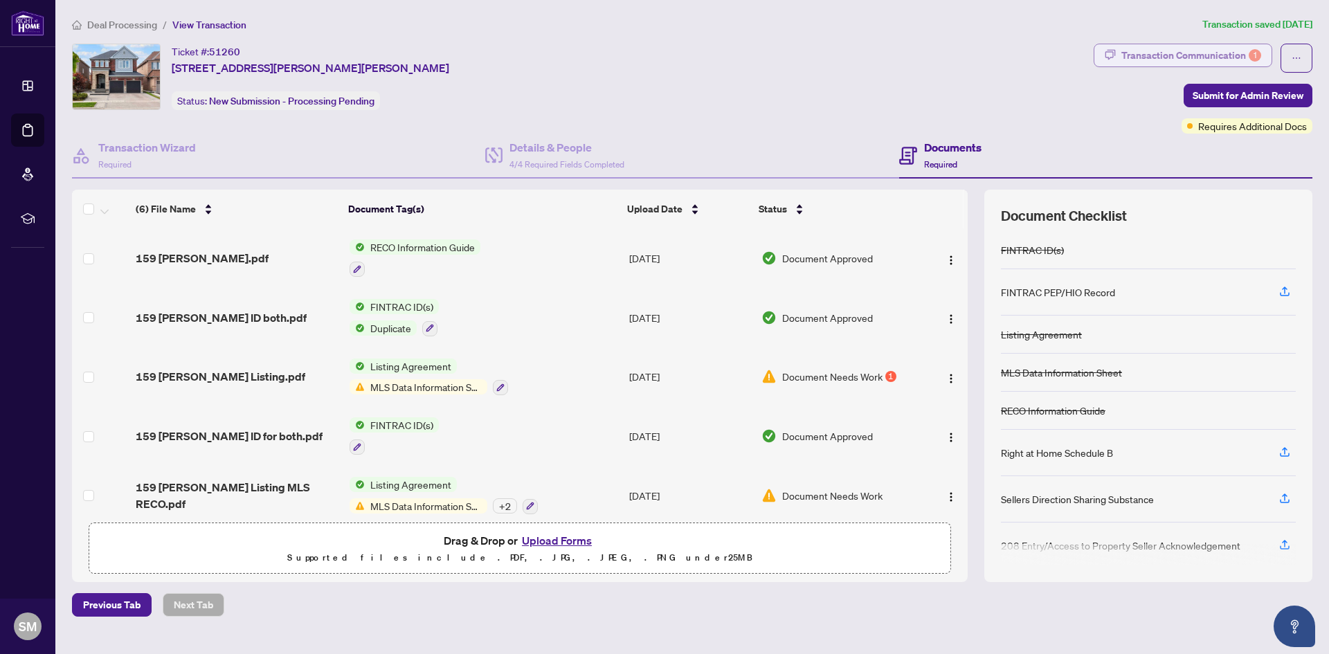
click at [1216, 57] on div "Transaction Communication 1" at bounding box center [1191, 55] width 140 height 22
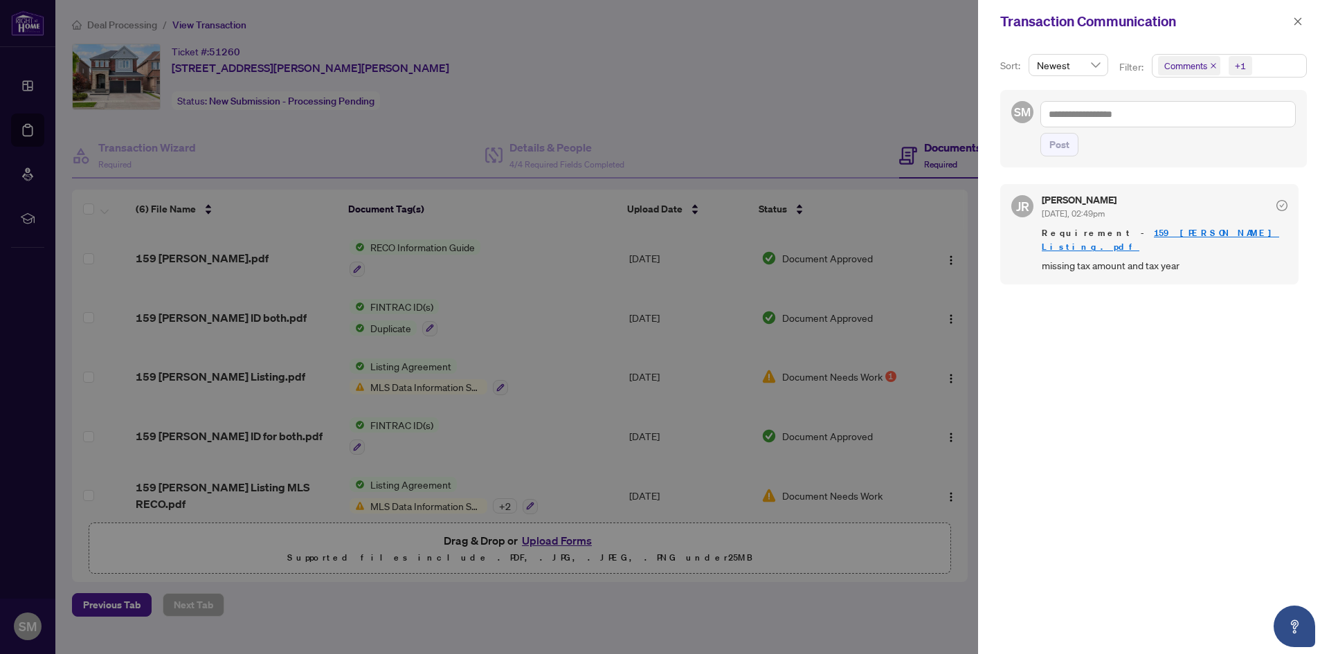
click at [1211, 64] on icon "close" at bounding box center [1213, 65] width 7 height 7
click at [1300, 21] on icon "close" at bounding box center [1298, 22] width 10 height 10
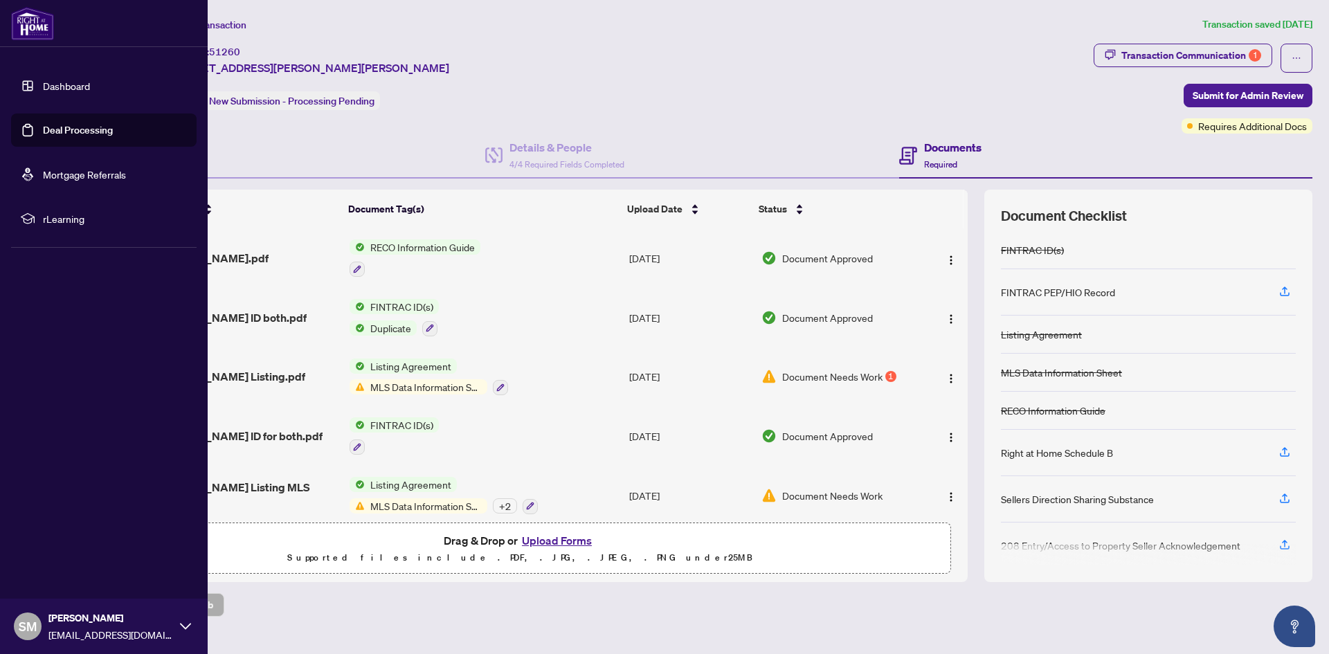
click at [97, 124] on link "Deal Processing" at bounding box center [78, 130] width 70 height 12
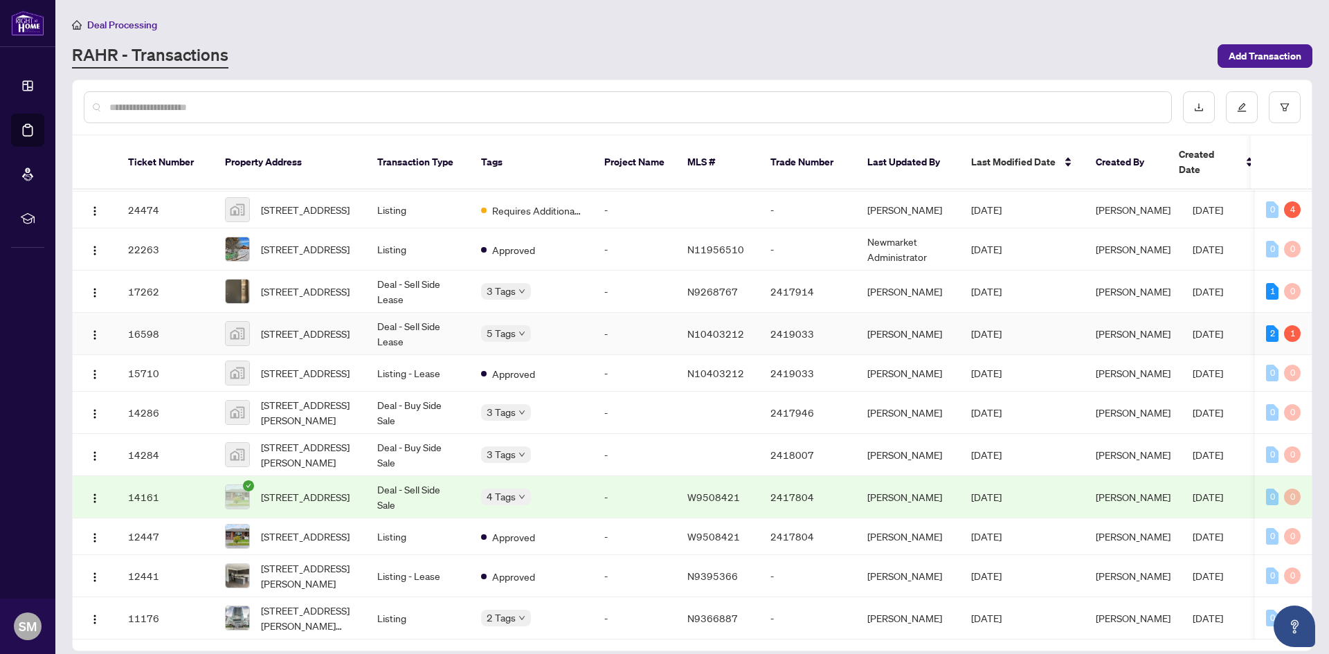
scroll to position [759, 0]
click at [318, 329] on span "[STREET_ADDRESS]" at bounding box center [305, 333] width 89 height 15
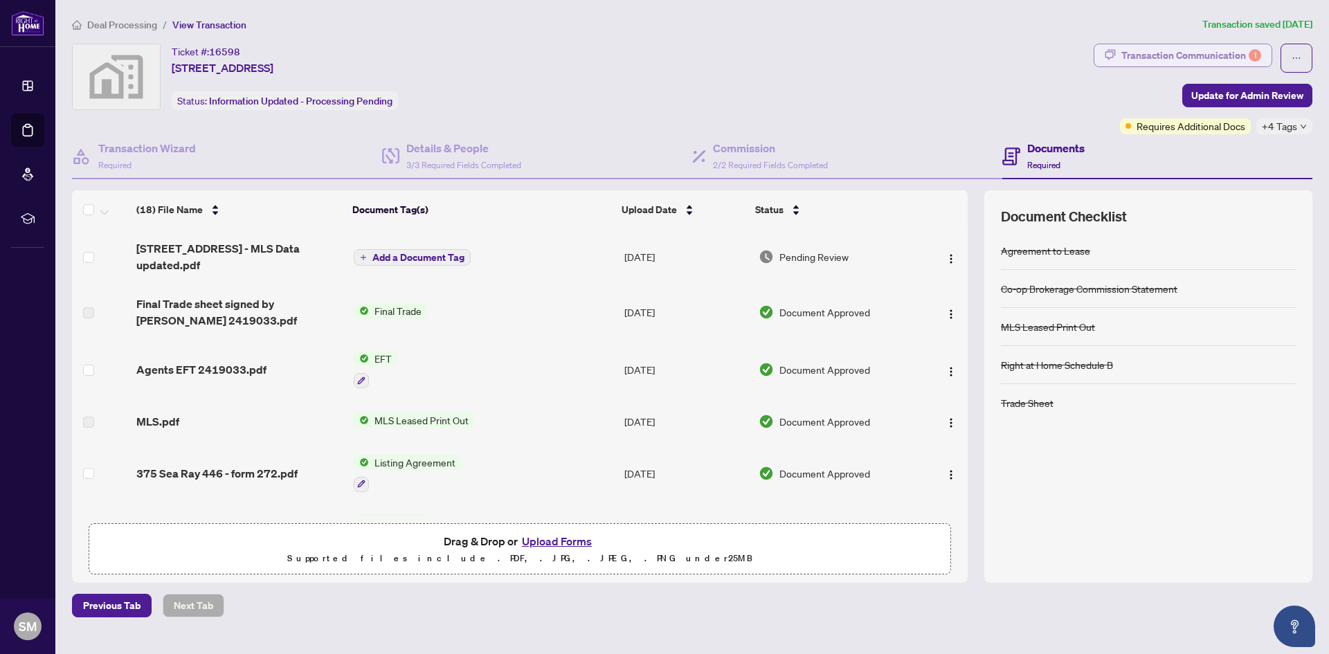
click at [1225, 52] on div "Transaction Communication 1" at bounding box center [1191, 55] width 140 height 22
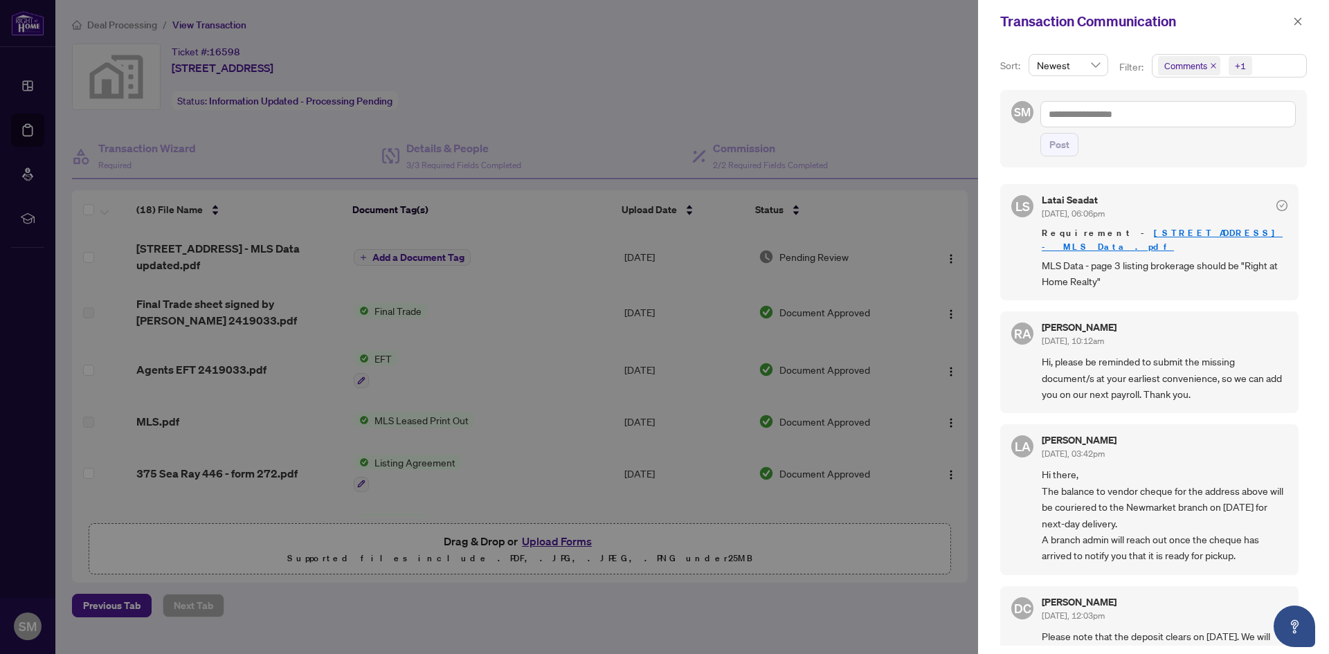
click at [1210, 66] on icon "close" at bounding box center [1213, 65] width 7 height 7
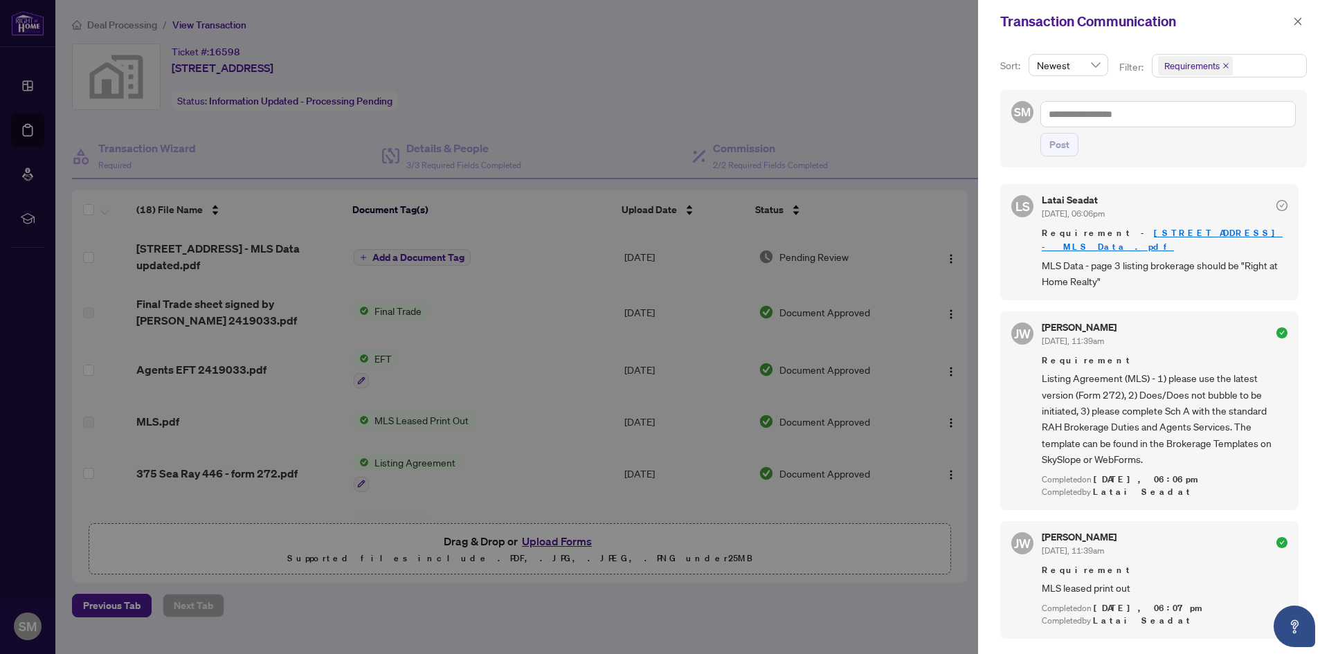
click at [235, 252] on div at bounding box center [664, 327] width 1329 height 654
click at [237, 244] on div at bounding box center [664, 327] width 1329 height 654
click at [1300, 23] on icon "close" at bounding box center [1298, 21] width 8 height 8
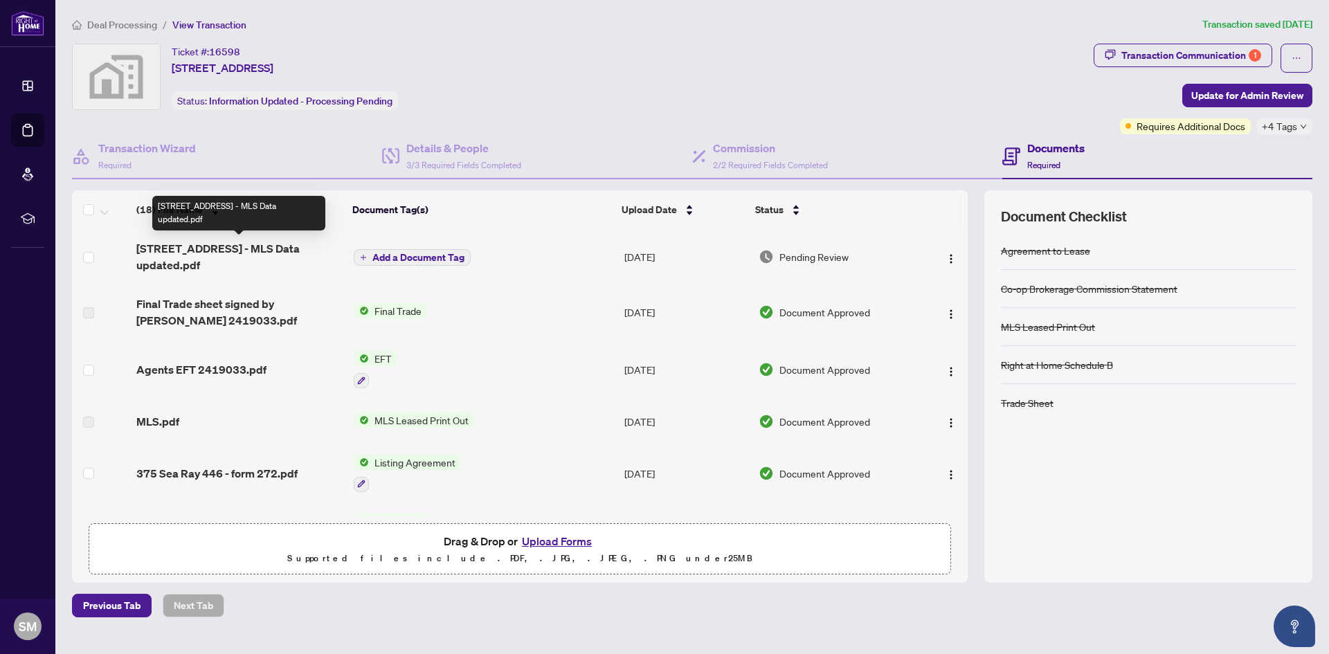
click at [262, 248] on span "[STREET_ADDRESS] - MLS Data updated.pdf" at bounding box center [239, 256] width 206 height 33
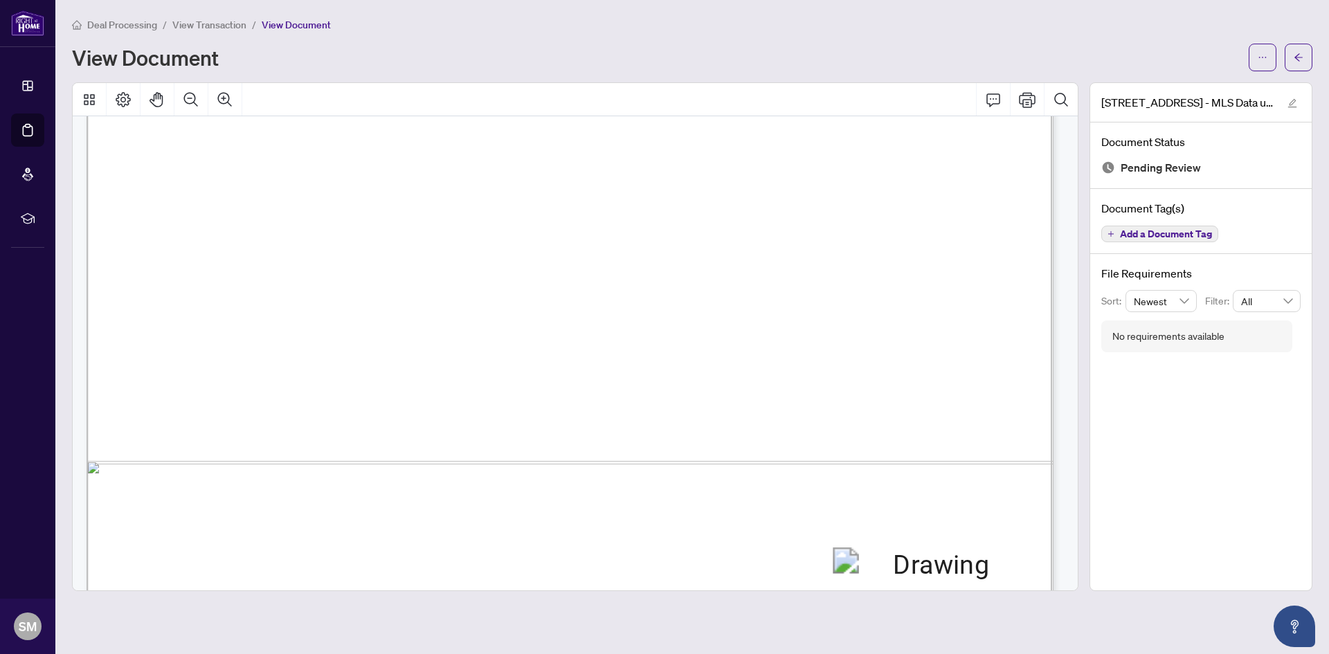
scroll to position [3218, 0]
click at [1302, 59] on icon "arrow-left" at bounding box center [1298, 58] width 10 height 10
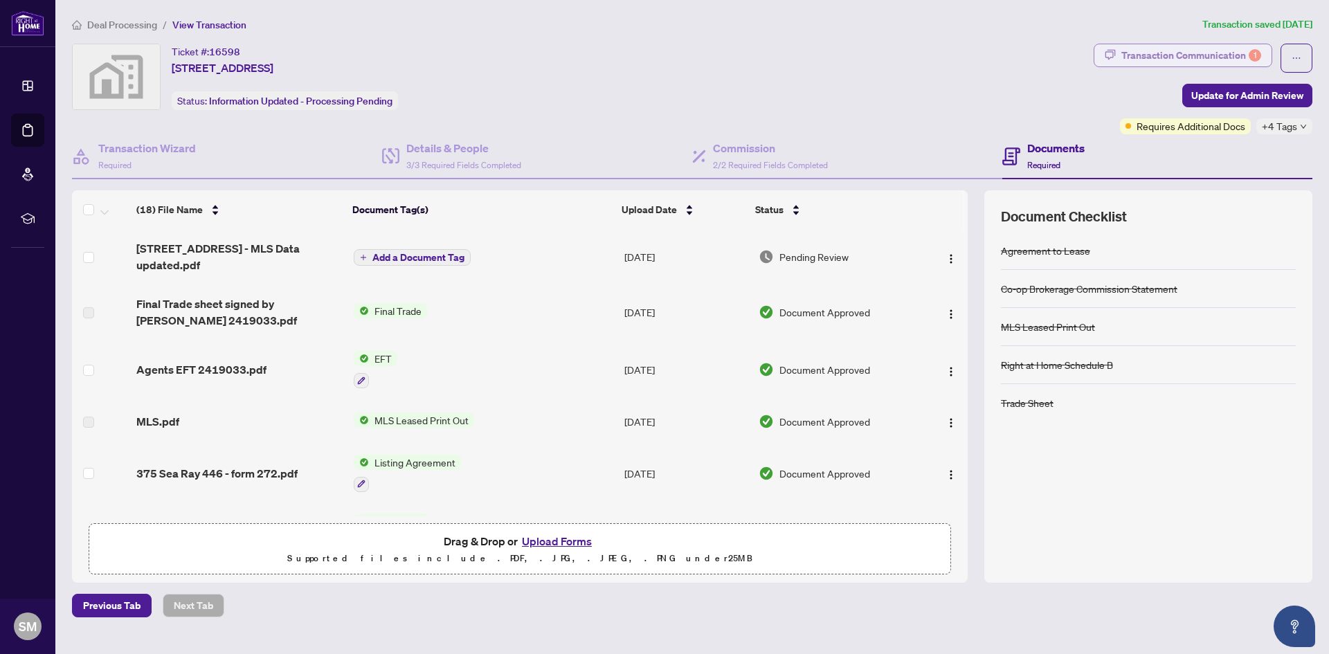
click at [1239, 52] on div "Transaction Communication 1" at bounding box center [1191, 55] width 140 height 22
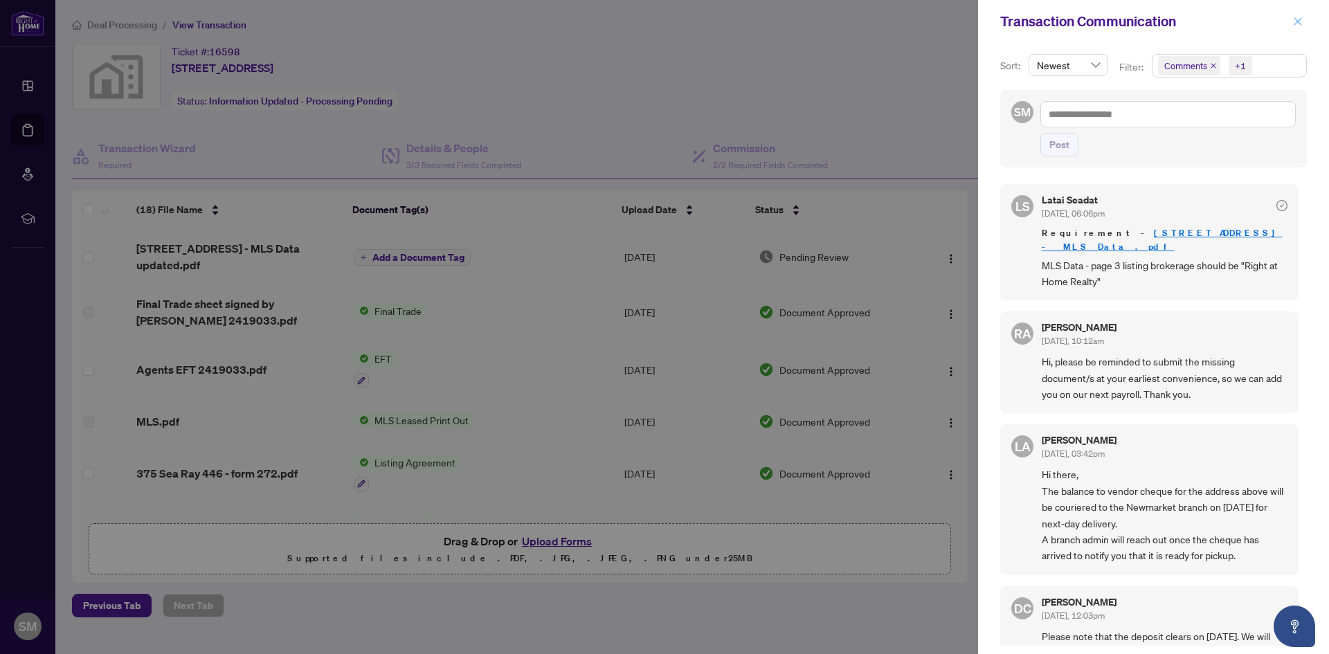
click at [1296, 21] on icon "close" at bounding box center [1298, 22] width 10 height 10
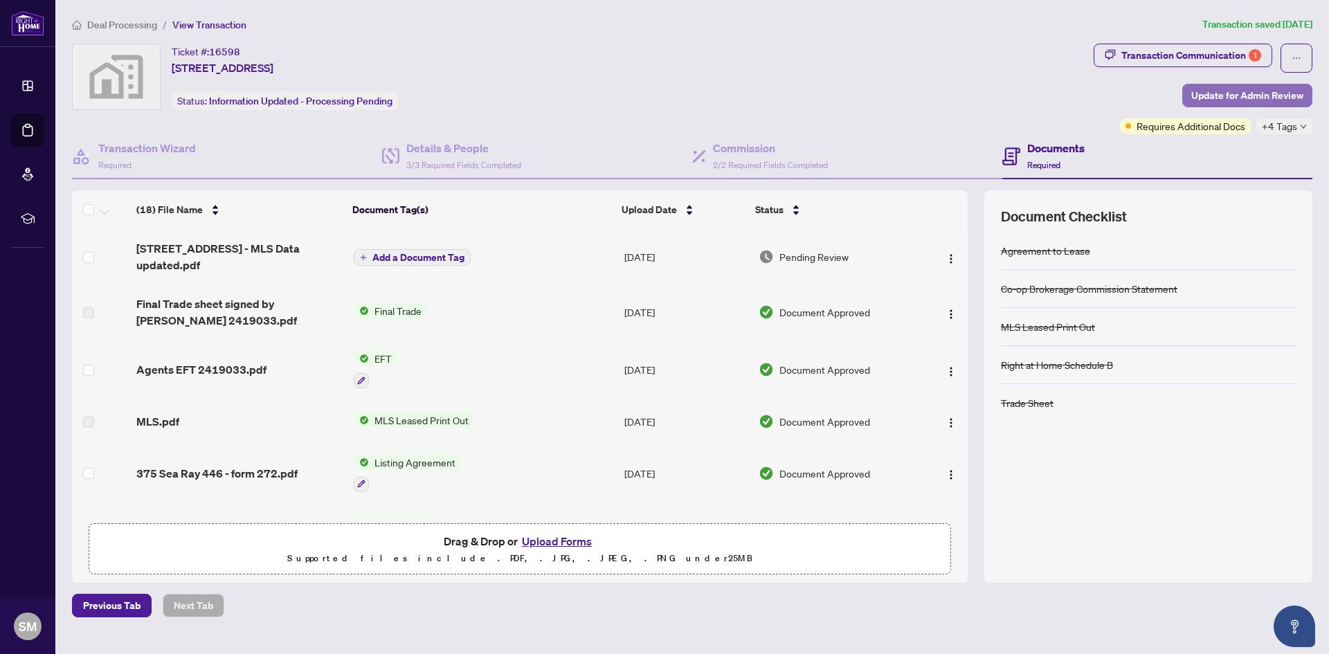
click at [1258, 93] on span "Update for Admin Review" at bounding box center [1247, 95] width 112 height 22
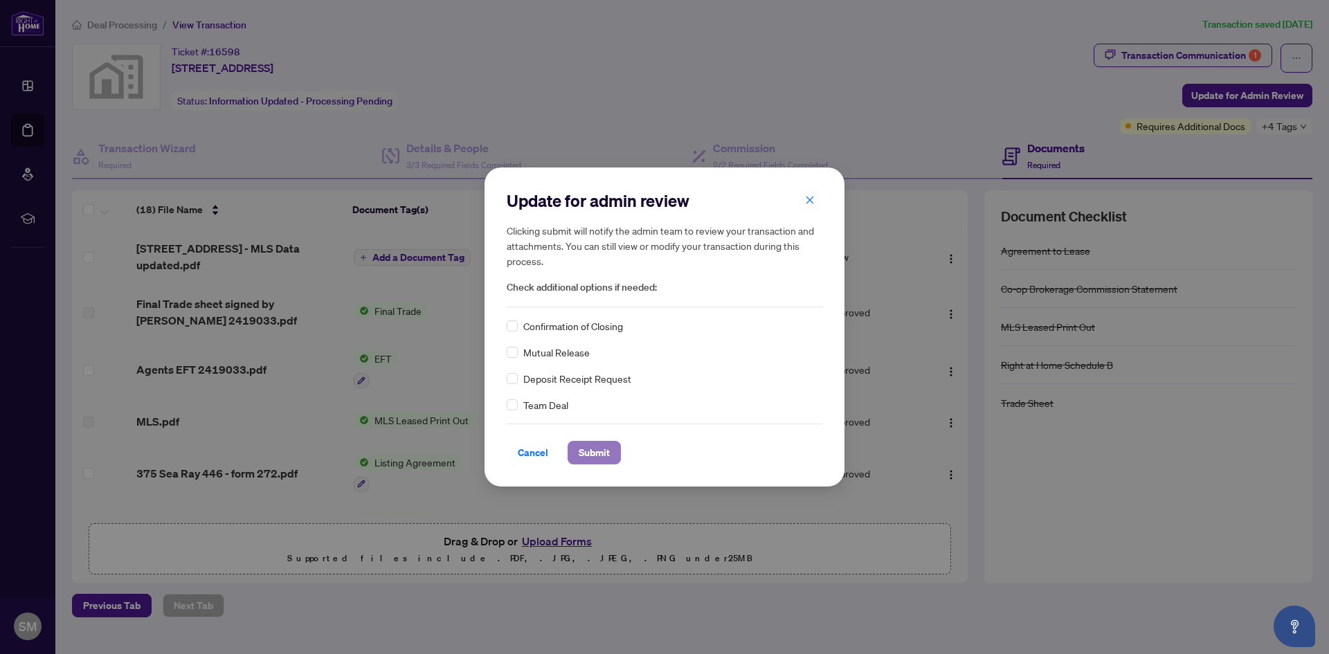
click at [603, 450] on span "Submit" at bounding box center [593, 452] width 31 height 22
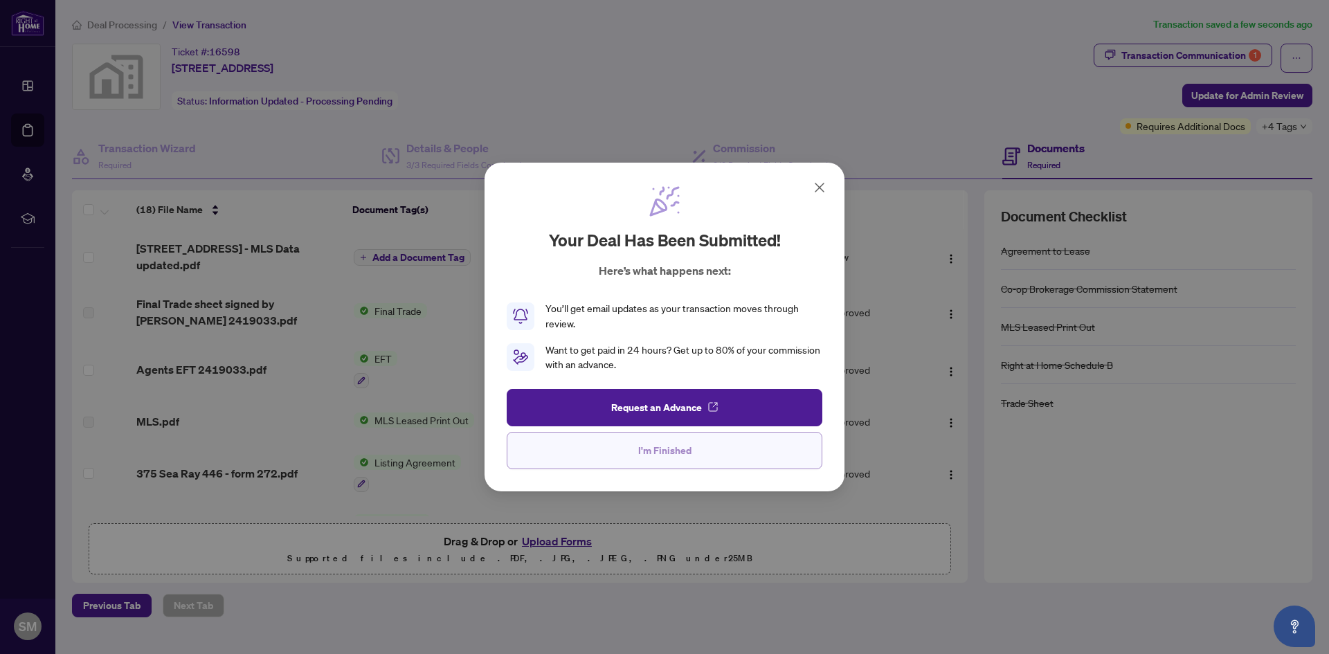
click at [623, 446] on button "I'm Finished" at bounding box center [664, 450] width 316 height 37
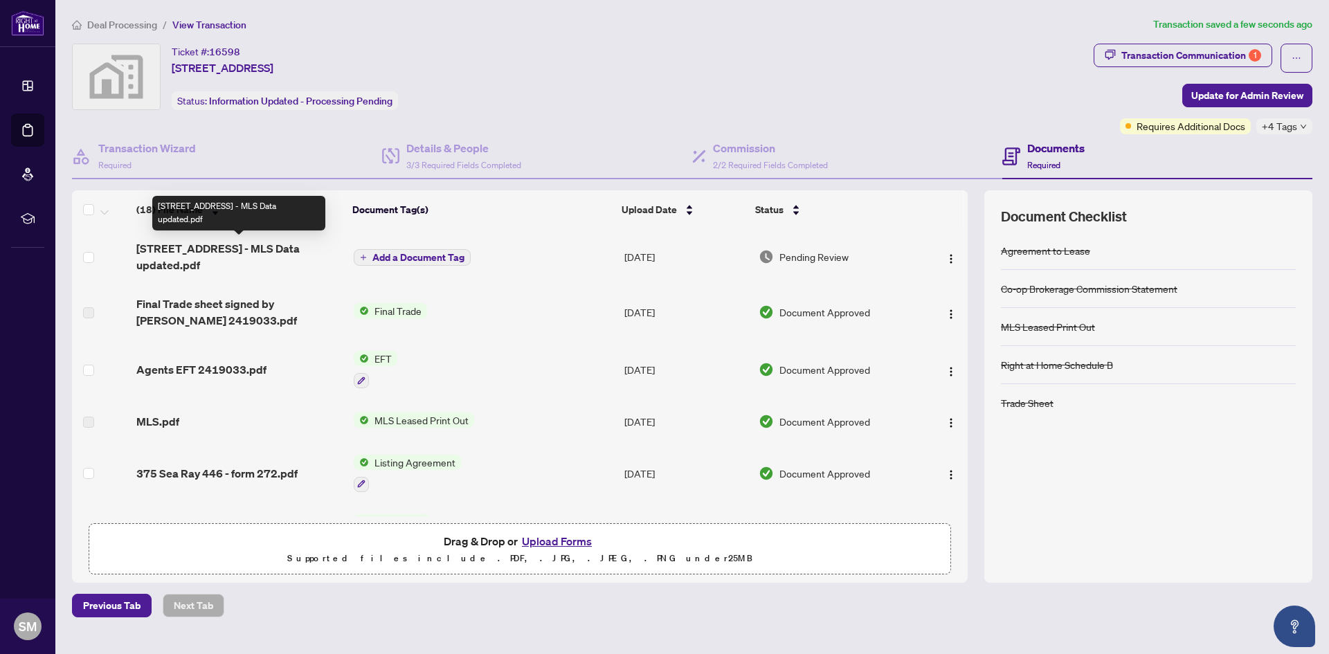
click at [213, 244] on span "[STREET_ADDRESS] - MLS Data updated.pdf" at bounding box center [239, 256] width 206 height 33
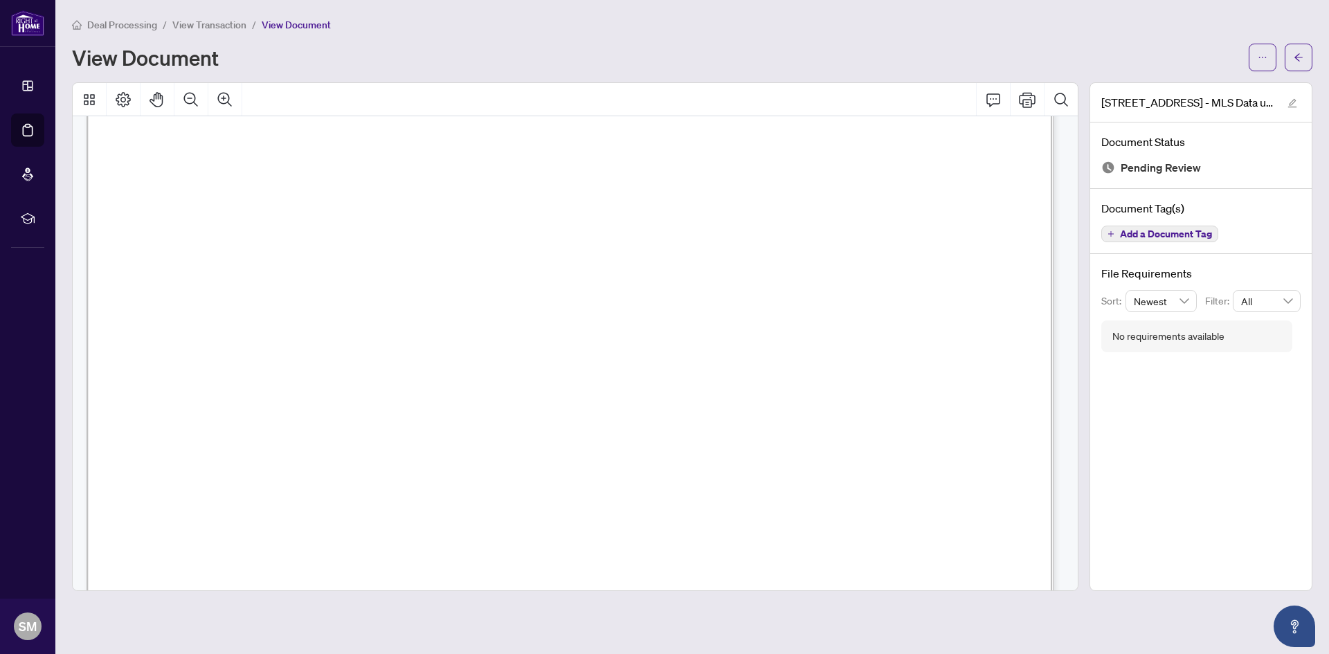
scroll to position [3252, 0]
drag, startPoint x: 458, startPoint y: 179, endPoint x: 311, endPoint y: 188, distance: 147.0
click at [311, 188] on span "Right at Home Realty Inc Brokerage" at bounding box center [286, 178] width 310 height 26
click at [1295, 53] on icon "arrow-left" at bounding box center [1298, 58] width 10 height 10
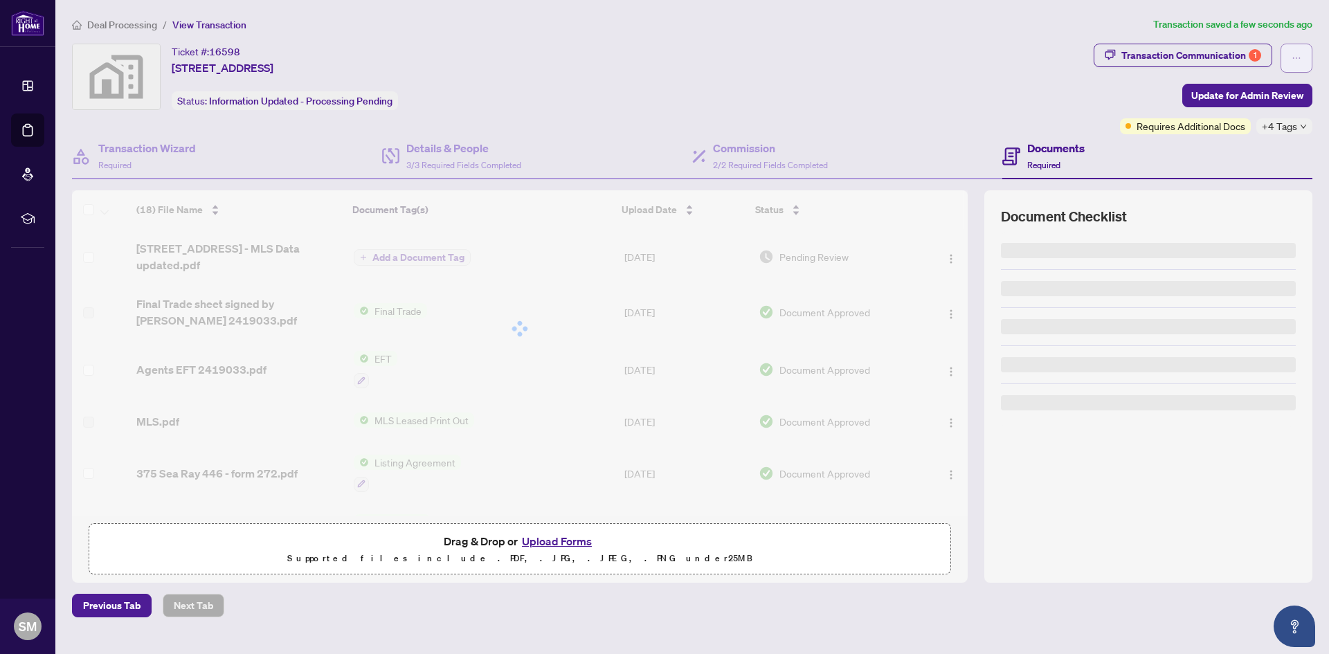
click at [1299, 51] on span "button" at bounding box center [1296, 58] width 10 height 22
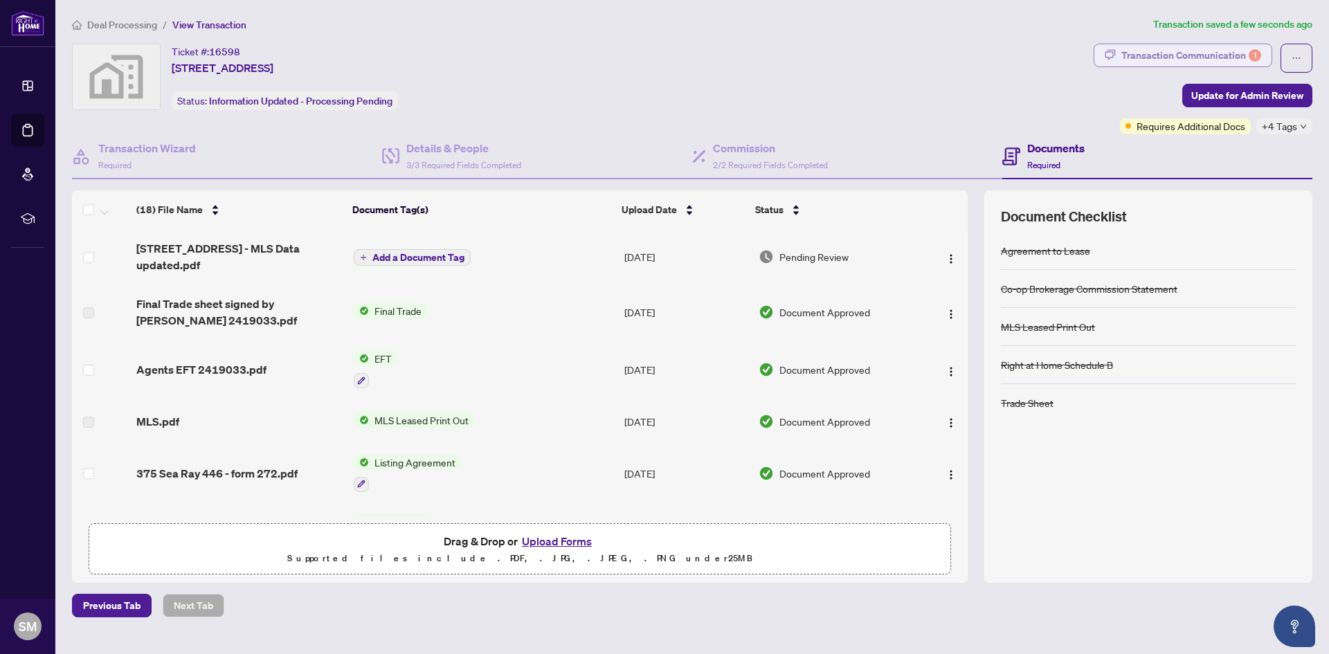
click at [1240, 47] on div "Transaction Communication 1" at bounding box center [1191, 55] width 140 height 22
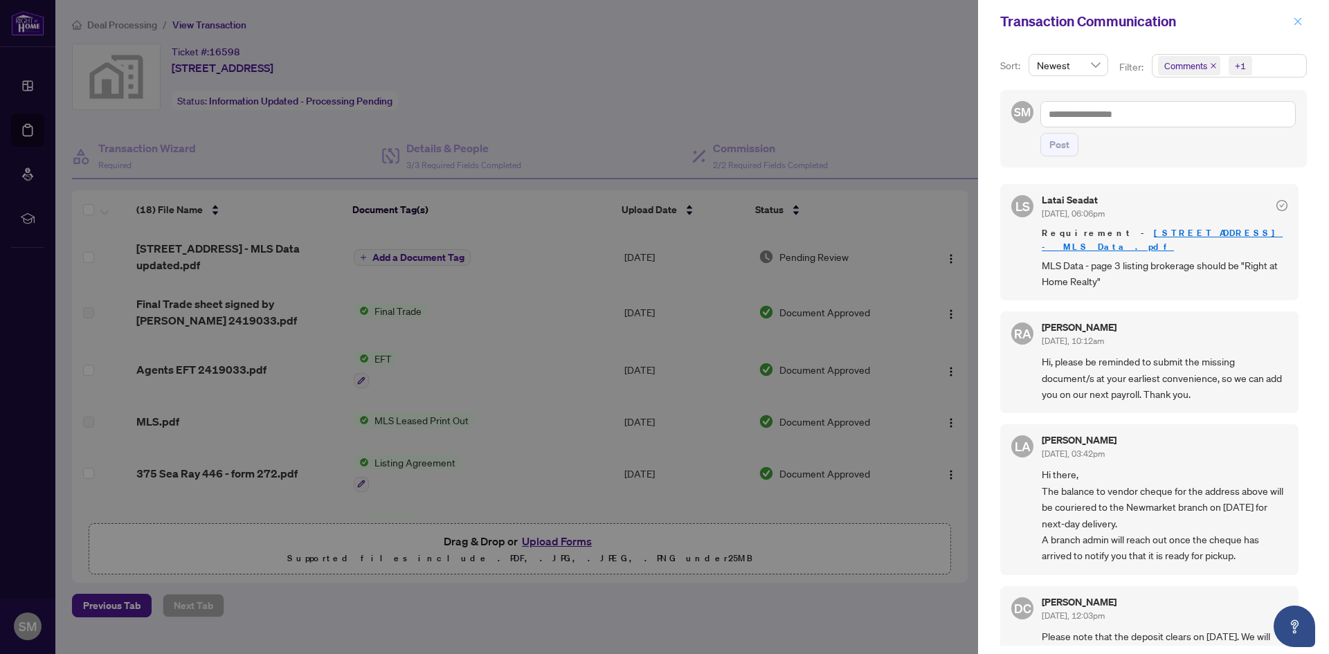
click at [1299, 19] on icon "close" at bounding box center [1298, 22] width 10 height 10
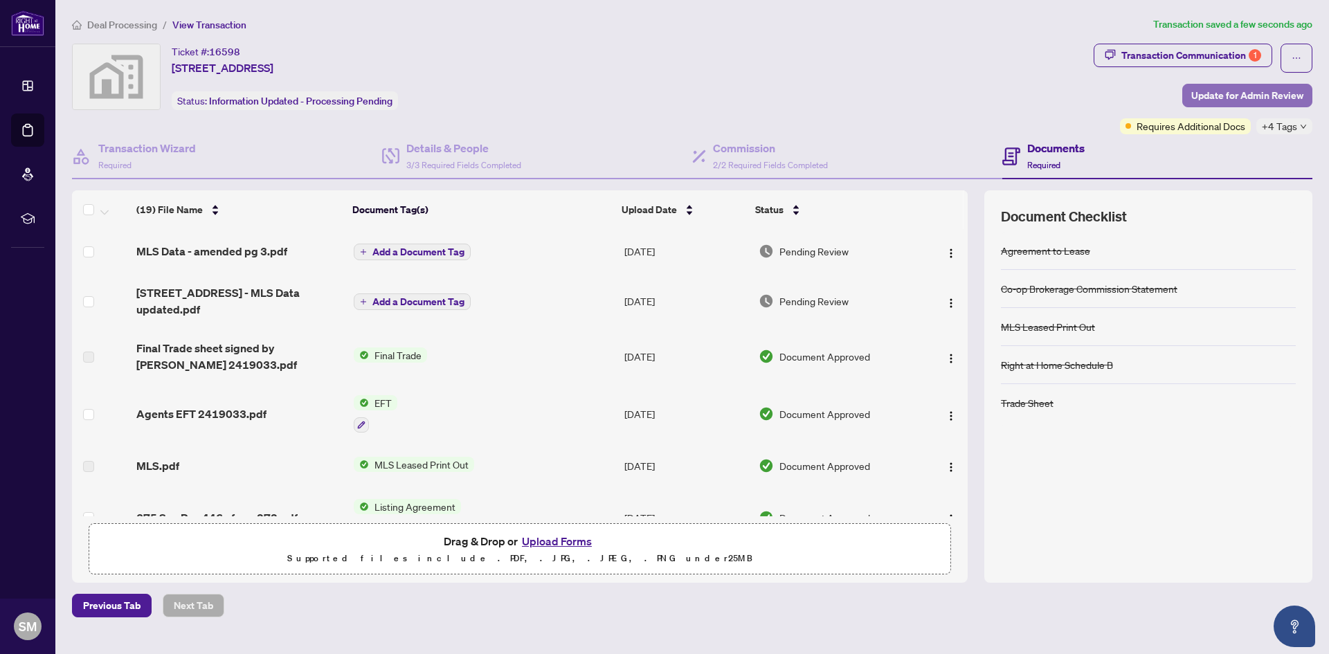
click at [1236, 95] on span "Update for Admin Review" at bounding box center [1247, 95] width 112 height 22
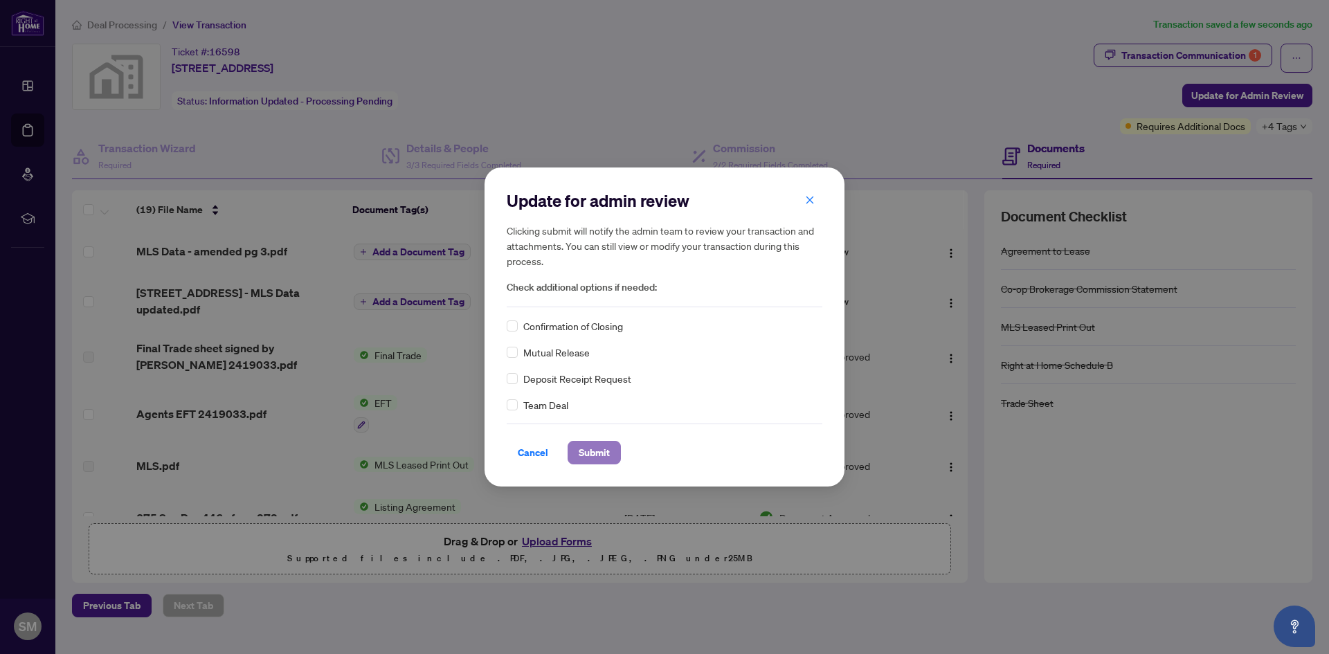
click at [594, 454] on span "Submit" at bounding box center [593, 452] width 31 height 22
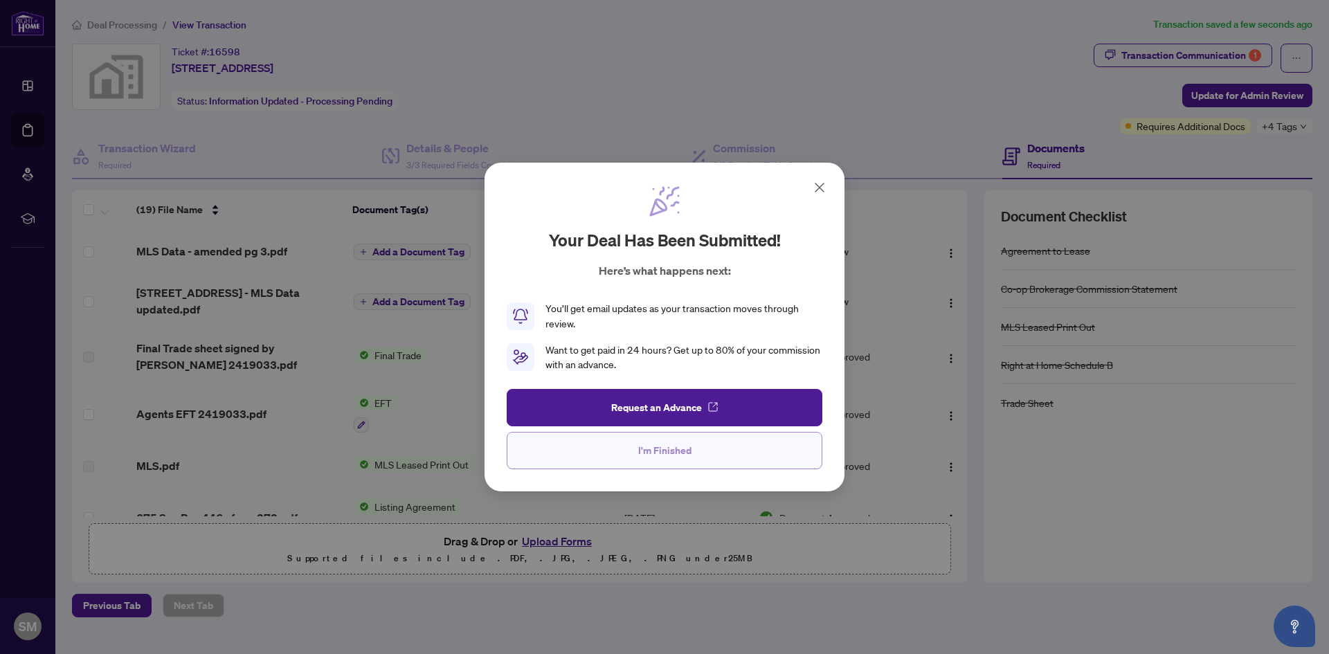
click at [691, 453] on button "I'm Finished" at bounding box center [664, 450] width 316 height 37
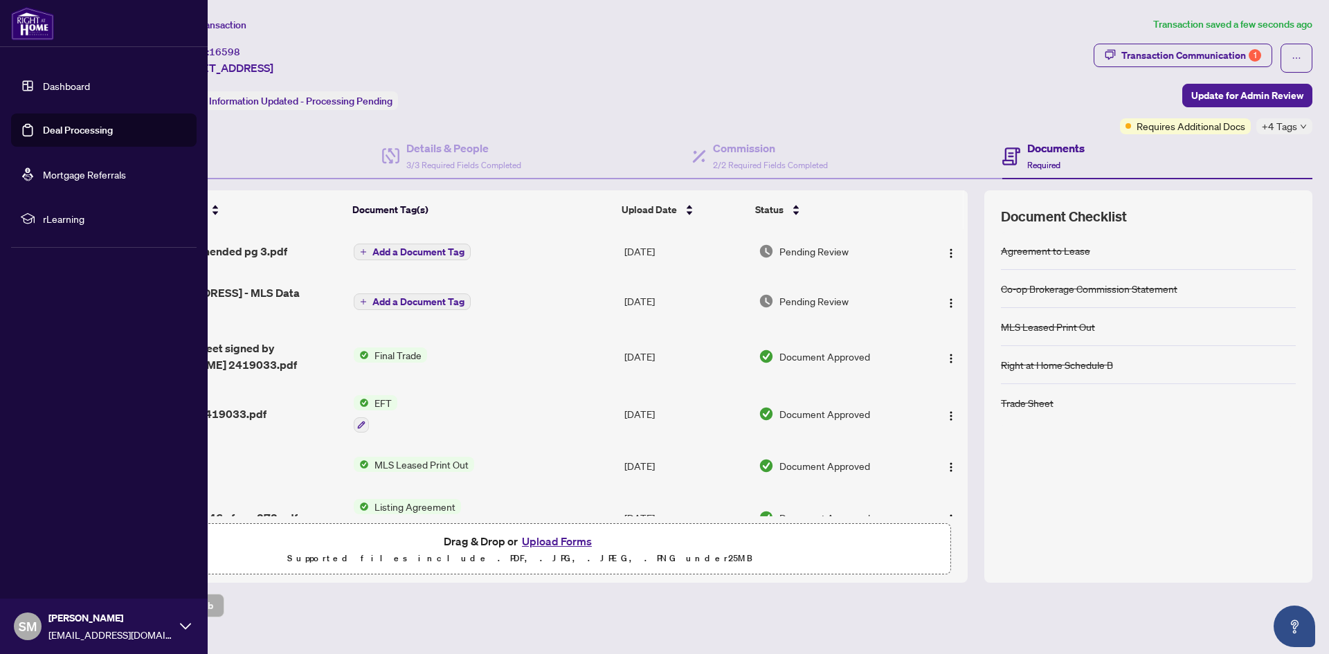
click at [88, 131] on link "Deal Processing" at bounding box center [78, 130] width 70 height 12
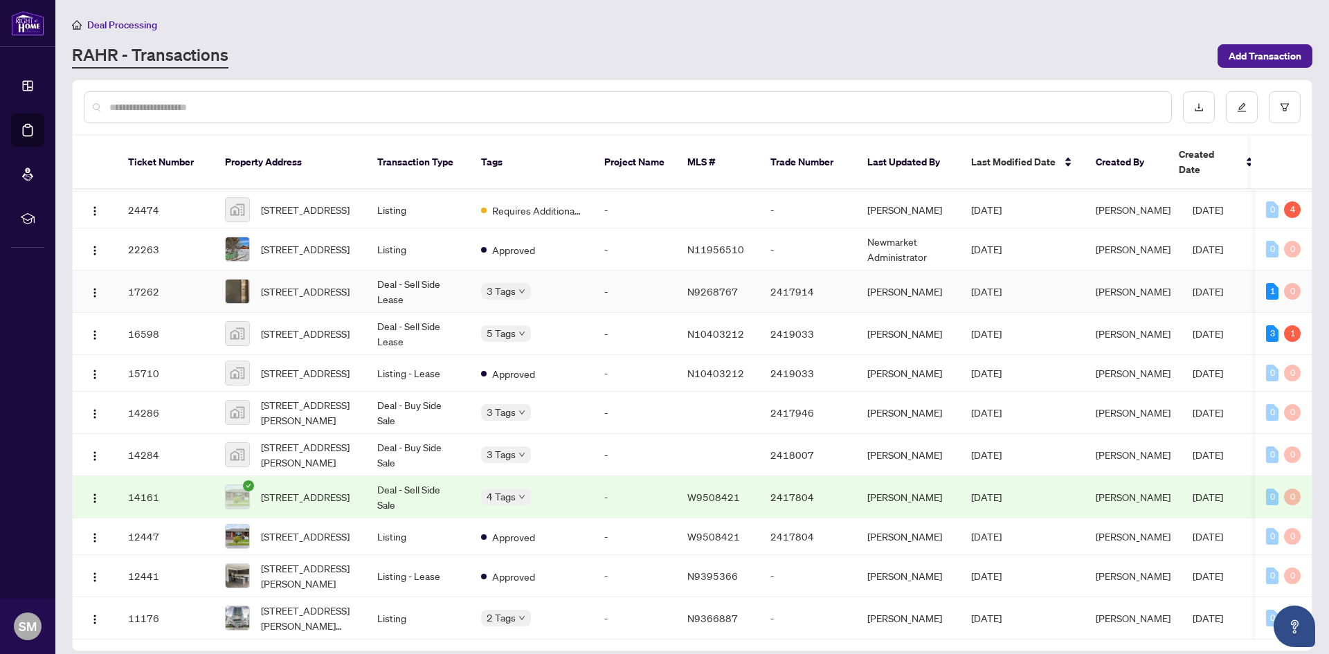
scroll to position [778, 0]
click at [563, 355] on td "Approved" at bounding box center [531, 373] width 123 height 37
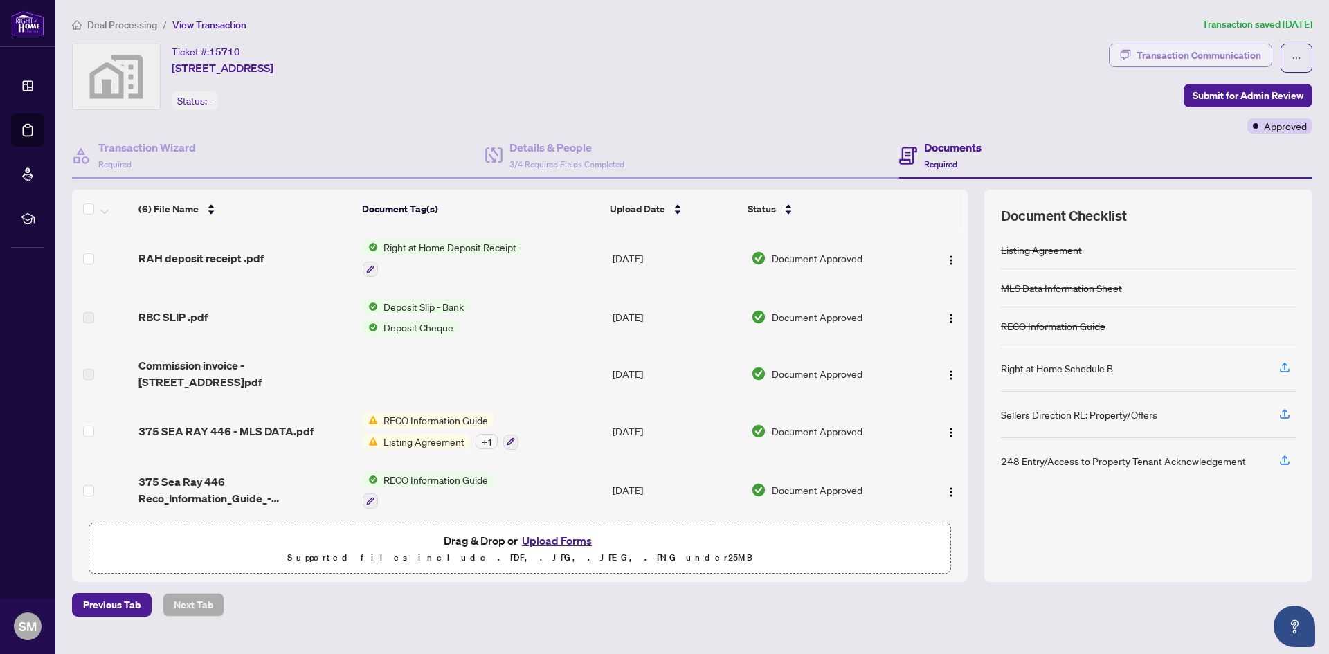
click at [1131, 52] on icon "button" at bounding box center [1125, 54] width 10 height 10
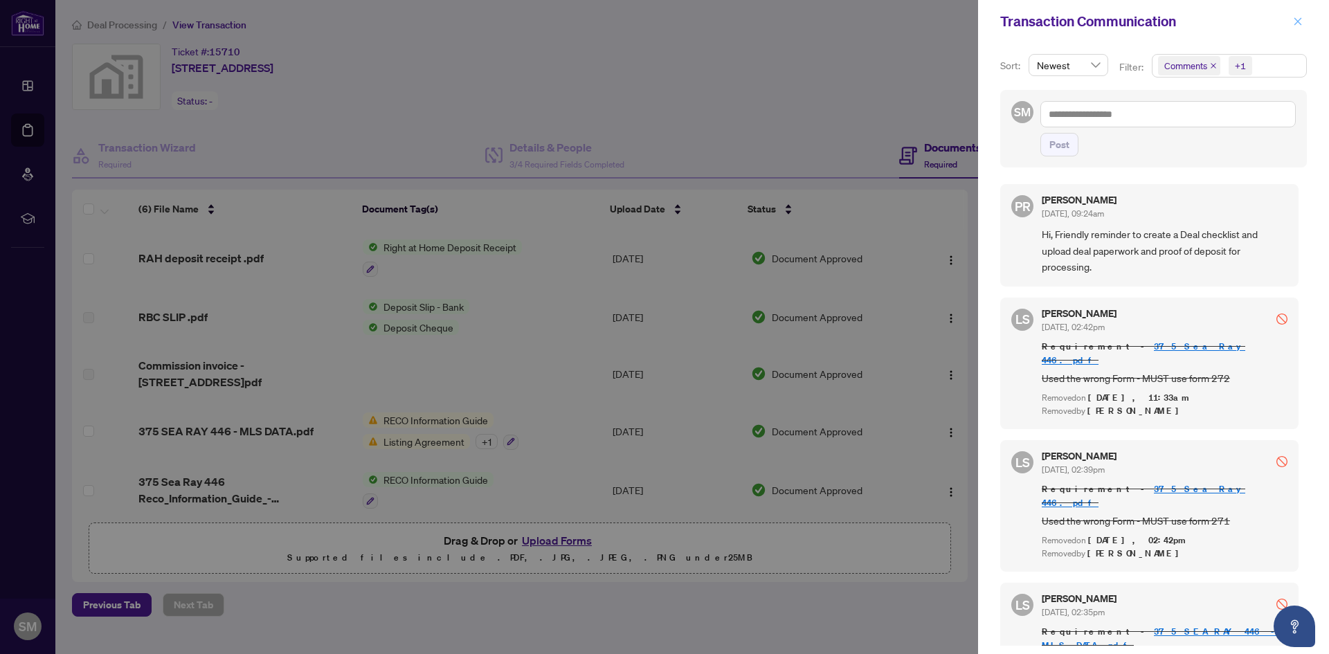
click at [1293, 23] on icon "close" at bounding box center [1298, 22] width 10 height 10
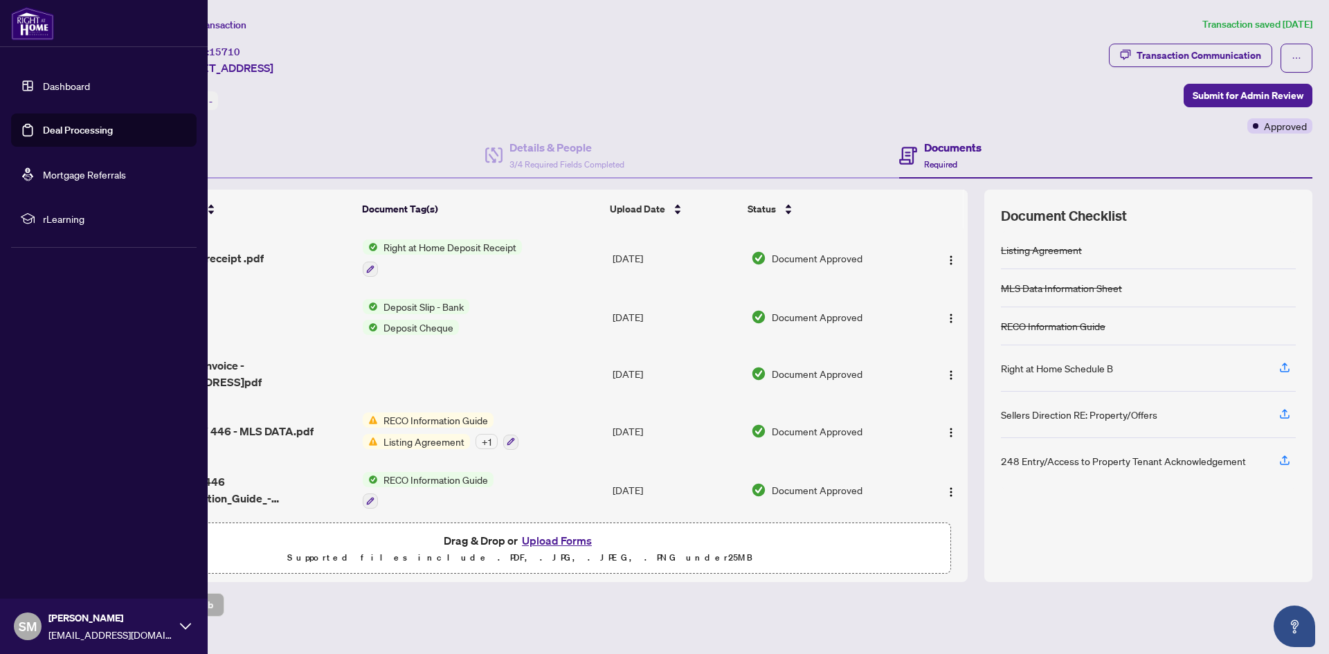
click at [68, 130] on link "Deal Processing" at bounding box center [78, 130] width 70 height 12
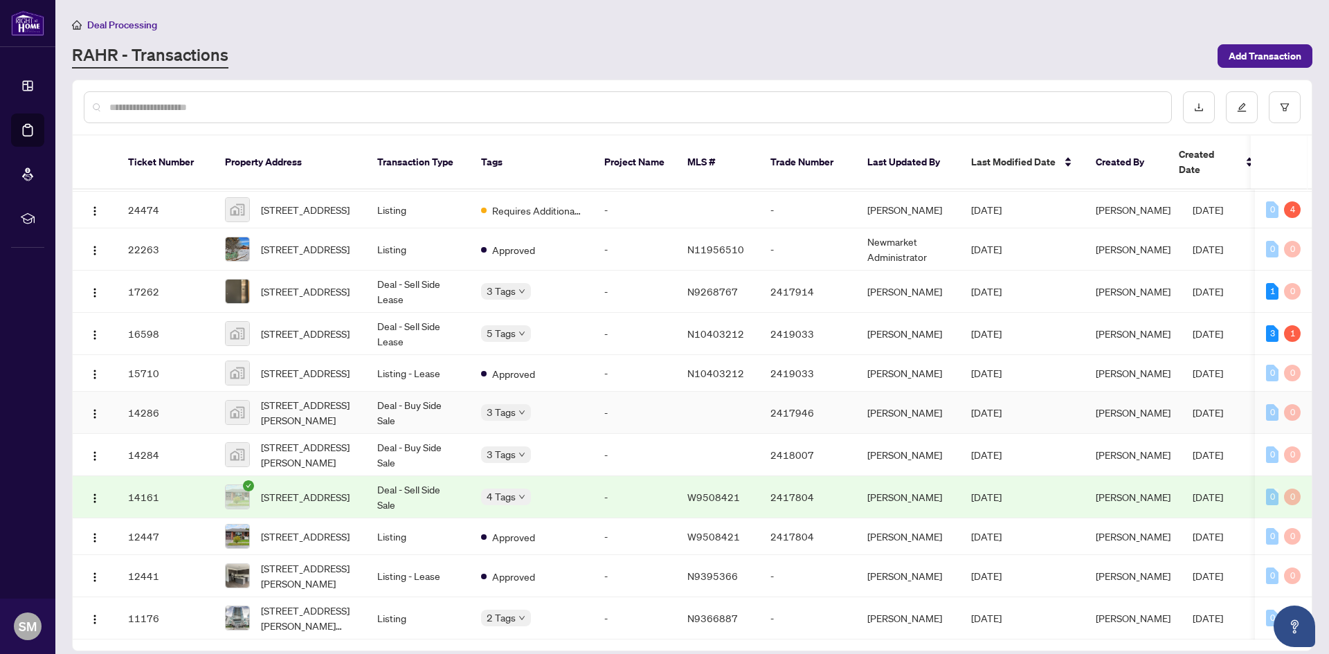
scroll to position [778, 0]
click at [282, 326] on span "[STREET_ADDRESS]" at bounding box center [305, 333] width 89 height 15
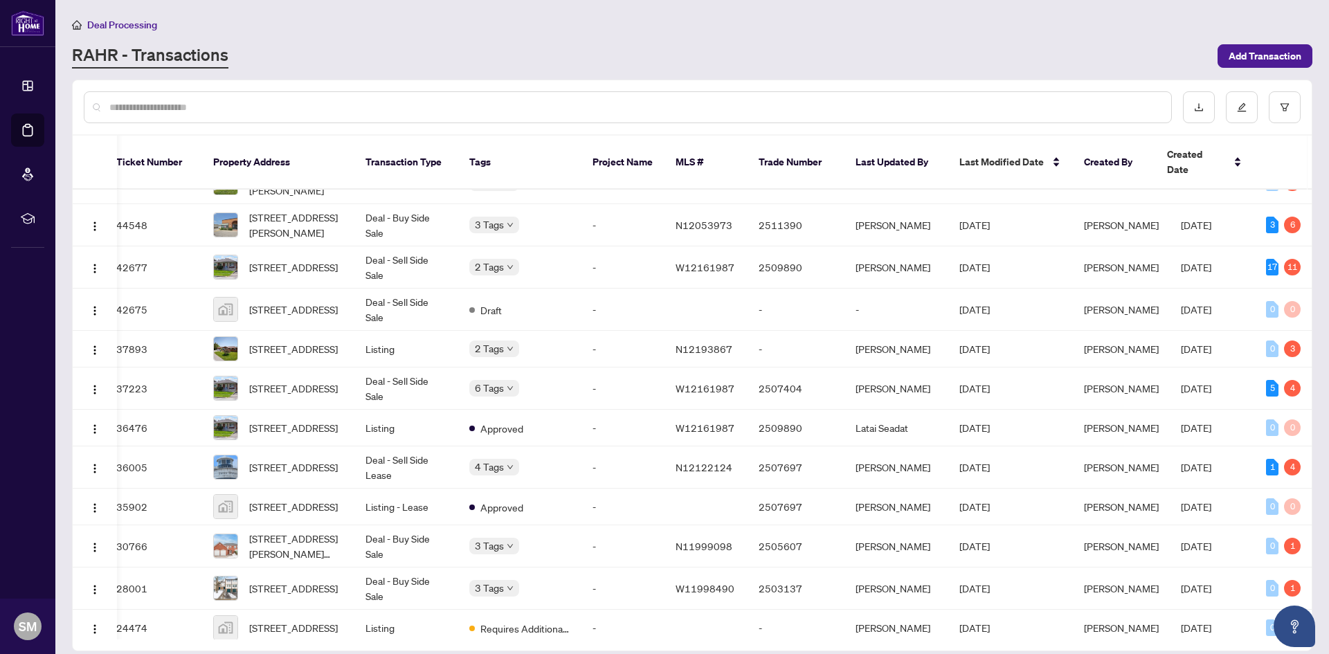
scroll to position [0, 14]
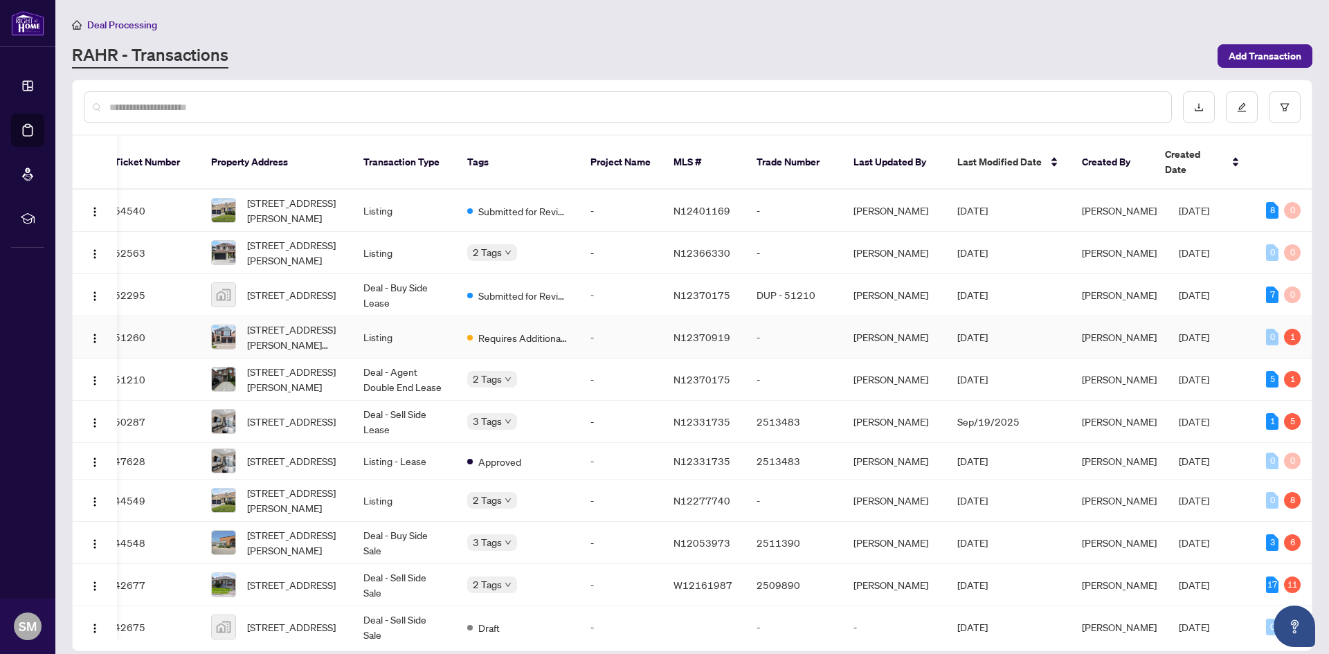
drag, startPoint x: 461, startPoint y: 462, endPoint x: 487, endPoint y: 329, distance: 135.4
click at [503, 235] on div "Requires Additional Docs Approved" at bounding box center [536, 255] width 138 height 56
click at [424, 241] on td "Listing" at bounding box center [404, 253] width 104 height 42
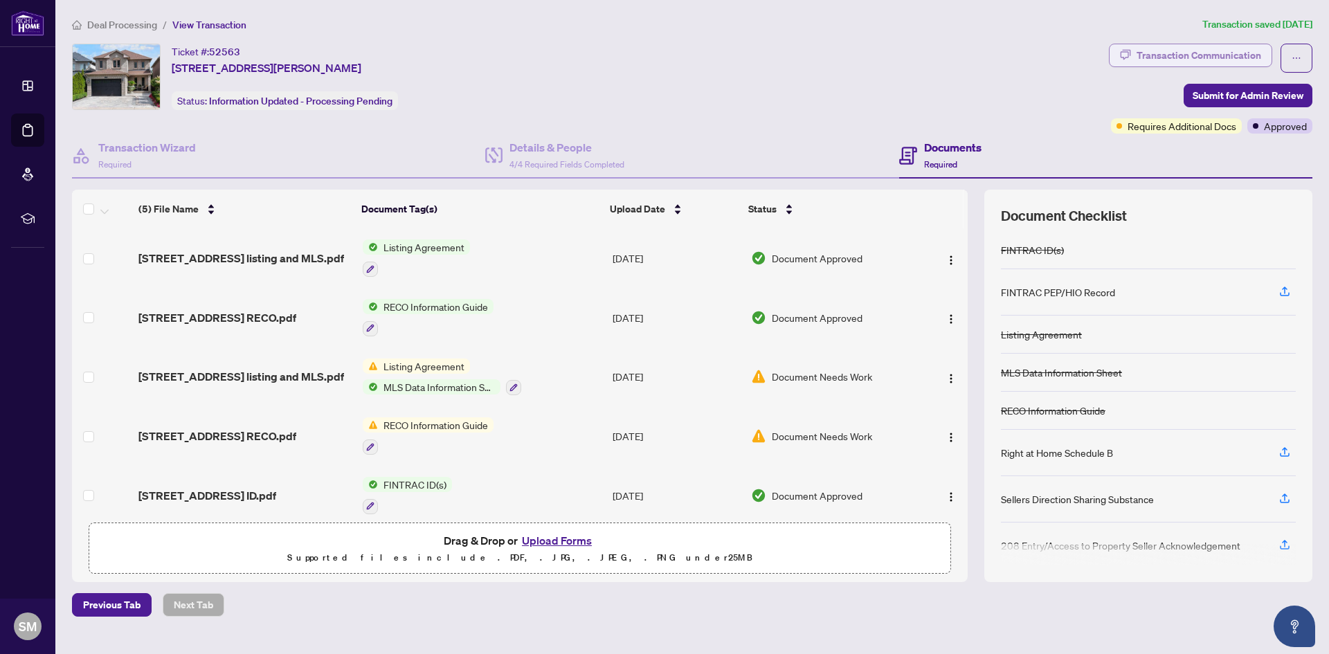
click at [1245, 53] on div "Transaction Communication" at bounding box center [1198, 55] width 125 height 22
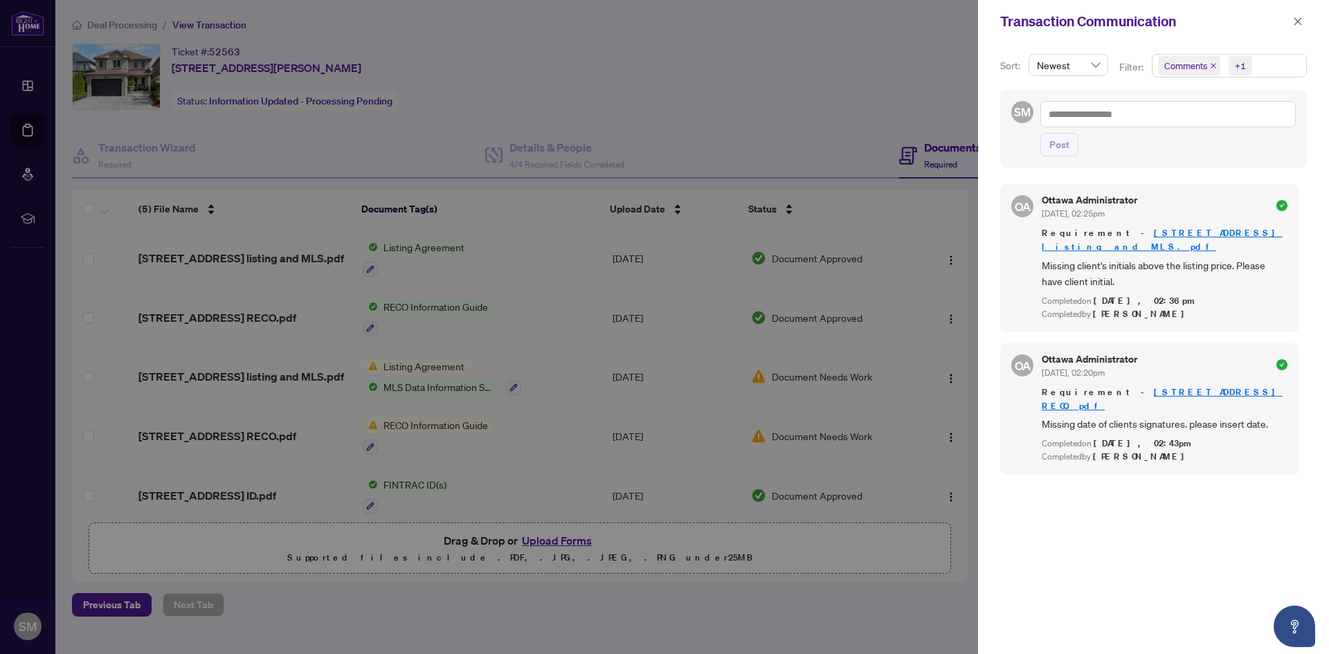
click at [1210, 66] on icon "close" at bounding box center [1213, 65] width 7 height 7
click at [1294, 19] on icon "close" at bounding box center [1298, 22] width 10 height 10
